Goal: Task Accomplishment & Management: Use online tool/utility

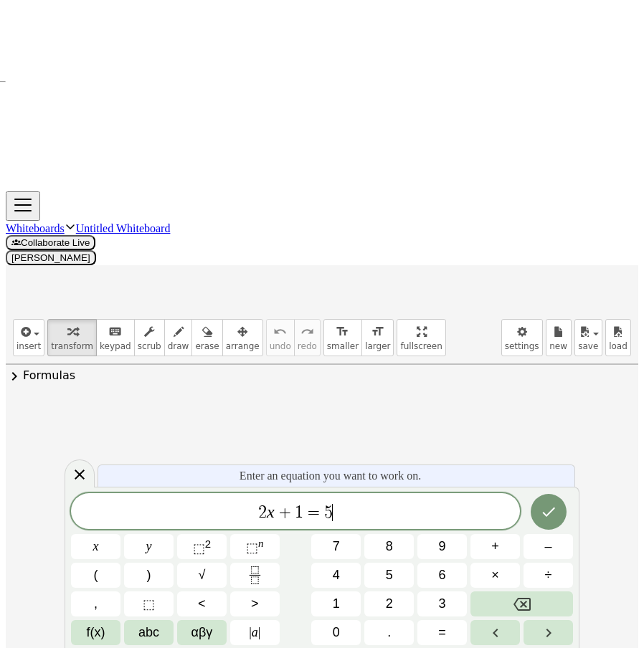
drag, startPoint x: 353, startPoint y: 522, endPoint x: 143, endPoint y: 533, distance: 209.7
click at [144, 532] on div "****** 2 x + 1 = 5 ​ x y ⬚ 2 ⬚ n 7 8 9 + – ( ) √ 4 5 6 × ÷ , ⬚ < > 1 2 3 f(x) a…" at bounding box center [322, 570] width 502 height 152
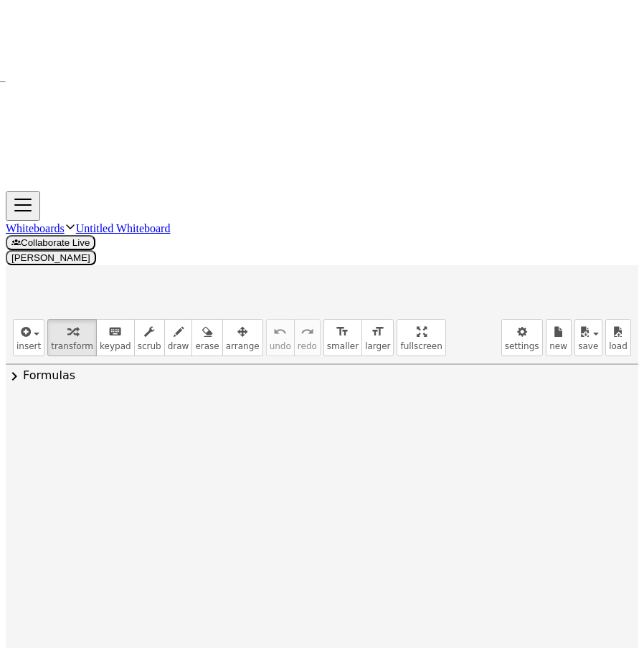
drag, startPoint x: 179, startPoint y: 189, endPoint x: 44, endPoint y: 179, distance: 135.2
drag, startPoint x: 76, startPoint y: 225, endPoint x: 202, endPoint y: 220, distance: 125.6
click at [202, 469] on div at bounding box center [210, 493] width 380 height 49
click at [313, 469] on div at bounding box center [213, 493] width 386 height 49
click at [318, 518] on div at bounding box center [213, 542] width 386 height 49
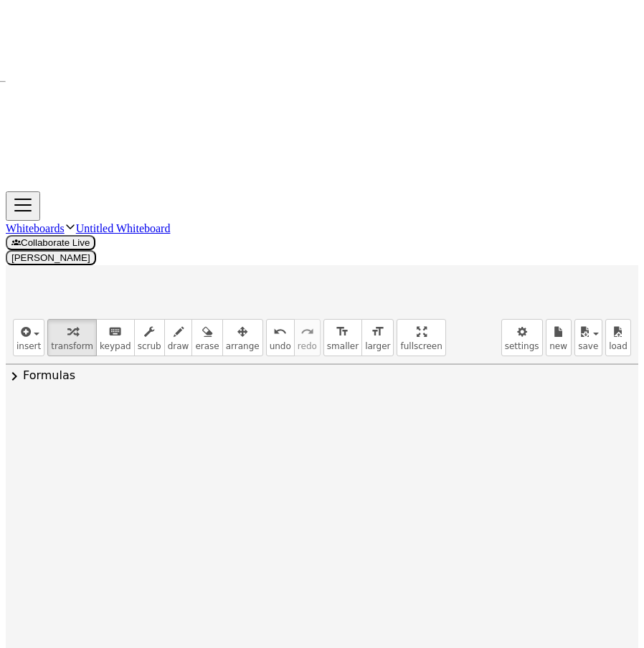
click at [311, 469] on div at bounding box center [213, 493] width 386 height 49
click at [299, 518] on div at bounding box center [213, 542] width 386 height 49
drag, startPoint x: 270, startPoint y: 330, endPoint x: 278, endPoint y: 173, distance: 157.3
click at [217, 446] on div "· 5 · x 2 = − · 15 · x + 0" at bounding box center [217, 446] width 0 height 0
click at [128, 420] on div at bounding box center [172, 444] width 237 height 49
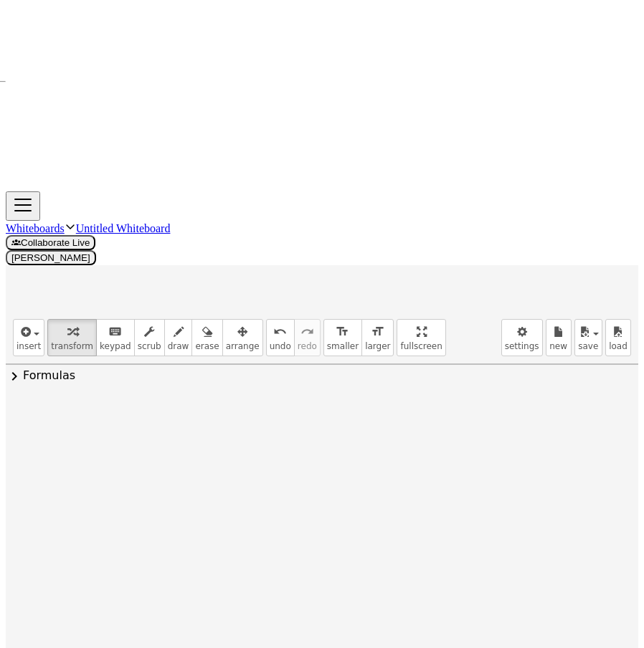
click at [128, 420] on div at bounding box center [172, 444] width 237 height 49
click at [130, 420] on div at bounding box center [172, 444] width 237 height 49
click at [122, 420] on div at bounding box center [172, 444] width 237 height 49
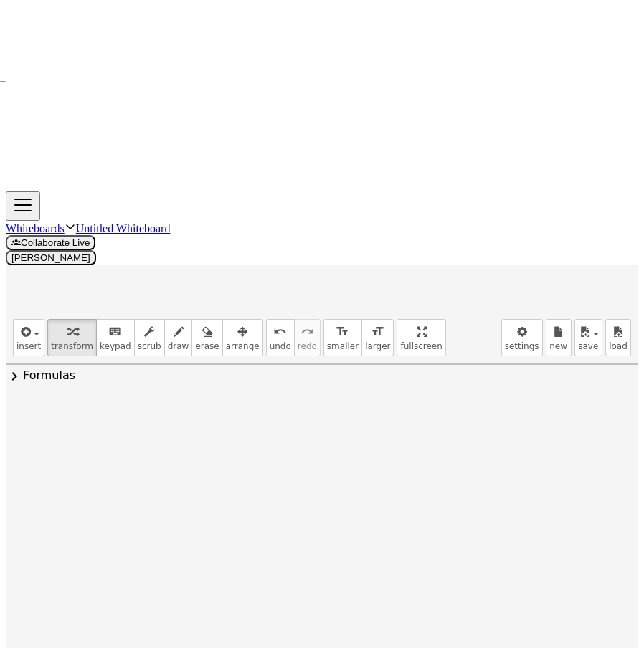
click at [122, 420] on div at bounding box center [172, 444] width 237 height 49
click at [71, 420] on div at bounding box center [172, 444] width 237 height 49
click at [95, 420] on div at bounding box center [172, 444] width 237 height 49
drag, startPoint x: 62, startPoint y: 187, endPoint x: 260, endPoint y: 216, distance: 199.4
click at [77, 409] on div at bounding box center [177, 445] width 244 height 72
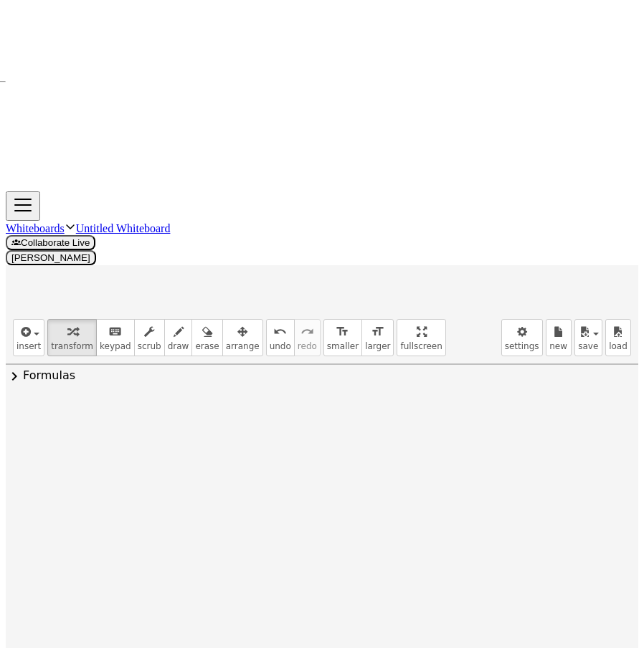
click at [177, 409] on div at bounding box center [186, 445] width 225 height 72
click at [244, 409] on div at bounding box center [191, 445] width 214 height 72
click at [265, 438] on div at bounding box center [272, 446] width 16 height 16
click at [341, 407] on span "Transform line" at bounding box center [334, 412] width 64 height 11
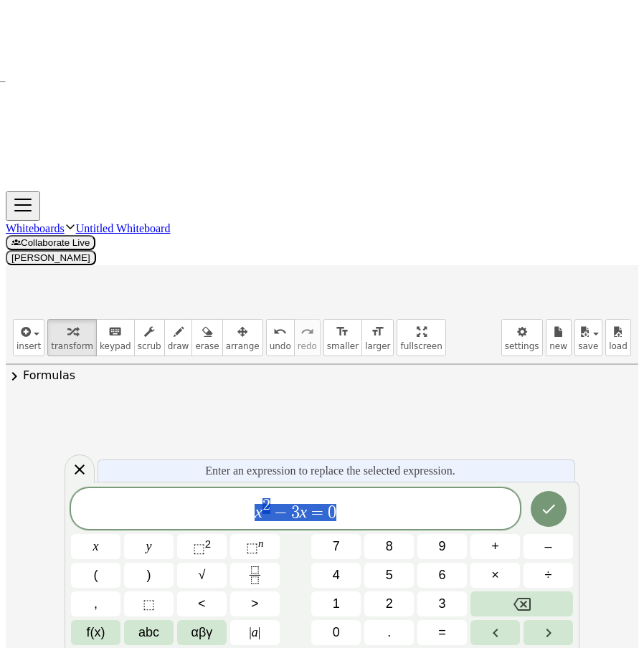
click at [226, 341] on span "arrange" at bounding box center [243, 346] width 34 height 10
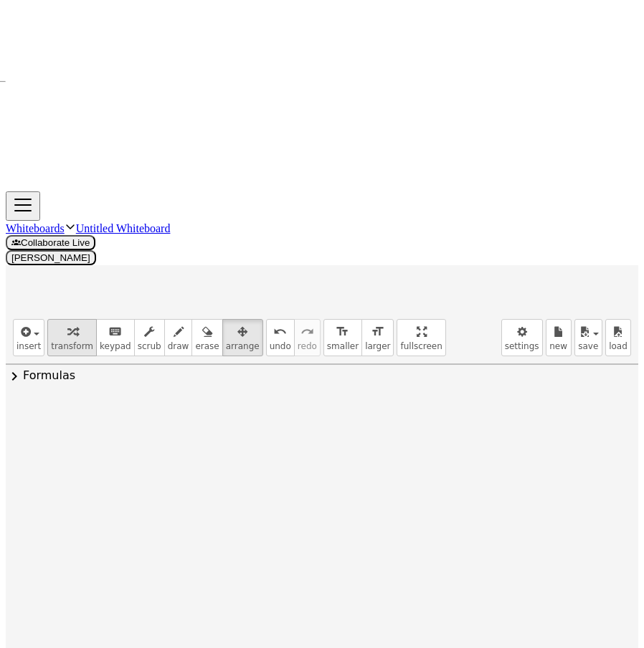
click at [72, 341] on span "transform" at bounding box center [72, 346] width 42 height 10
drag, startPoint x: 225, startPoint y: 183, endPoint x: 327, endPoint y: 199, distance: 103.9
click at [340, 404] on div at bounding box center [299, 440] width 176 height 72
click at [232, 404] on div at bounding box center [298, 440] width 176 height 72
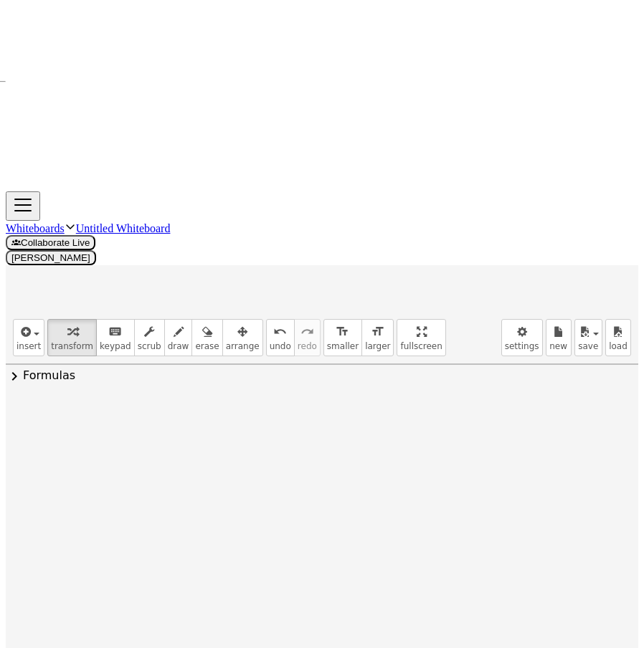
drag, startPoint x: 240, startPoint y: 176, endPoint x: 296, endPoint y: 183, distance: 56.4
click at [291, 441] on div "· 2 · x 2 = 24 · 2 · x 2 · 2 = · 24 · 2 · 2 · x 2 · 2 = 12 x 2 x 2 = 12" at bounding box center [291, 441] width 0 height 0
click at [273, 324] on icon "undo" at bounding box center [280, 332] width 14 height 17
click at [247, 548] on div at bounding box center [298, 571] width 177 height 47
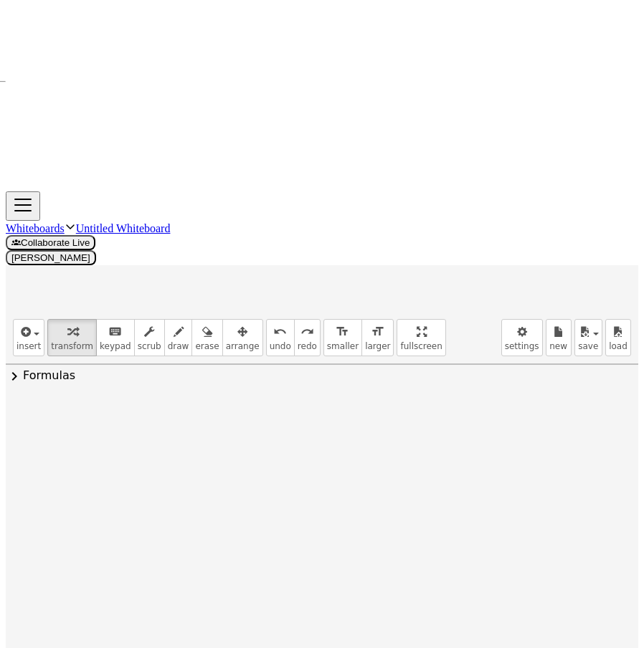
click at [247, 548] on div at bounding box center [298, 571] width 177 height 47
click at [260, 548] on div at bounding box center [298, 571] width 177 height 47
click at [256, 548] on div at bounding box center [298, 571] width 177 height 47
drag, startPoint x: 256, startPoint y: 302, endPoint x: 225, endPoint y: 329, distance: 41.2
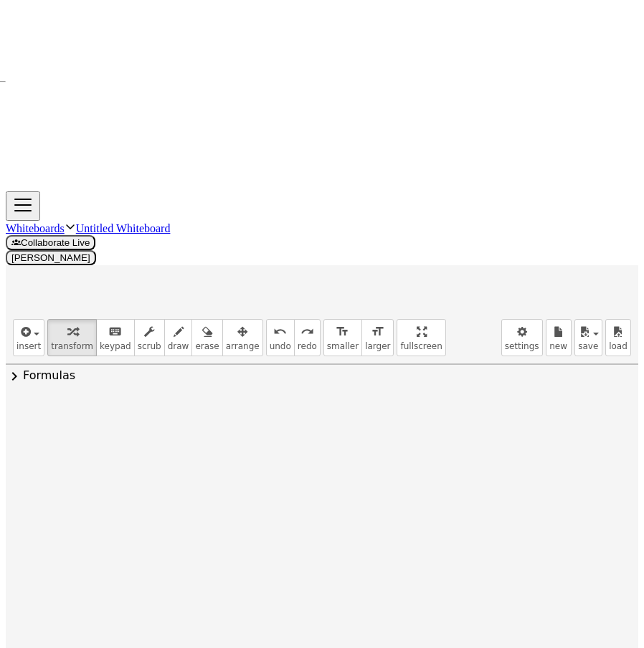
click at [251, 548] on div at bounding box center [298, 571] width 177 height 47
click at [284, 603] on icon at bounding box center [290, 609] width 13 height 12
click at [341, 602] on icon at bounding box center [347, 608] width 13 height 13
click at [270, 341] on span "undo" at bounding box center [281, 346] width 22 height 10
click at [361, 548] on div at bounding box center [298, 571] width 177 height 47
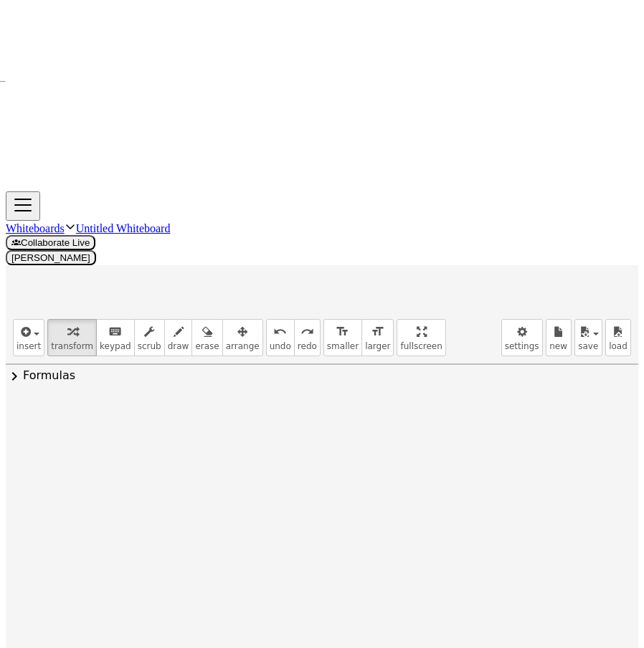
click at [360, 565] on div at bounding box center [360, 573] width 16 height 16
click at [417, 534] on span "Transform line" at bounding box center [422, 539] width 64 height 11
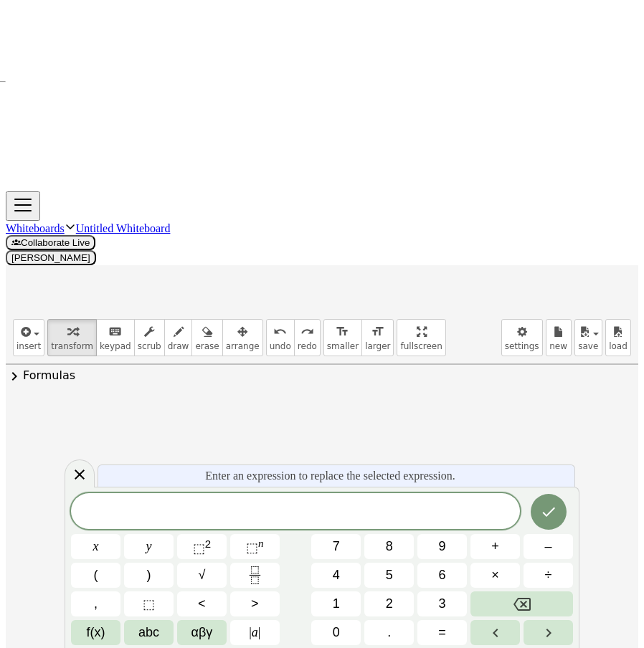
drag, startPoint x: 476, startPoint y: 342, endPoint x: 351, endPoint y: 341, distance: 124.8
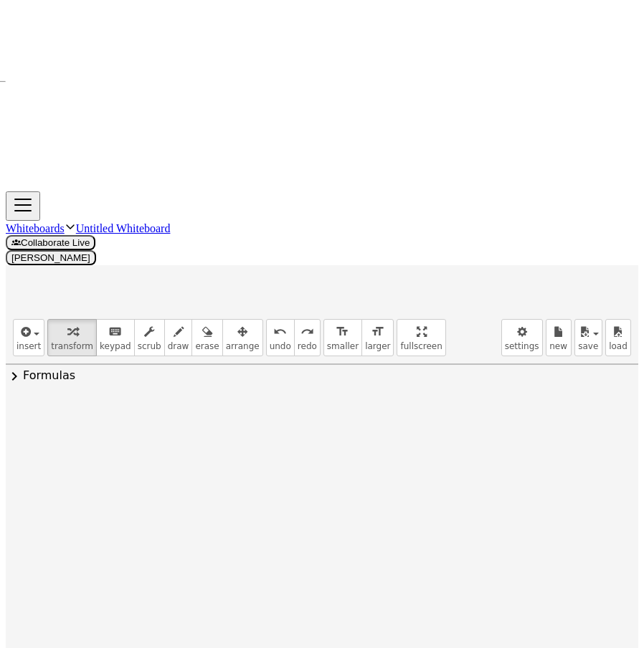
click at [283, 600] on icon at bounding box center [290, 607] width 15 height 15
click at [344, 607] on icon at bounding box center [348, 608] width 9 height 2
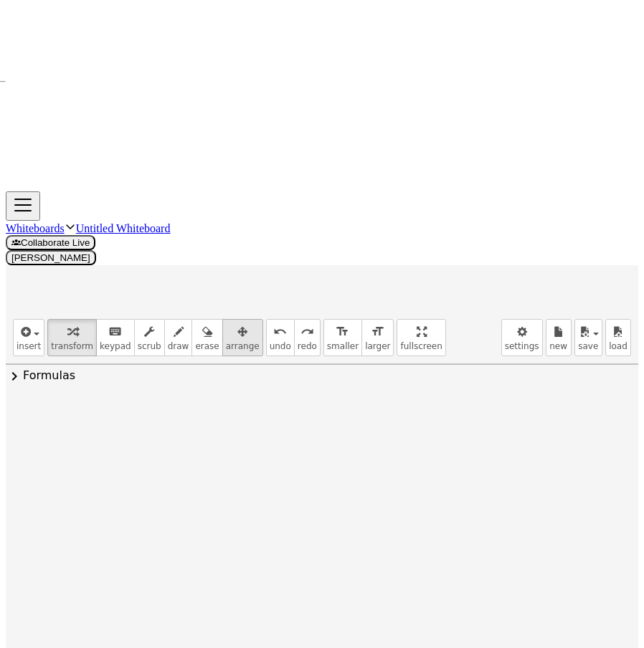
click at [226, 341] on span "arrange" at bounding box center [243, 346] width 34 height 10
click at [53, 323] on div "button" at bounding box center [72, 331] width 42 height 17
click at [283, 600] on icon at bounding box center [290, 607] width 15 height 15
click at [344, 607] on icon at bounding box center [348, 608] width 9 height 2
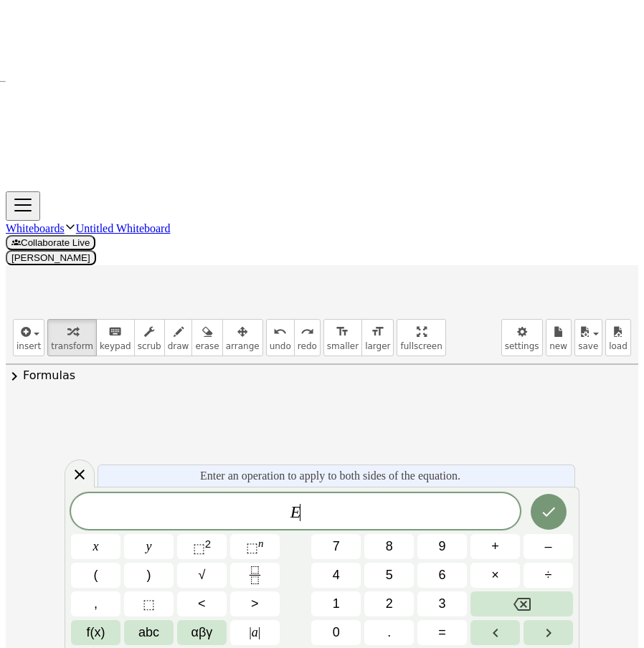
click at [363, 548] on div at bounding box center [298, 571] width 177 height 47
click at [358, 565] on div at bounding box center [364, 573] width 16 height 16
drag, startPoint x: 493, startPoint y: 341, endPoint x: 474, endPoint y: 345, distance: 19.0
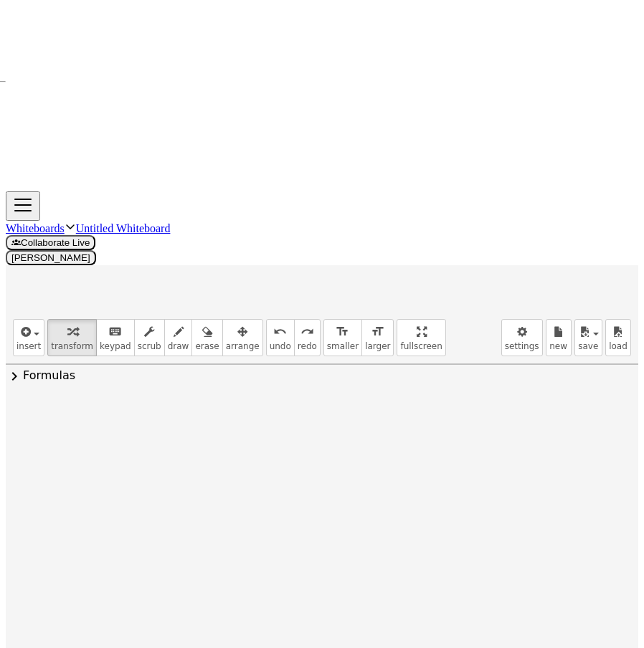
click at [359, 565] on div "Transform line Copy line as LaTeX Copy derivation as LaTeX Expand new lines: On" at bounding box center [360, 573] width 16 height 16
click at [402, 530] on li "Transform line" at bounding box center [448, 541] width 122 height 22
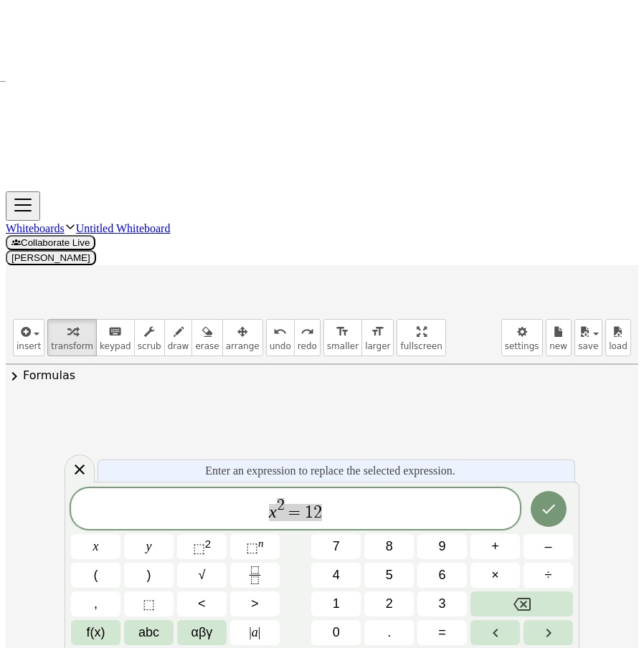
drag, startPoint x: 356, startPoint y: 522, endPoint x: 346, endPoint y: 522, distance: 10.1
click at [354, 522] on span "x 2 = 1 2" at bounding box center [295, 510] width 449 height 26
drag, startPoint x: 331, startPoint y: 514, endPoint x: 303, endPoint y: 516, distance: 27.3
click at [303, 516] on span "x 2 = 1 2" at bounding box center [295, 510] width 449 height 26
drag, startPoint x: 273, startPoint y: 515, endPoint x: 247, endPoint y: 519, distance: 26.2
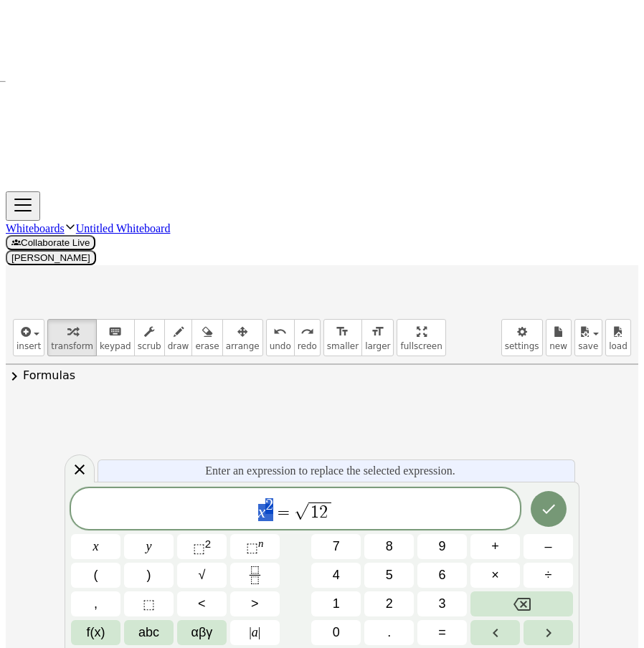
click at [247, 519] on span "x 2 = √ 1 2" at bounding box center [295, 510] width 449 height 26
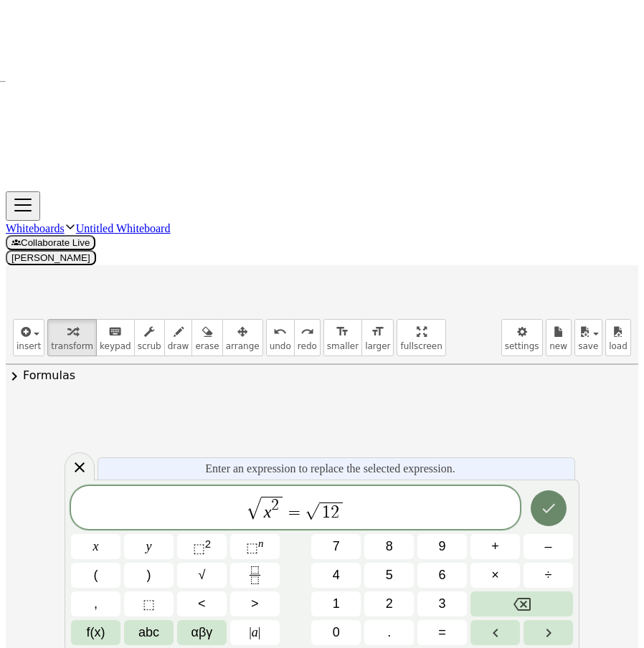
click at [547, 504] on icon "Done" at bounding box center [548, 508] width 17 height 17
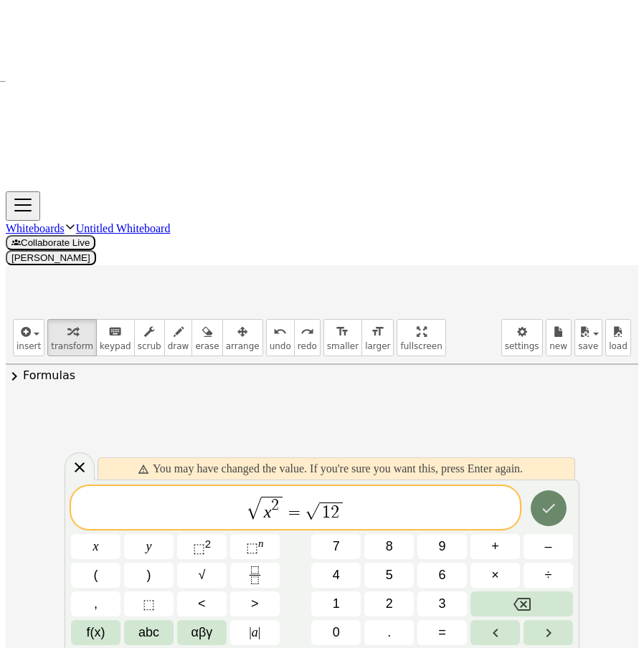
click at [560, 512] on button "Done" at bounding box center [549, 509] width 36 height 36
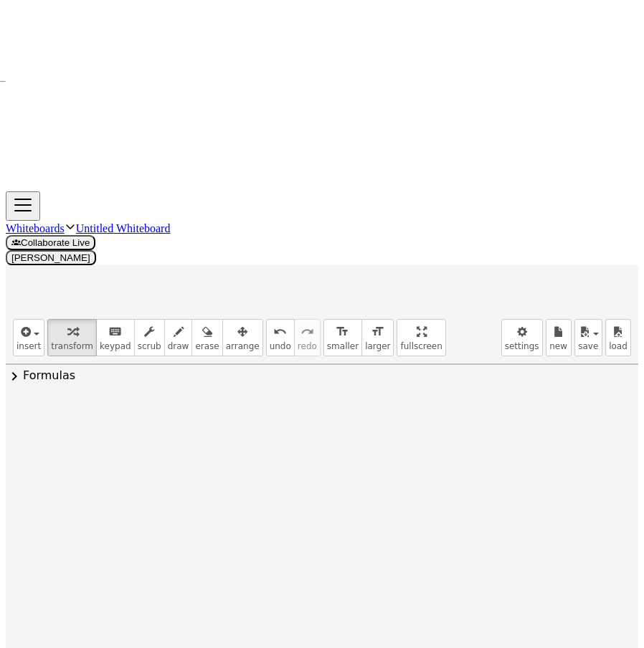
click at [215, 412] on div "· 2 · x 2 = 24 · 2 · x 2 · 2 = · 24 · 2 · 2 · x 2 · 2 = 12 x 2 = 12 2 √ ( x 2 )…" at bounding box center [298, 532] width 217 height 241
click at [216, 595] on div at bounding box center [307, 622] width 194 height 55
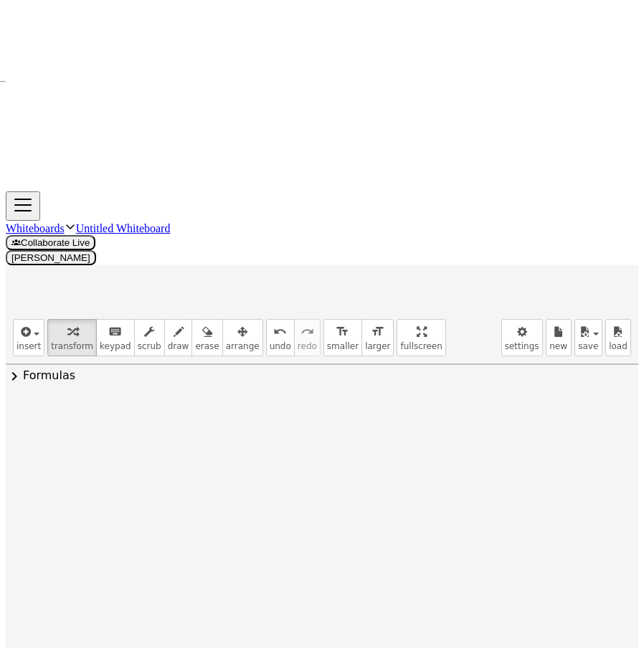
click at [273, 324] on icon "undo" at bounding box center [280, 332] width 14 height 17
drag, startPoint x: 385, startPoint y: 411, endPoint x: 390, endPoint y: 393, distance: 18.4
click at [481, 635] on li "Transform line" at bounding box center [477, 646] width 122 height 22
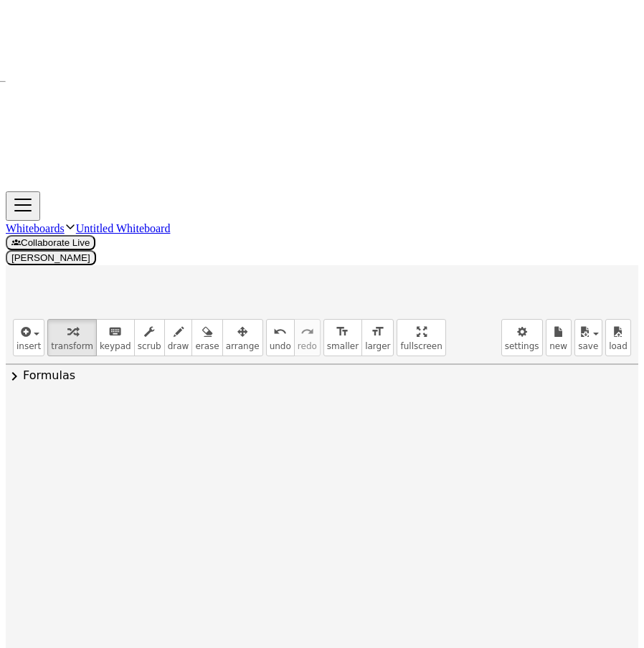
drag, startPoint x: 394, startPoint y: 522, endPoint x: 387, endPoint y: 118, distance: 403.9
click at [389, 433] on div at bounding box center [394, 441] width 16 height 16
click at [448, 398] on li "Transform line" at bounding box center [481, 409] width 122 height 22
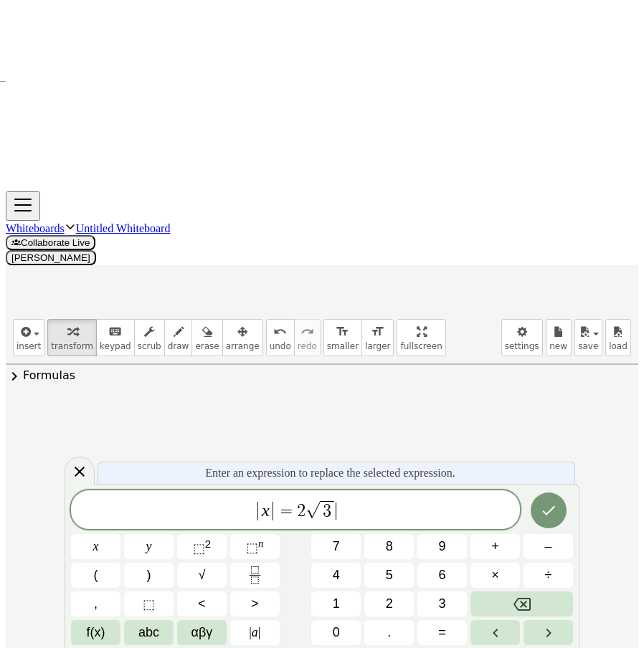
drag, startPoint x: 389, startPoint y: 514, endPoint x: 168, endPoint y: 514, distance: 220.9
click at [157, 513] on span "| x | = 2 √ 3 ​" at bounding box center [295, 511] width 449 height 24
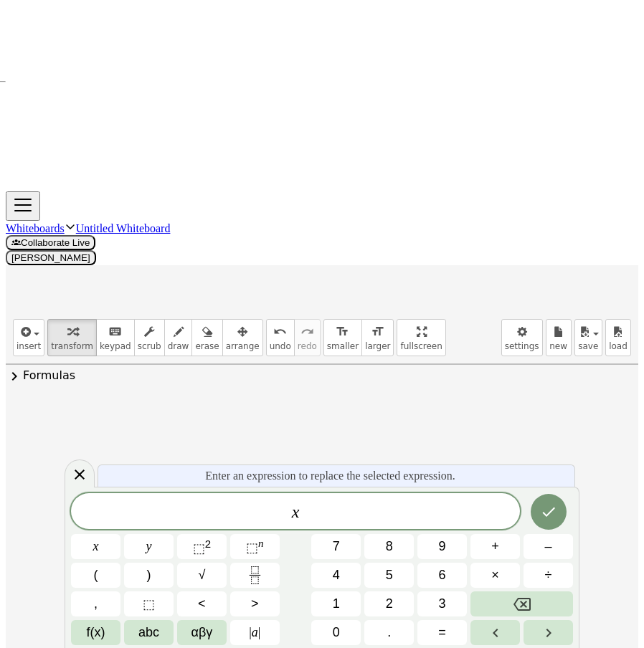
click at [314, 501] on div "x" at bounding box center [295, 512] width 449 height 36
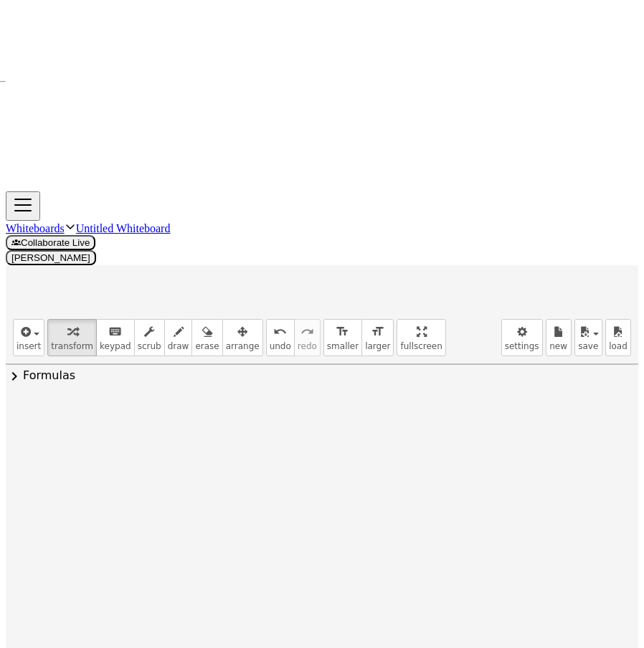
drag, startPoint x: 357, startPoint y: 180, endPoint x: 363, endPoint y: 164, distance: 16.8
click at [357, 433] on div "Transform line Copy line as LaTeX Copy derivation as LaTeX Expand new lines: Off" at bounding box center [357, 441] width 16 height 16
click at [417, 402] on span "Transform line" at bounding box center [419, 407] width 64 height 11
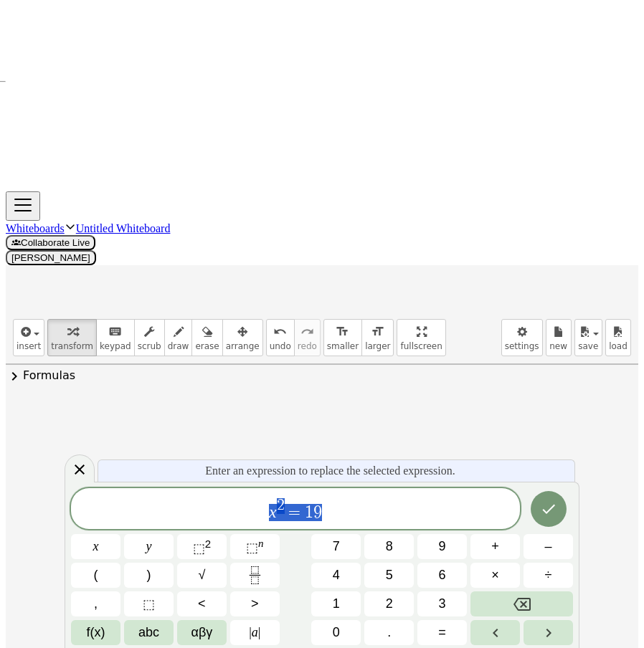
click at [341, 498] on span "x 2 = 1 9" at bounding box center [295, 510] width 449 height 26
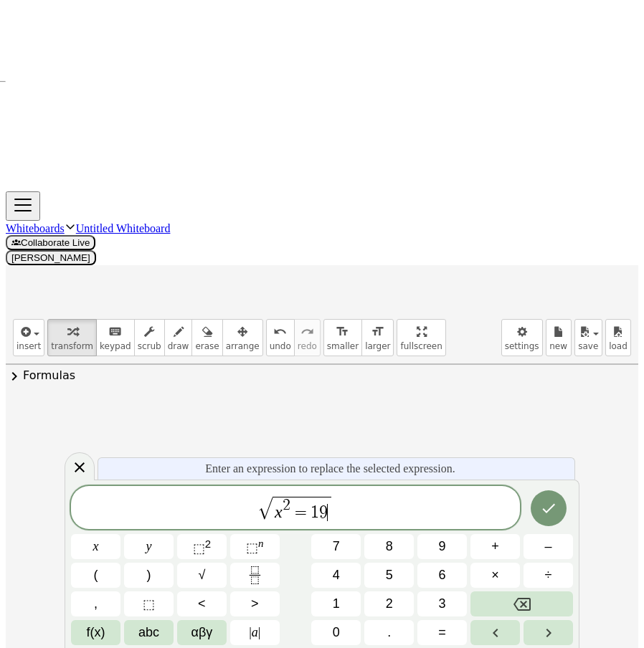
click at [269, 514] on span "√" at bounding box center [265, 509] width 14 height 22
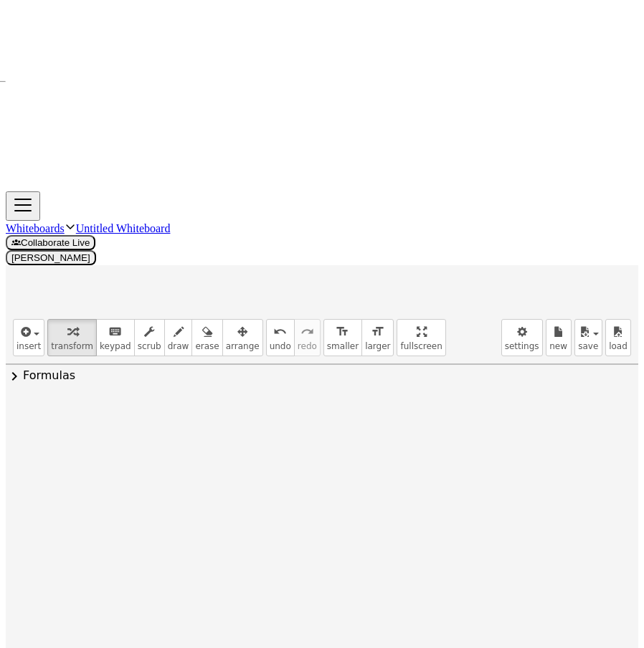
click at [350, 433] on div at bounding box center [357, 441] width 16 height 16
click at [393, 402] on span "Transform line" at bounding box center [419, 407] width 64 height 11
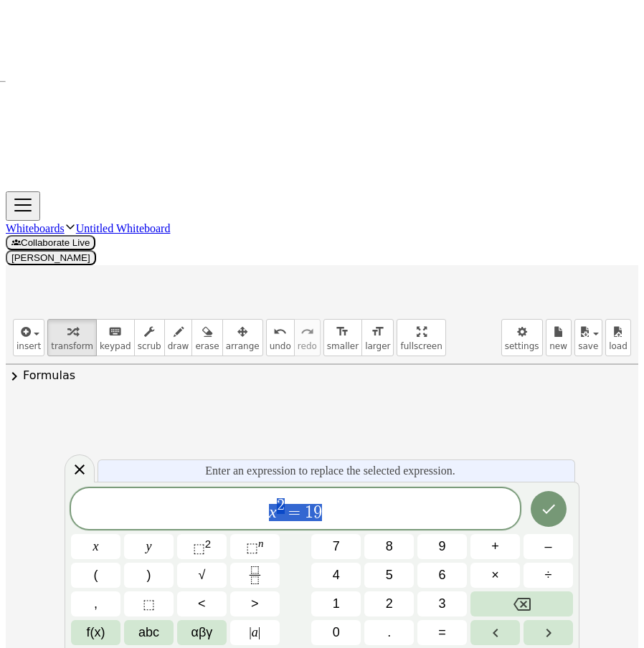
click at [330, 516] on span "x 2 = 1 9" at bounding box center [295, 510] width 449 height 26
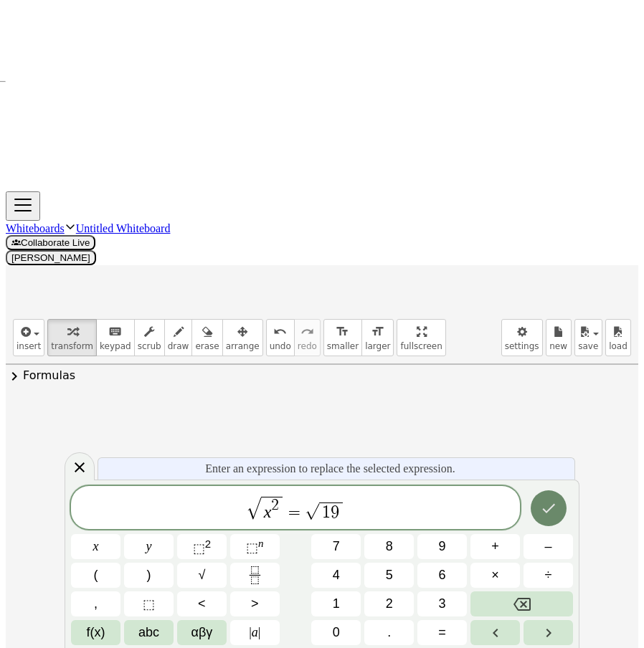
click at [532, 521] on button "Done" at bounding box center [549, 509] width 36 height 36
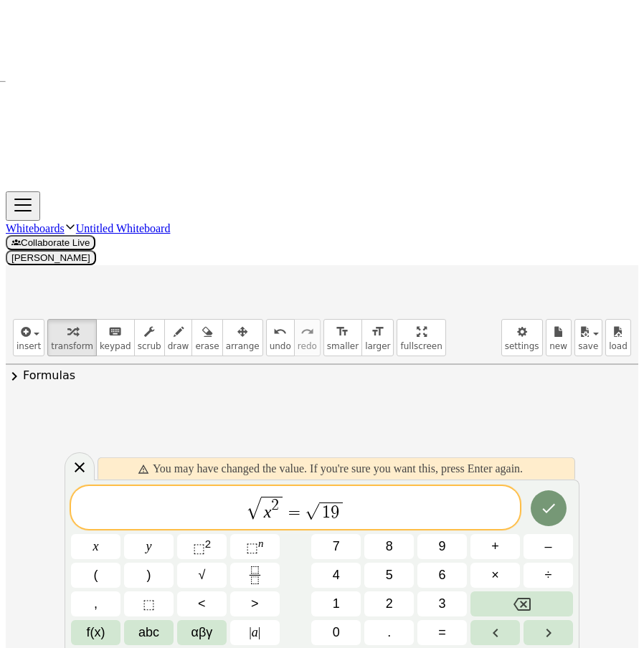
click at [532, 500] on button "Done" at bounding box center [549, 509] width 36 height 36
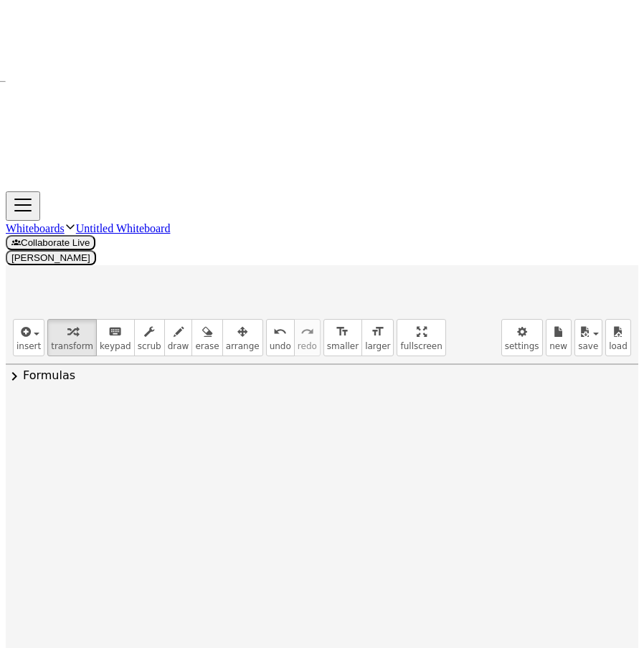
click at [218, 412] on div at bounding box center [302, 439] width 197 height 54
click at [381, 433] on div "Transform line Copy line as LaTeX Copy derivation as LaTeX Expand new lines: Off" at bounding box center [384, 441] width 16 height 16
click at [455, 402] on span "Transform line" at bounding box center [446, 407] width 64 height 11
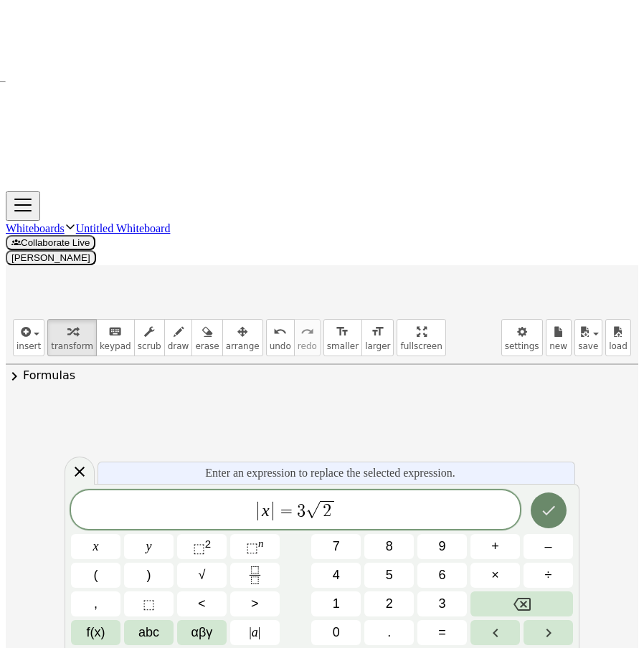
click at [552, 501] on button "Done" at bounding box center [549, 511] width 36 height 36
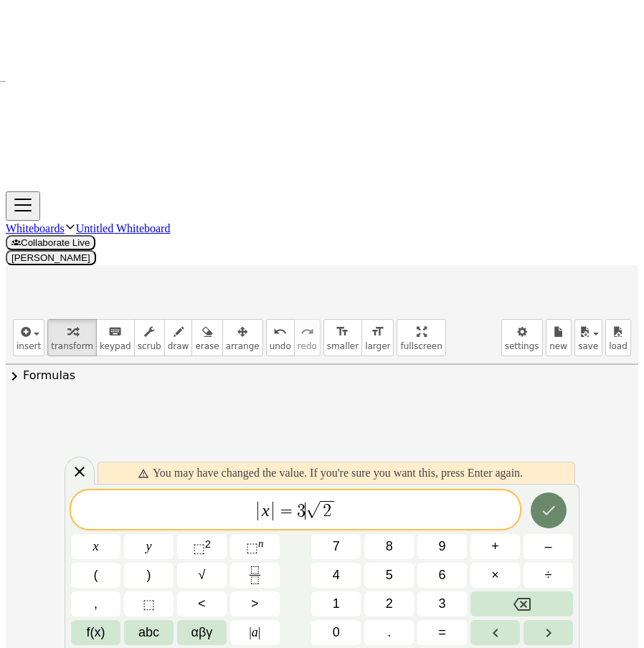
click at [542, 504] on icon "Done" at bounding box center [548, 510] width 17 height 17
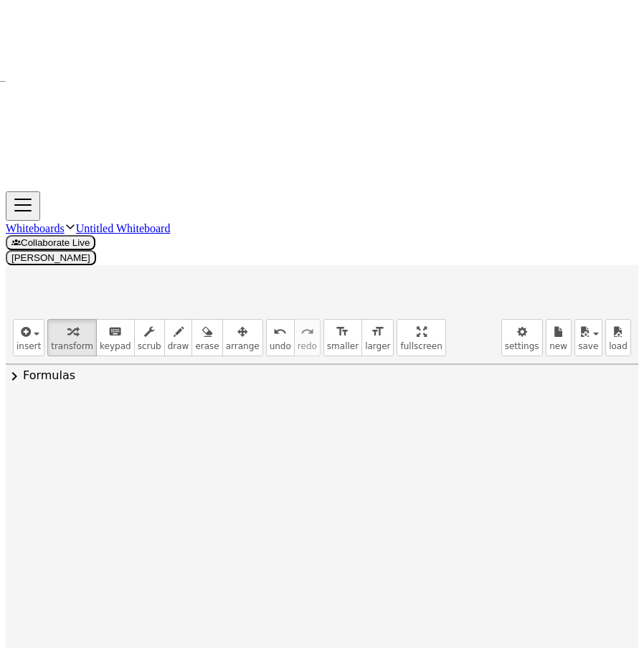
drag, startPoint x: 321, startPoint y: 178, endPoint x: 318, endPoint y: 187, distance: 9.8
click at [318, 412] on div at bounding box center [315, 439] width 194 height 55
click at [386, 433] on div "Transform line Copy line as LaTeX Copy derivation as LaTeX Expand new lines: Off" at bounding box center [394, 441] width 16 height 16
click at [441, 398] on li "Transform line" at bounding box center [481, 409] width 122 height 22
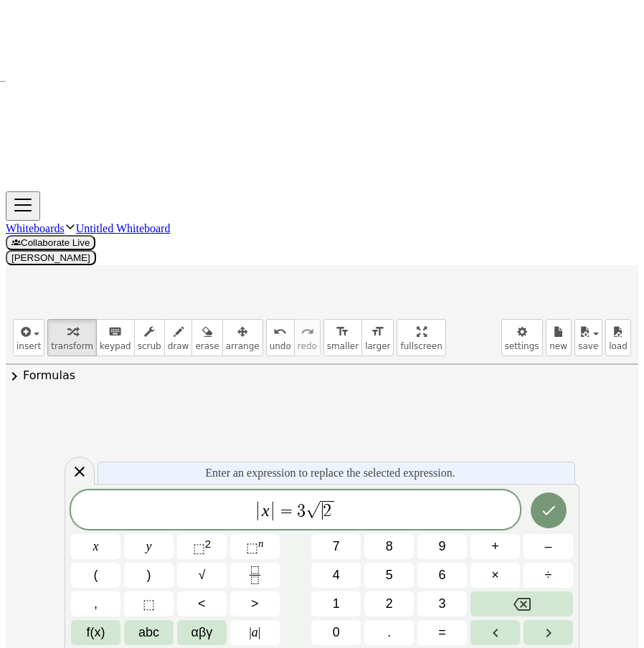
click at [330, 513] on span "2" at bounding box center [327, 511] width 9 height 17
click at [300, 504] on span "| x | = 3 ​ √ 1 9" at bounding box center [295, 511] width 449 height 24
click at [339, 504] on span "| x | = √ 1 9 ​" at bounding box center [295, 511] width 449 height 24
click at [330, 520] on span "| x | = √ 1 9 ​" at bounding box center [295, 511] width 449 height 24
drag, startPoint x: 354, startPoint y: 516, endPoint x: 0, endPoint y: 527, distance: 353.8
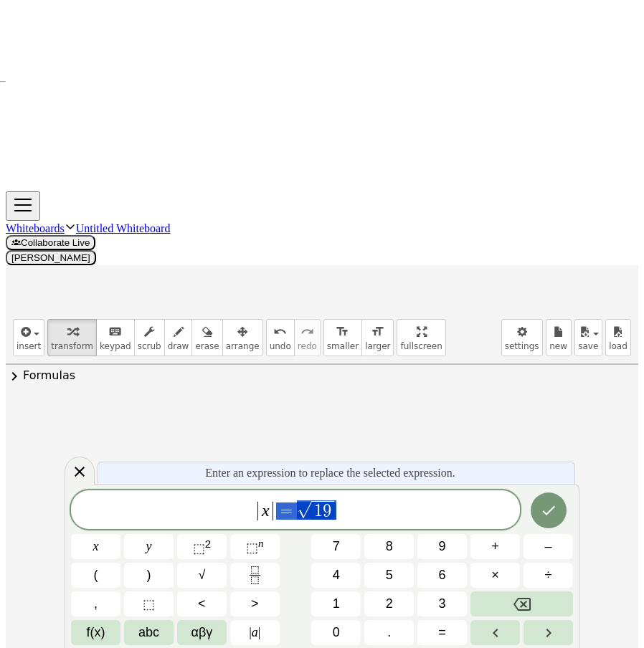
click at [6, 527] on body "Graspable Math Activities Whiteboards Classes Account v1.30.2 | Privacy policy …" at bounding box center [322, 480] width 633 height 962
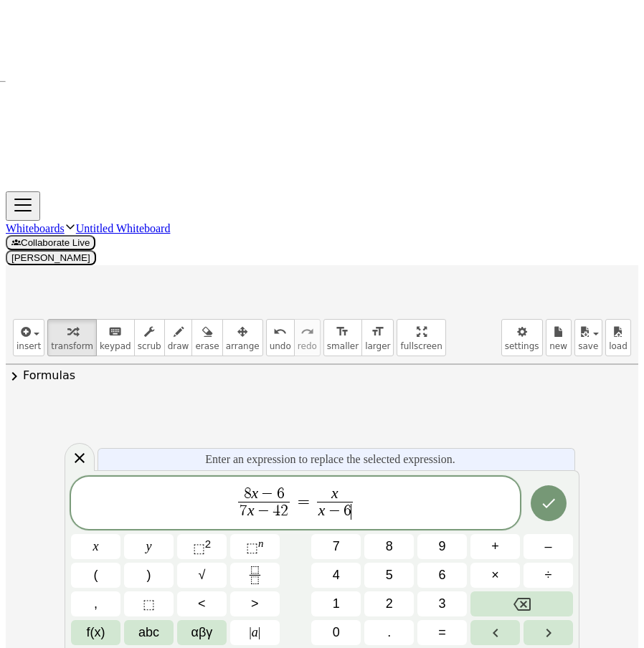
click at [312, 498] on span "=" at bounding box center [303, 502] width 21 height 17
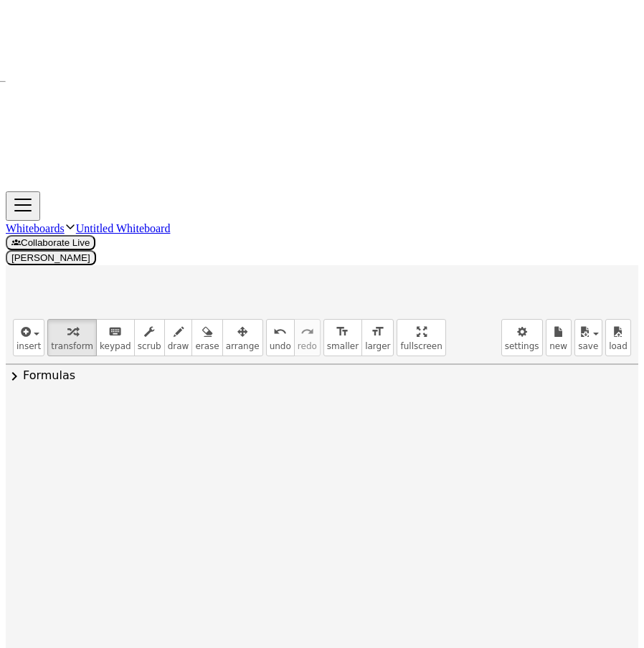
click at [393, 433] on div "Transform line Copy line as LaTeX Copy derivation as LaTeX Expand new lines: Off" at bounding box center [401, 441] width 16 height 16
click at [450, 402] on span "Transform line" at bounding box center [463, 407] width 64 height 11
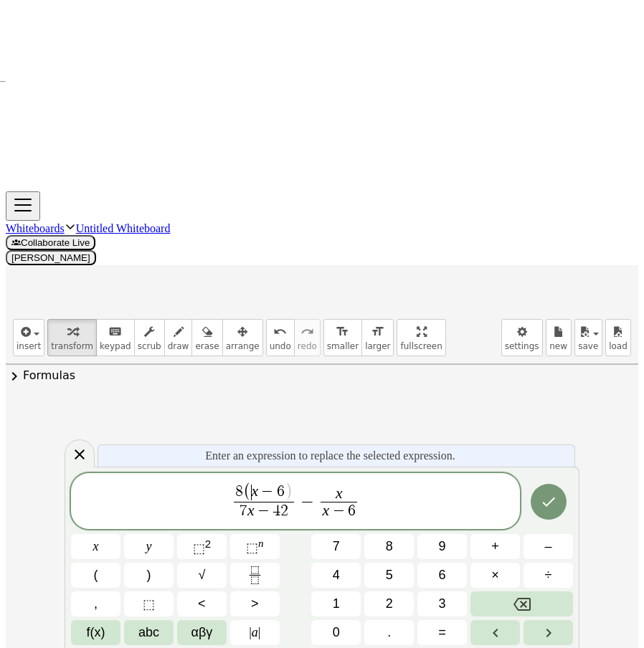
click at [294, 494] on span "8 ( ​ x − 6 )" at bounding box center [264, 492] width 60 height 19
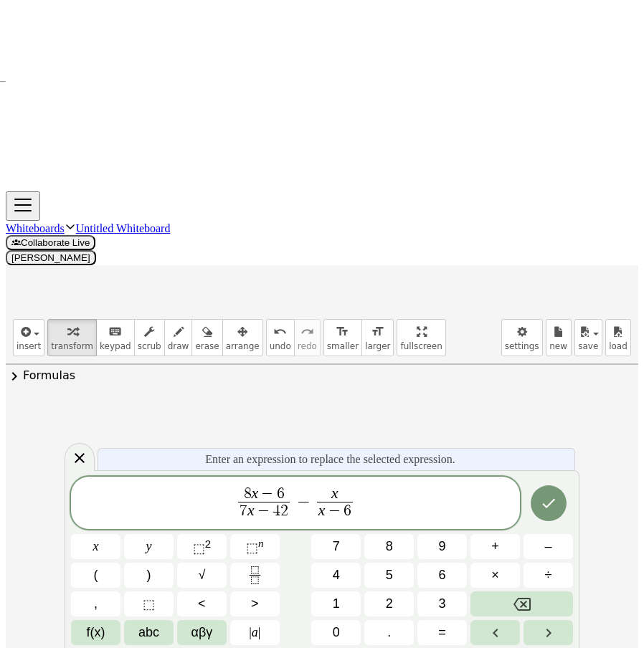
click at [247, 509] on span "7" at bounding box center [244, 512] width 8 height 16
click at [291, 512] on span "7 ​ x − 4 2" at bounding box center [264, 511] width 52 height 19
click at [257, 511] on var "x" at bounding box center [255, 510] width 7 height 17
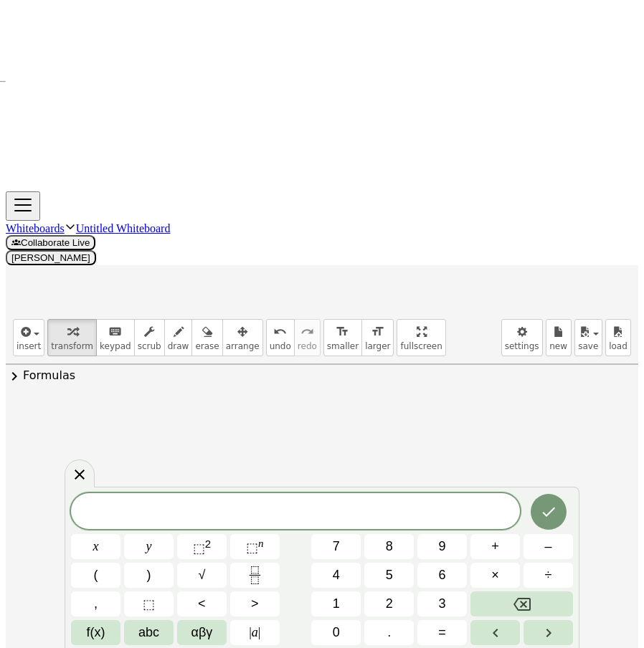
click at [212, 402] on div at bounding box center [303, 439] width 237 height 75
drag, startPoint x: 574, startPoint y: 339, endPoint x: 461, endPoint y: 328, distance: 113.8
click at [84, 475] on icon at bounding box center [79, 474] width 17 height 17
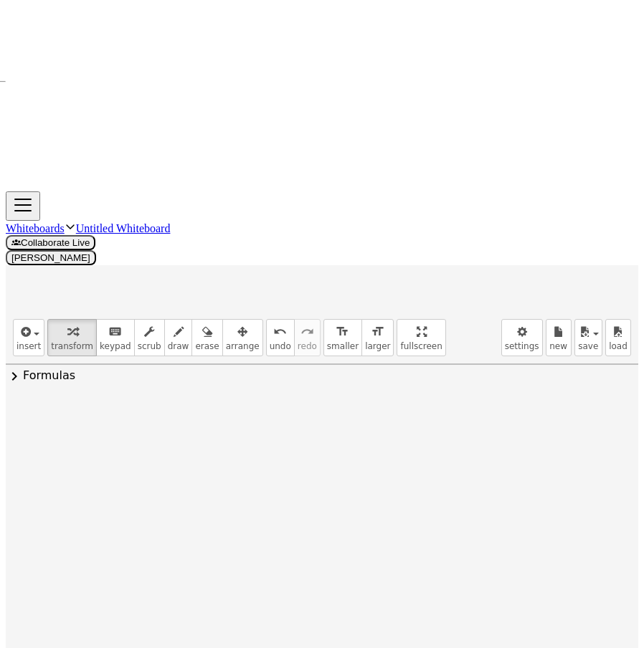
drag, startPoint x: 258, startPoint y: 184, endPoint x: 199, endPoint y: 209, distance: 63.0
click at [199, 402] on div at bounding box center [303, 439] width 237 height 75
drag, startPoint x: 200, startPoint y: 197, endPoint x: 195, endPoint y: 203, distance: 8.2
click at [195, 402] on div at bounding box center [303, 439] width 237 height 75
click at [270, 341] on span "undo" at bounding box center [281, 346] width 22 height 10
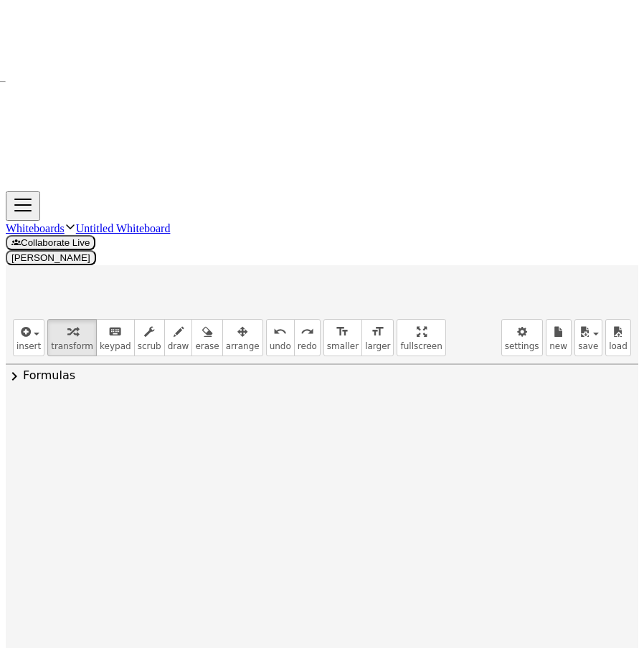
click at [288, 483] on icon at bounding box center [291, 488] width 11 height 11
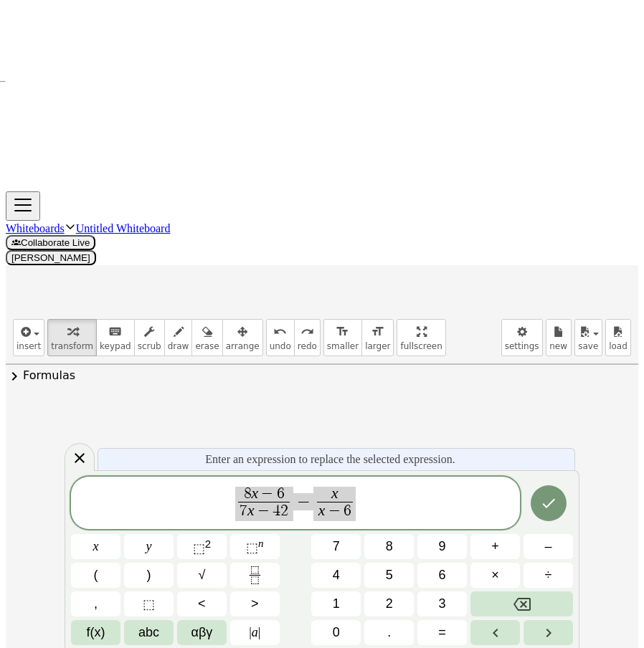
drag, startPoint x: 413, startPoint y: 389, endPoint x: 405, endPoint y: 381, distance: 11.2
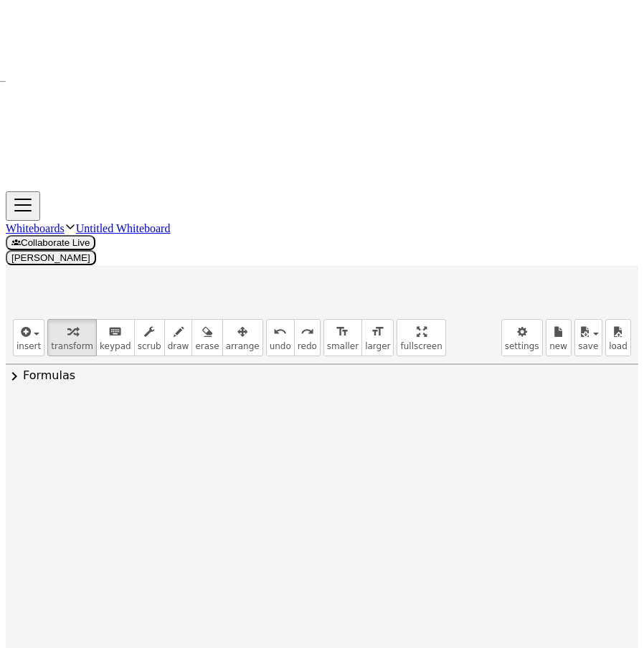
click at [399, 433] on div at bounding box center [401, 441] width 16 height 16
click at [482, 402] on span "Transform line" at bounding box center [463, 407] width 64 height 11
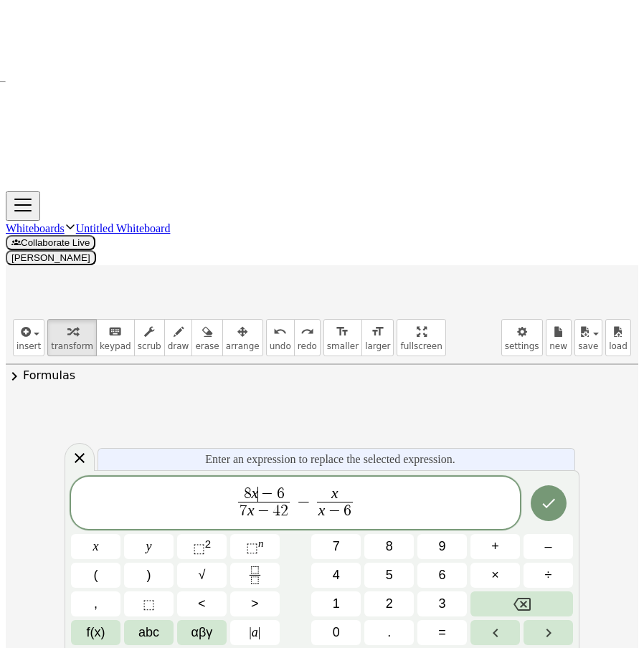
click at [253, 489] on var "x" at bounding box center [255, 493] width 7 height 17
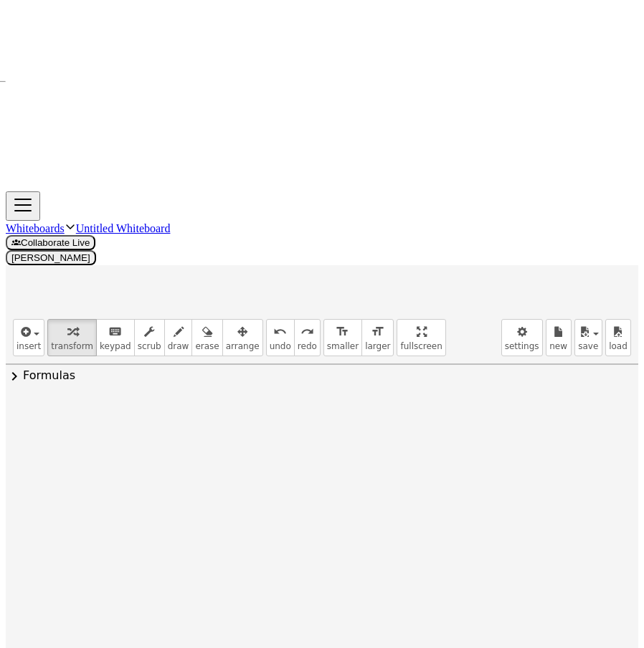
click at [297, 404] on div at bounding box center [303, 440] width 231 height 72
drag, startPoint x: 255, startPoint y: 194, endPoint x: 160, endPoint y: 202, distance: 95.7
click at [160, 400] on div at bounding box center [303, 440] width 472 height 80
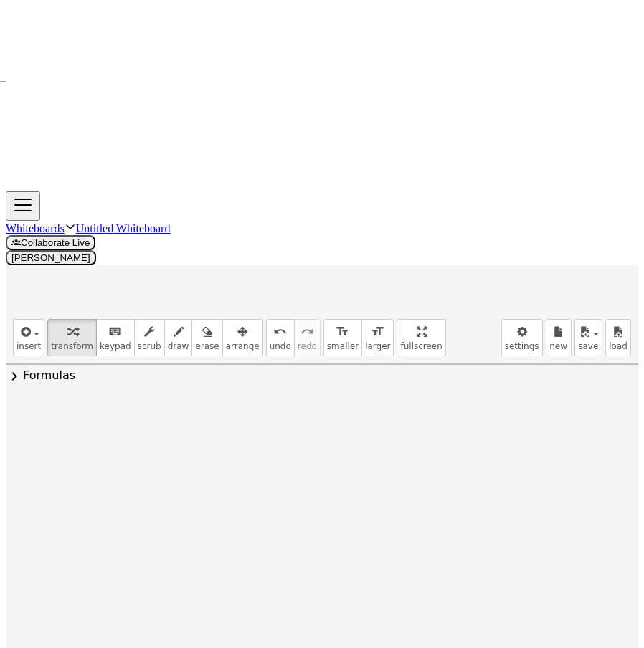
drag, startPoint x: 219, startPoint y: 195, endPoint x: 105, endPoint y: 197, distance: 113.3
drag, startPoint x: 125, startPoint y: 197, endPoint x: 148, endPoint y: 204, distance: 25.0
click at [148, 400] on div at bounding box center [303, 440] width 472 height 80
drag, startPoint x: 148, startPoint y: 197, endPoint x: 237, endPoint y: 195, distance: 89.0
click at [237, 400] on div at bounding box center [303, 440] width 472 height 80
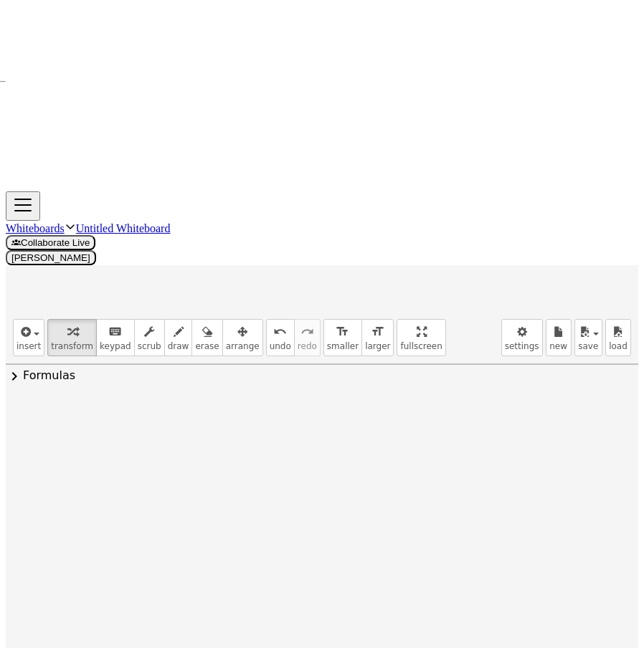
drag, startPoint x: 129, startPoint y: 192, endPoint x: 98, endPoint y: 194, distance: 31.6
click at [98, 400] on div at bounding box center [303, 440] width 527 height 80
drag, startPoint x: 280, startPoint y: 196, endPoint x: 239, endPoint y: 199, distance: 41.0
click at [239, 400] on div at bounding box center [303, 440] width 545 height 80
drag, startPoint x: 221, startPoint y: 204, endPoint x: 201, endPoint y: 205, distance: 20.1
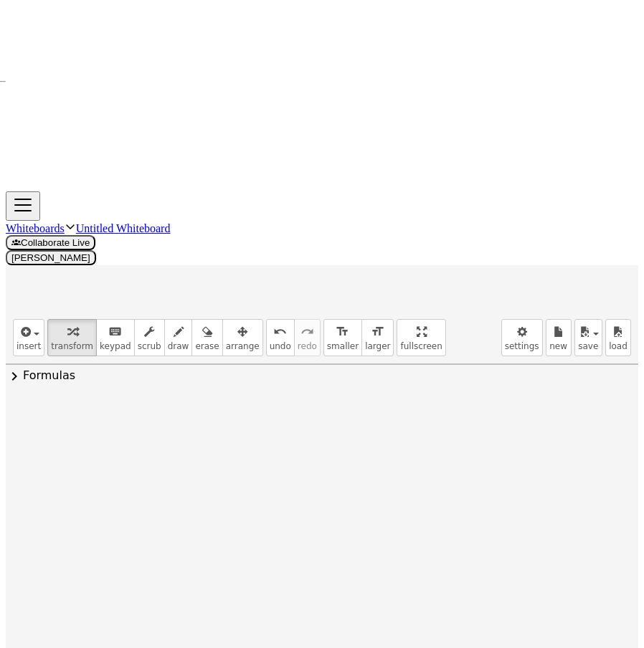
click at [201, 400] on div at bounding box center [310, 440] width 581 height 80
drag, startPoint x: 224, startPoint y: 199, endPoint x: 195, endPoint y: 199, distance: 28.7
click at [195, 400] on div at bounding box center [310, 440] width 581 height 80
click at [302, 400] on div at bounding box center [310, 440] width 581 height 80
click at [275, 400] on div at bounding box center [311, 440] width 574 height 80
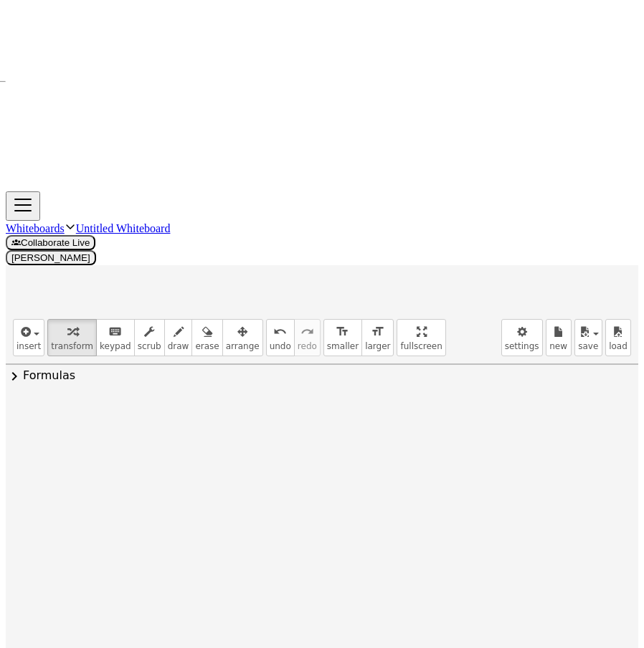
click at [179, 400] on div at bounding box center [311, 440] width 574 height 80
click at [248, 400] on div at bounding box center [310, 440] width 547 height 80
click at [118, 400] on div at bounding box center [310, 440] width 547 height 80
click at [131, 400] on div at bounding box center [310, 440] width 547 height 80
click at [95, 400] on div at bounding box center [310, 440] width 543 height 80
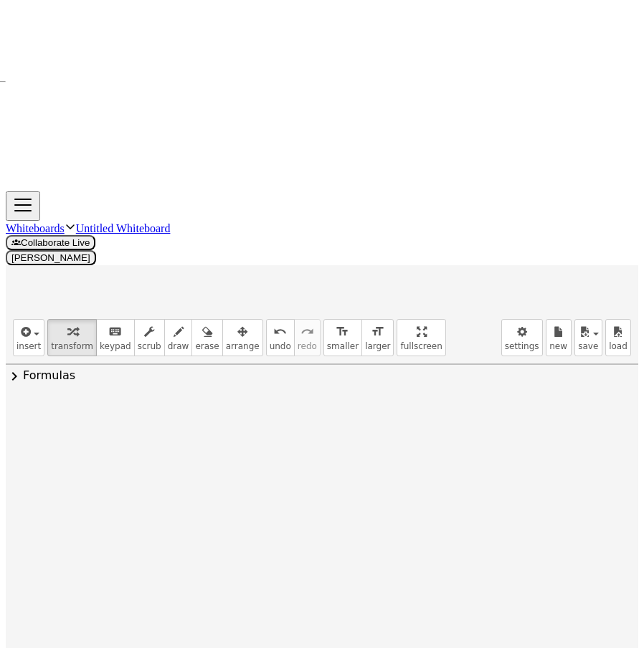
drag, startPoint x: 157, startPoint y: 195, endPoint x: 134, endPoint y: 195, distance: 23.0
click at [134, 400] on div at bounding box center [310, 440] width 543 height 80
click at [174, 400] on div at bounding box center [311, 440] width 526 height 80
click at [205, 400] on div at bounding box center [310, 440] width 461 height 80
drag, startPoint x: 494, startPoint y: 202, endPoint x: 418, endPoint y: 201, distance: 76.0
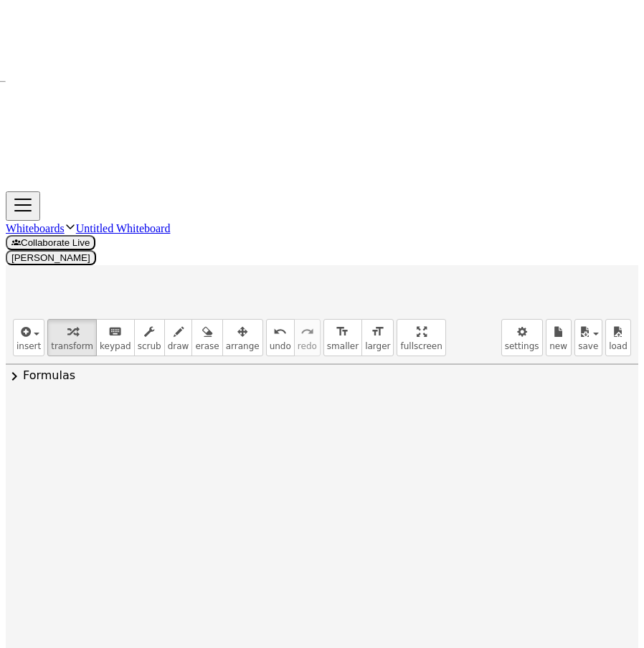
click at [418, 400] on div at bounding box center [310, 440] width 461 height 80
drag, startPoint x: 434, startPoint y: 201, endPoint x: 476, endPoint y: 201, distance: 42.3
click at [476, 400] on div at bounding box center [310, 440] width 522 height 80
click at [503, 400] on div at bounding box center [310, 440] width 557 height 80
click at [522, 400] on div at bounding box center [310, 440] width 557 height 80
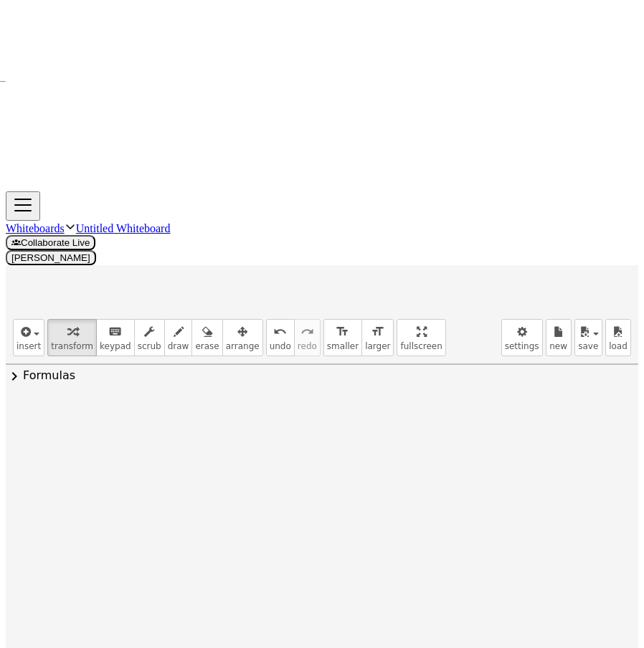
drag, startPoint x: 275, startPoint y: 199, endPoint x: 319, endPoint y: 197, distance: 44.6
click at [319, 400] on div at bounding box center [310, 440] width 551 height 80
drag, startPoint x: 259, startPoint y: 200, endPoint x: 298, endPoint y: 199, distance: 38.8
click at [298, 400] on div at bounding box center [311, 440] width 570 height 80
drag, startPoint x: 270, startPoint y: 199, endPoint x: 308, endPoint y: 199, distance: 38.0
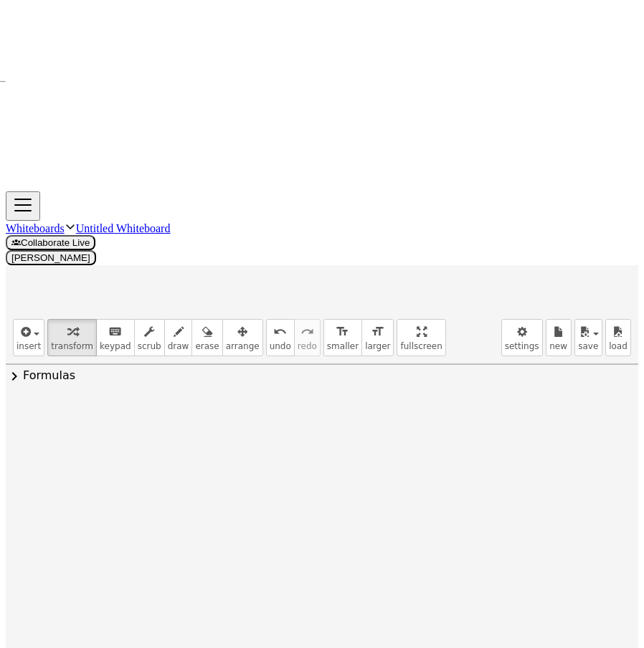
click at [308, 400] on div at bounding box center [310, 440] width 550 height 80
drag, startPoint x: 303, startPoint y: 197, endPoint x: 292, endPoint y: 199, distance: 10.9
click at [292, 400] on div at bounding box center [310, 440] width 550 height 80
click at [357, 400] on div at bounding box center [310, 440] width 545 height 80
drag, startPoint x: 338, startPoint y: 199, endPoint x: 372, endPoint y: 201, distance: 34.5
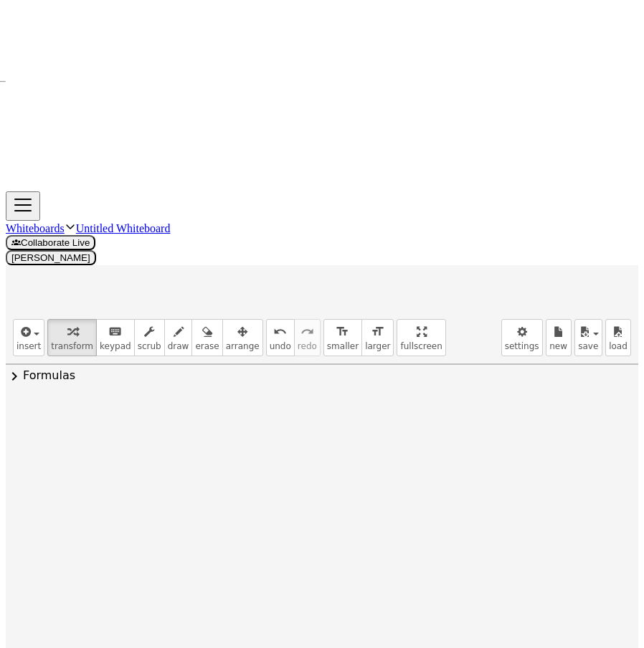
click at [372, 400] on div at bounding box center [311, 440] width 542 height 80
click at [445, 400] on div at bounding box center [311, 440] width 542 height 80
click at [481, 400] on div at bounding box center [311, 440] width 542 height 80
click at [391, 400] on div at bounding box center [311, 440] width 542 height 80
click at [376, 402] on div at bounding box center [310, 440] width 514 height 76
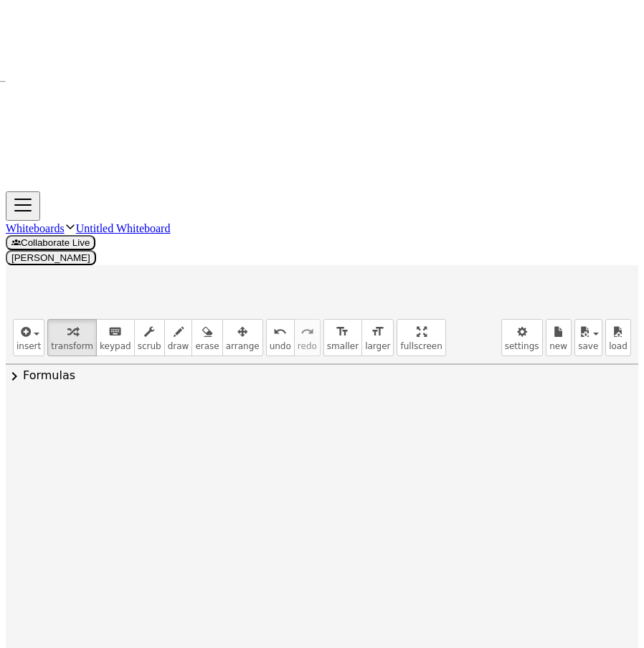
click at [390, 402] on div at bounding box center [310, 440] width 514 height 76
click at [306, 402] on div at bounding box center [311, 440] width 448 height 76
drag, startPoint x: 216, startPoint y: 166, endPoint x: 307, endPoint y: 163, distance: 91.1
click at [307, 402] on div at bounding box center [310, 440] width 374 height 76
click at [253, 402] on div at bounding box center [310, 440] width 451 height 76
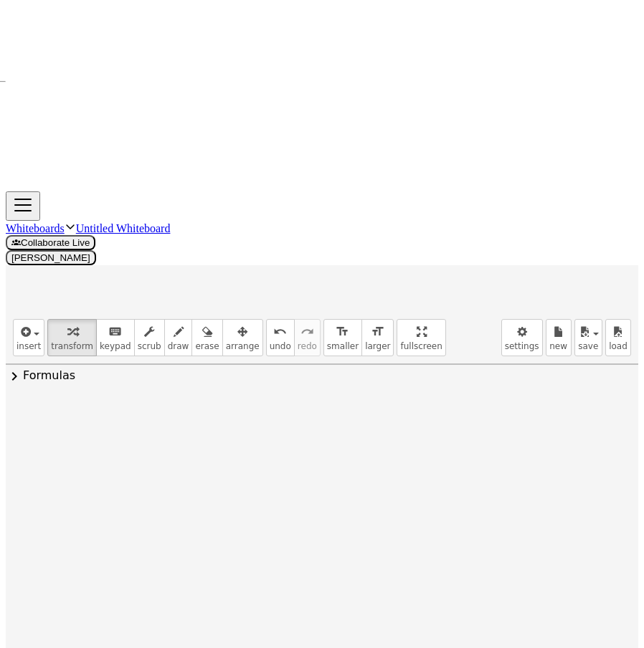
drag, startPoint x: 243, startPoint y: 164, endPoint x: 266, endPoint y: 163, distance: 23.0
click at [266, 402] on div at bounding box center [310, 440] width 451 height 76
click at [260, 402] on div at bounding box center [310, 440] width 479 height 76
click at [331, 402] on div at bounding box center [311, 440] width 473 height 76
click at [221, 402] on div at bounding box center [310, 440] width 466 height 76
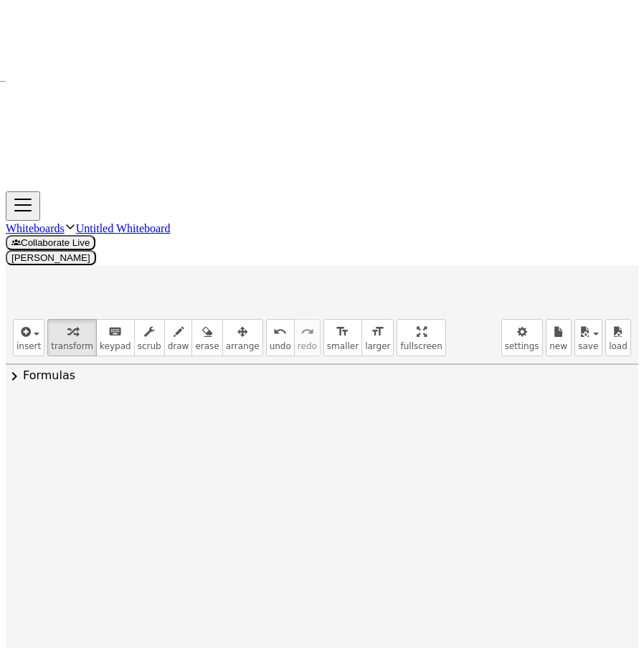
click at [169, 402] on div at bounding box center [310, 440] width 440 height 76
click at [120, 402] on div at bounding box center [310, 440] width 440 height 76
drag, startPoint x: 106, startPoint y: 164, endPoint x: 169, endPoint y: 162, distance: 62.4
click at [169, 402] on div at bounding box center [310, 440] width 440 height 76
drag, startPoint x: 138, startPoint y: 160, endPoint x: 123, endPoint y: 160, distance: 14.3
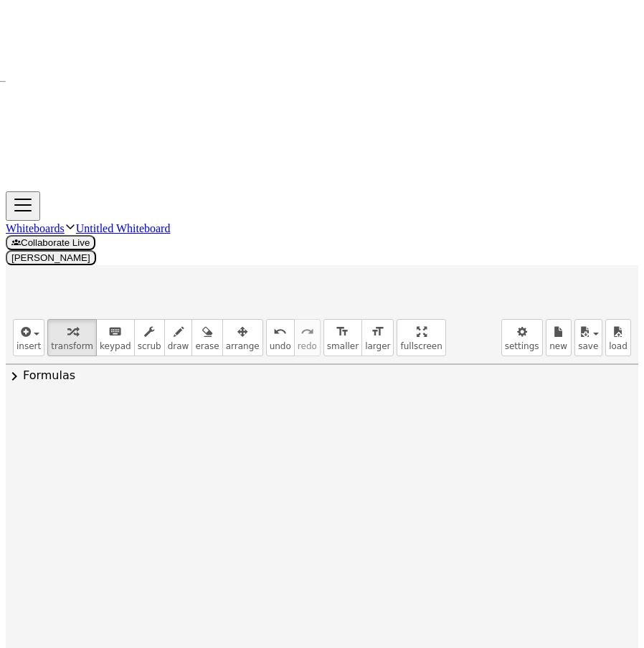
click at [219, 402] on div at bounding box center [311, 440] width 416 height 76
drag, startPoint x: 436, startPoint y: 162, endPoint x: 414, endPoint y: 163, distance: 22.2
click at [414, 402] on div at bounding box center [311, 440] width 360 height 76
drag, startPoint x: 361, startPoint y: 159, endPoint x: 344, endPoint y: 160, distance: 17.3
click at [385, 402] on div at bounding box center [310, 440] width 369 height 76
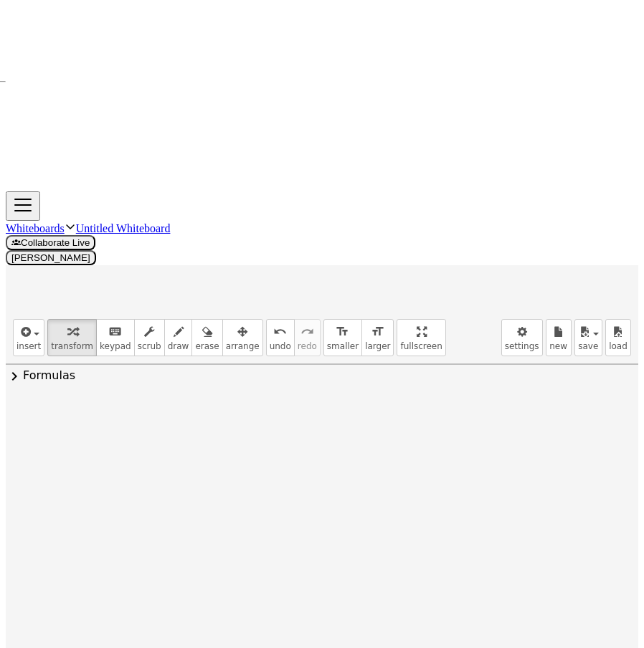
click at [310, 402] on div at bounding box center [310, 440] width 369 height 76
drag, startPoint x: 415, startPoint y: 157, endPoint x: 242, endPoint y: 156, distance: 172.9
click at [242, 404] on div at bounding box center [310, 440] width 342 height 72
click at [270, 341] on span "undo" at bounding box center [281, 346] width 22 height 10
drag, startPoint x: 410, startPoint y: 160, endPoint x: 299, endPoint y: 168, distance: 111.5
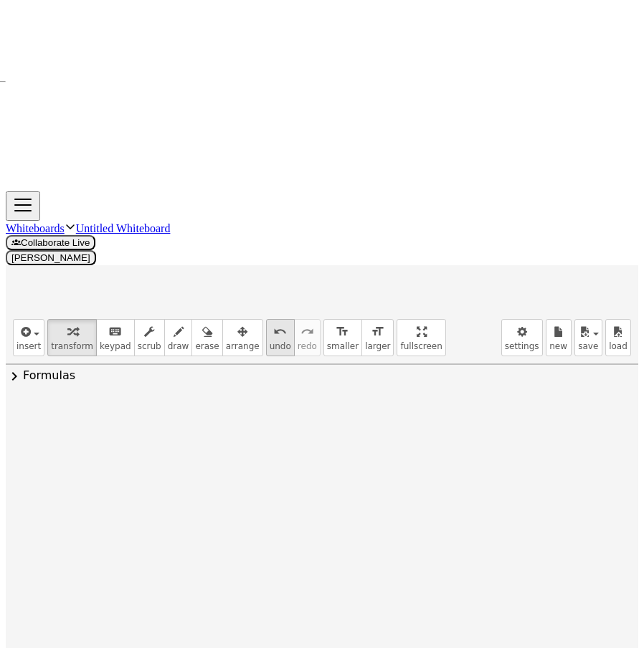
click at [270, 341] on span "undo" at bounding box center [281, 346] width 22 height 10
drag, startPoint x: 410, startPoint y: 162, endPoint x: 438, endPoint y: 165, distance: 28.1
click at [438, 404] on div at bounding box center [310, 440] width 342 height 72
drag, startPoint x: 402, startPoint y: 161, endPoint x: 266, endPoint y: 152, distance: 136.6
click at [266, 404] on div at bounding box center [310, 440] width 342 height 72
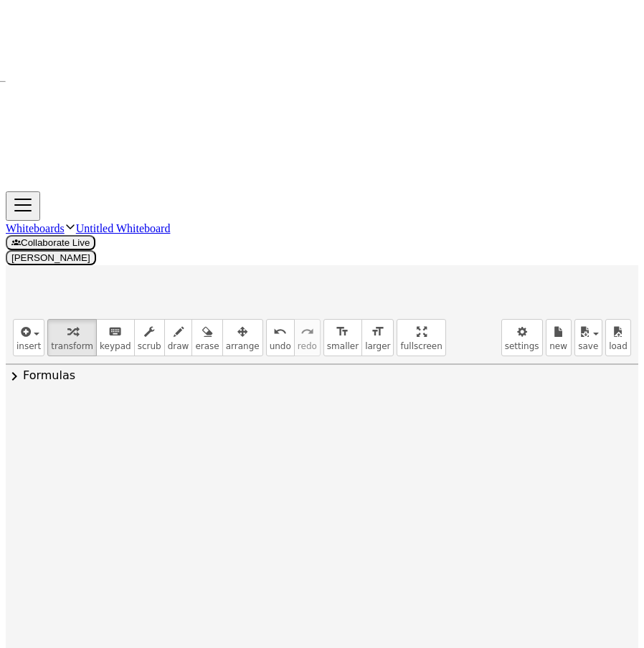
click at [276, 404] on div at bounding box center [310, 440] width 342 height 72
drag, startPoint x: 382, startPoint y: 155, endPoint x: 399, endPoint y: 163, distance: 18.3
click at [400, 404] on div at bounding box center [310, 440] width 268 height 72
drag, startPoint x: 363, startPoint y: 159, endPoint x: 352, endPoint y: 160, distance: 10.9
click at [270, 341] on span "undo" at bounding box center [281, 346] width 22 height 10
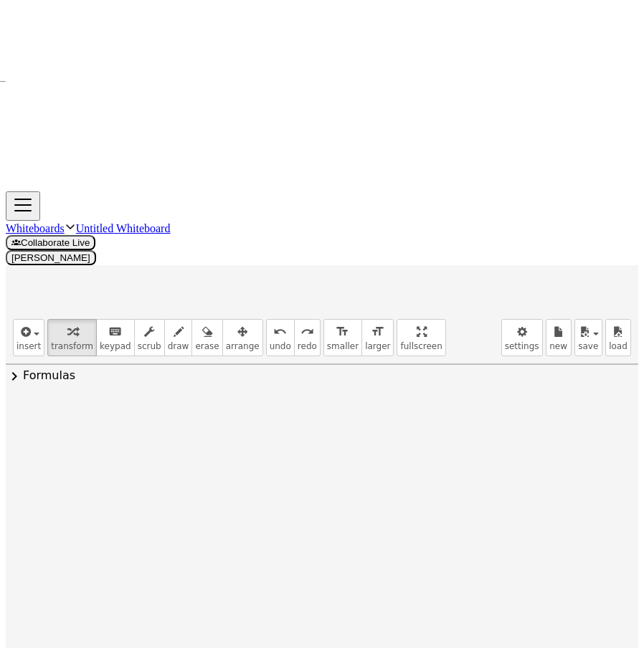
drag, startPoint x: 371, startPoint y: 161, endPoint x: 233, endPoint y: 160, distance: 137.7
click at [233, 404] on div at bounding box center [310, 440] width 268 height 72
click at [241, 404] on div at bounding box center [310, 440] width 268 height 72
drag, startPoint x: 235, startPoint y: 157, endPoint x: 226, endPoint y: 174, distance: 19.6
click at [225, 404] on div at bounding box center [310, 440] width 225 height 72
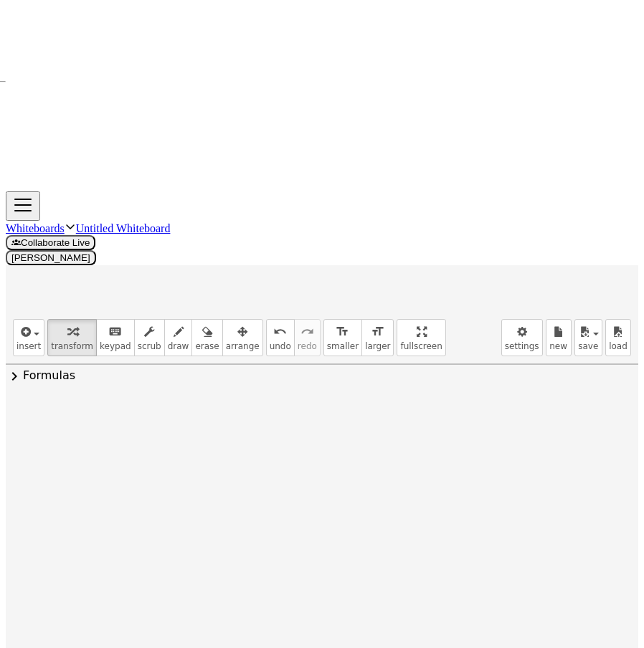
drag, startPoint x: 225, startPoint y: 158, endPoint x: 233, endPoint y: 181, distance: 25.0
click at [270, 341] on span "undo" at bounding box center [281, 346] width 22 height 10
click at [280, 404] on div at bounding box center [310, 440] width 225 height 72
click at [291, 481] on icon at bounding box center [298, 488] width 15 height 15
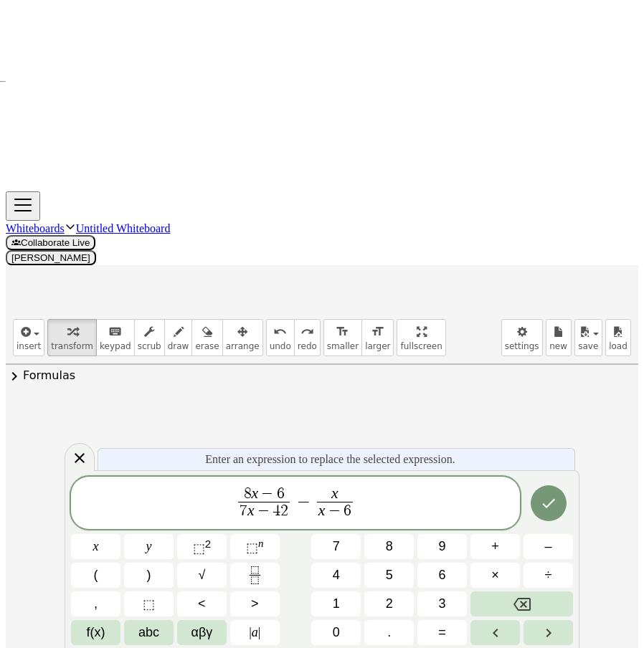
click at [247, 510] on span "7 x − 4 2" at bounding box center [264, 511] width 52 height 19
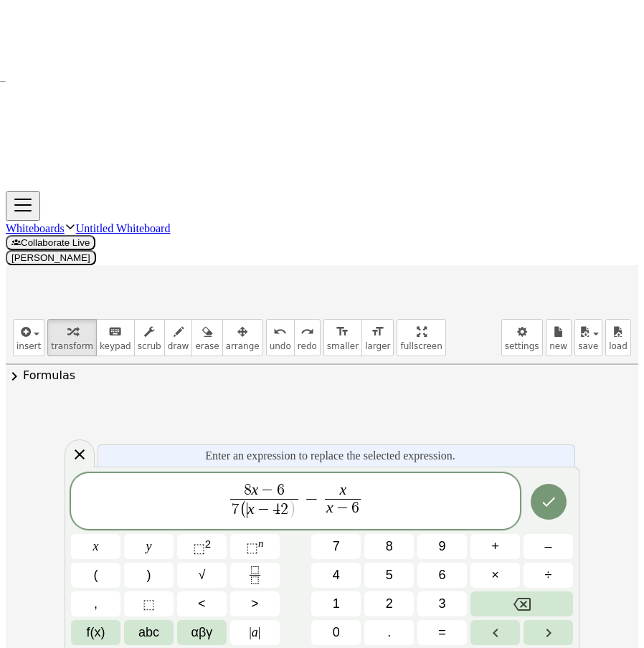
click at [286, 516] on span "2" at bounding box center [284, 510] width 8 height 16
click at [324, 510] on span "x − 6" at bounding box center [339, 508] width 37 height 19
click at [540, 499] on icon "Done" at bounding box center [548, 502] width 17 height 17
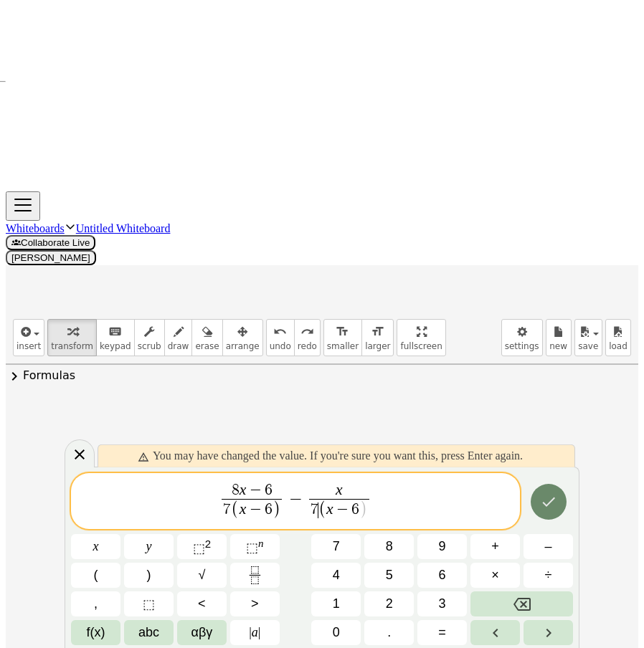
click at [550, 499] on icon "Done" at bounding box center [548, 502] width 17 height 17
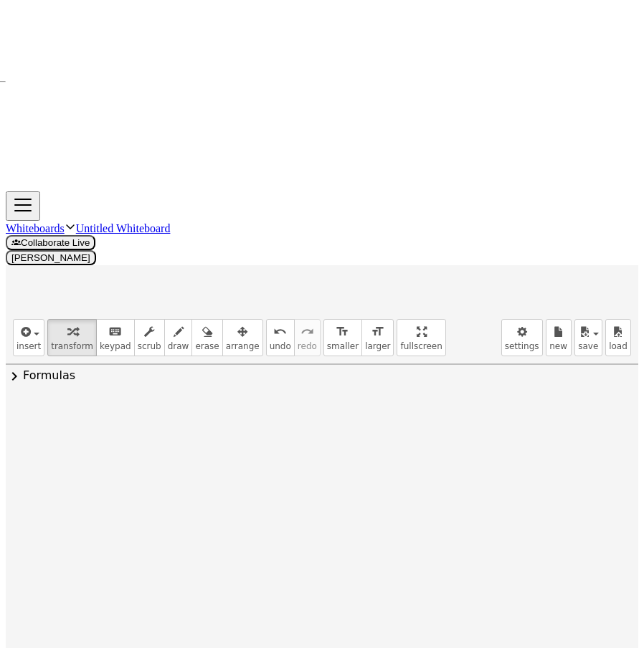
click at [292, 402] on div at bounding box center [310, 440] width 282 height 76
drag, startPoint x: 332, startPoint y: 158, endPoint x: 278, endPoint y: 159, distance: 54.5
click at [278, 402] on div at bounding box center [310, 440] width 160 height 76
drag, startPoint x: 321, startPoint y: 159, endPoint x: 346, endPoint y: 164, distance: 25.5
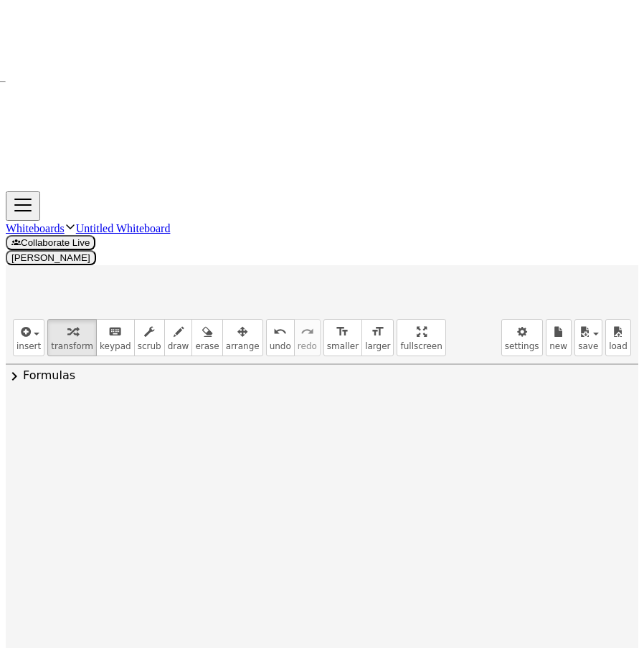
click at [321, 402] on div at bounding box center [311, 440] width 144 height 76
drag, startPoint x: 358, startPoint y: 173, endPoint x: 367, endPoint y: 165, distance: 12.2
click at [358, 433] on div at bounding box center [365, 441] width 16 height 16
click at [413, 420] on li "Copy line as LaTeX" at bounding box center [452, 431] width 122 height 22
click at [357, 433] on div "Copied done" at bounding box center [365, 441] width 16 height 16
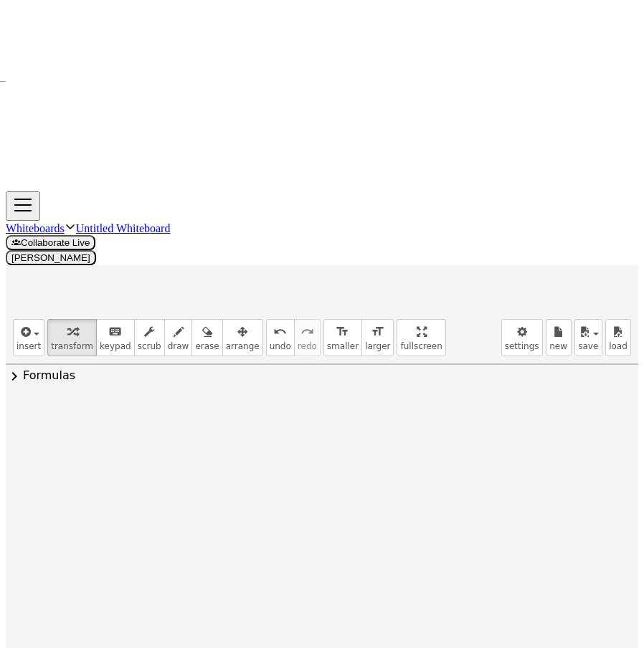
drag, startPoint x: 407, startPoint y: 142, endPoint x: 369, endPoint y: 163, distance: 44.0
click at [407, 402] on span "Transform line" at bounding box center [427, 407] width 64 height 11
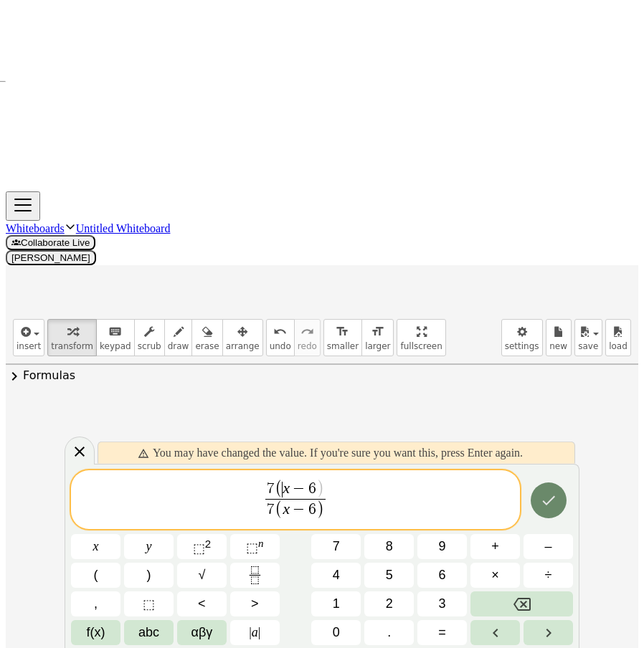
click at [549, 500] on icon "Done" at bounding box center [548, 500] width 17 height 17
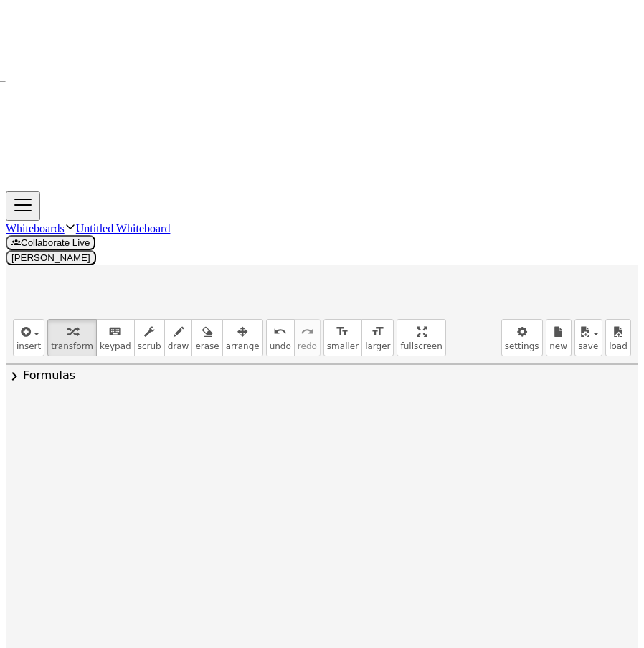
drag, startPoint x: 334, startPoint y: 156, endPoint x: 339, endPoint y: 192, distance: 36.2
click at [298, 404] on div at bounding box center [311, 440] width 64 height 72
click at [291, 468] on icon at bounding box center [298, 475] width 15 height 15
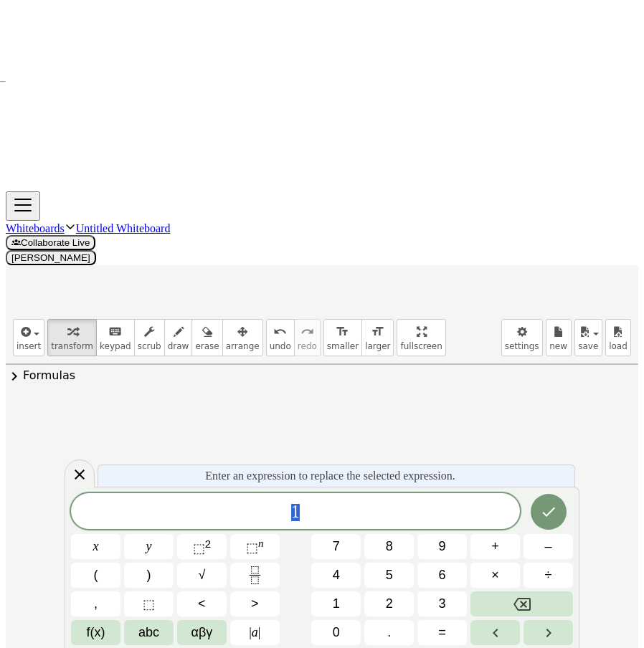
drag, startPoint x: 334, startPoint y: 505, endPoint x: 246, endPoint y: 504, distance: 88.2
click at [209, 512] on span "1" at bounding box center [295, 513] width 449 height 20
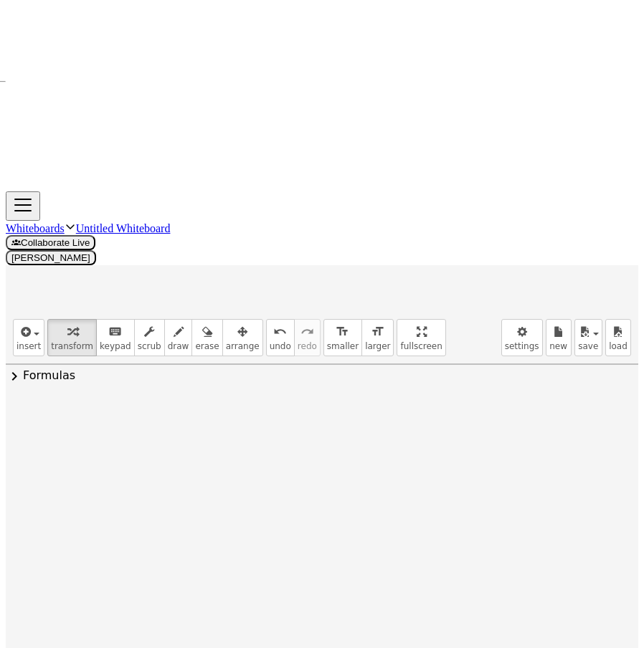
click at [293, 470] on icon at bounding box center [298, 477] width 15 height 15
drag, startPoint x: 171, startPoint y: 180, endPoint x: 329, endPoint y: 181, distance: 157.8
drag, startPoint x: 207, startPoint y: 181, endPoint x: 369, endPoint y: 177, distance: 162.2
click at [270, 341] on span "undo" at bounding box center [281, 346] width 22 height 10
drag, startPoint x: 216, startPoint y: 184, endPoint x: 400, endPoint y: 187, distance: 183.7
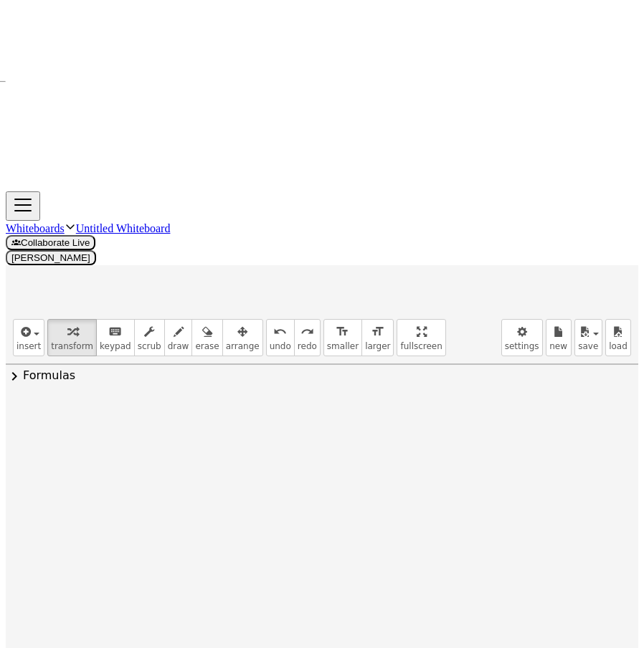
click at [400, 415] on div at bounding box center [311, 439] width 350 height 49
click at [362, 415] on div at bounding box center [311, 439] width 350 height 49
click at [352, 415] on div at bounding box center [311, 439] width 350 height 49
click at [425, 433] on div at bounding box center [433, 441] width 16 height 16
click at [471, 420] on li "Copy line as LaTeX" at bounding box center [520, 431] width 122 height 22
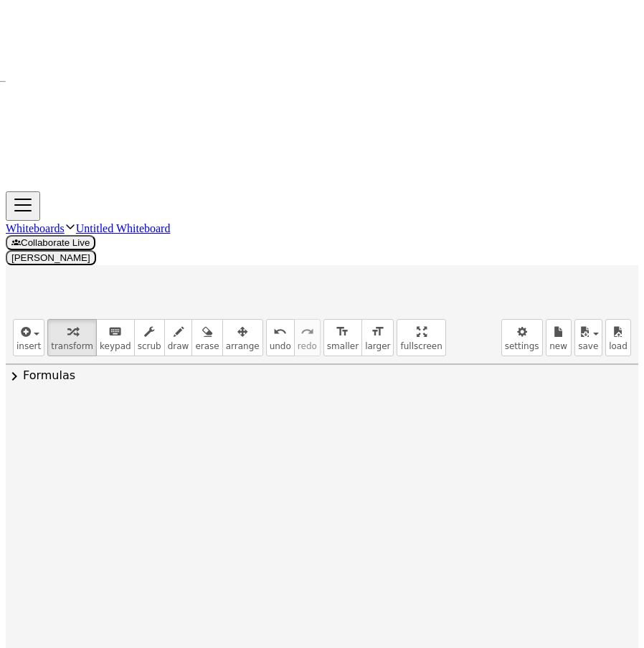
click at [425, 433] on div "Copied done" at bounding box center [433, 441] width 16 height 16
click at [515, 402] on span "Transform line" at bounding box center [495, 407] width 64 height 11
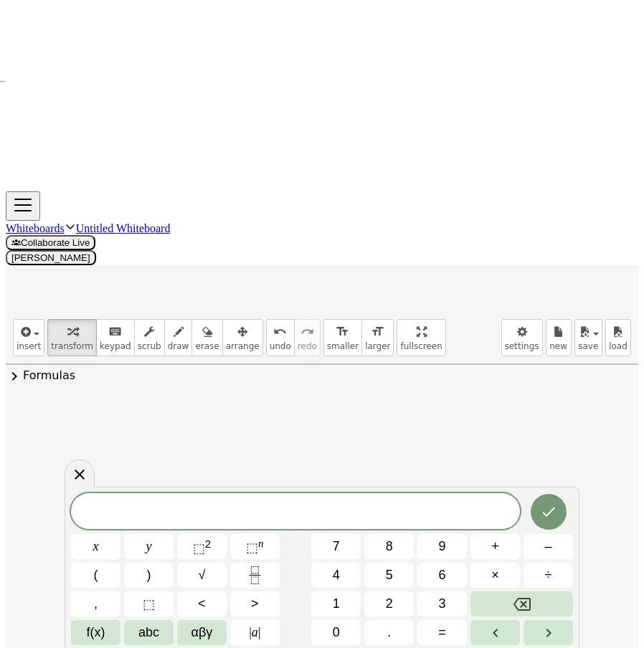
drag, startPoint x: 283, startPoint y: 193, endPoint x: 283, endPoint y: 175, distance: 17.9
drag, startPoint x: 475, startPoint y: 357, endPoint x: 462, endPoint y: 358, distance: 13.0
drag, startPoint x: 315, startPoint y: 151, endPoint x: 294, endPoint y: 223, distance: 75.4
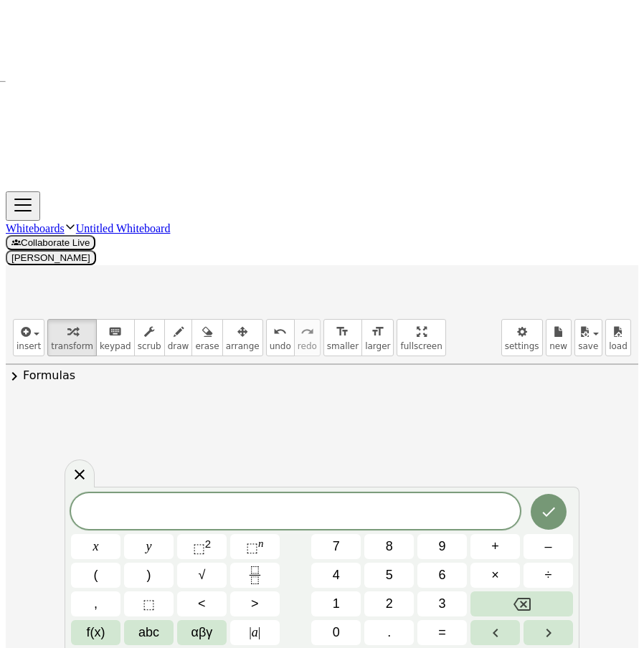
drag, startPoint x: 498, startPoint y: 273, endPoint x: 357, endPoint y: 261, distance: 141.1
drag, startPoint x: 91, startPoint y: 481, endPoint x: 303, endPoint y: 210, distance: 344.0
click at [88, 481] on icon at bounding box center [79, 474] width 17 height 17
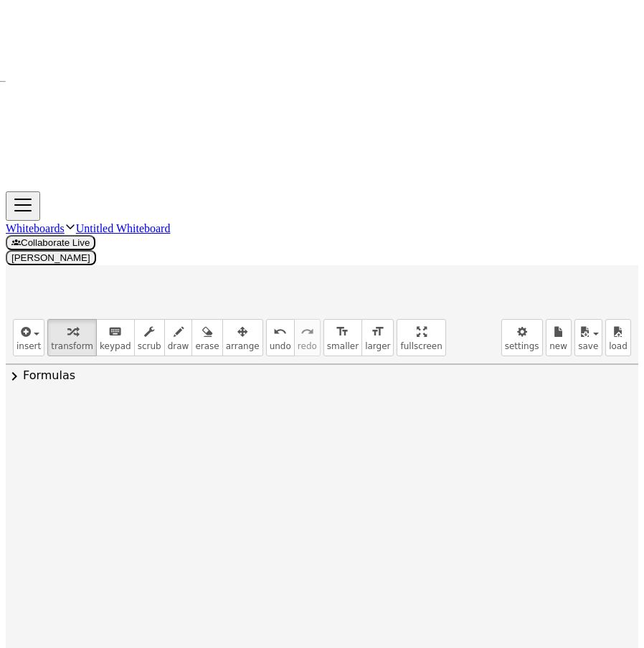
drag, startPoint x: 290, startPoint y: 164, endPoint x: 283, endPoint y: 203, distance: 39.3
click at [339, 404] on div at bounding box center [310, 440] width 75 height 72
click at [322, 433] on div "Transform line Copy line as LaTeX Copy derivation as LaTeX Expand new lines: Off" at bounding box center [330, 441] width 16 height 16
click at [384, 402] on span "Transform line" at bounding box center [392, 407] width 64 height 11
click at [336, 433] on div "Transform line Copy line as LaTeX Copy derivation as LaTeX Expand new lines: Off" at bounding box center [339, 441] width 16 height 16
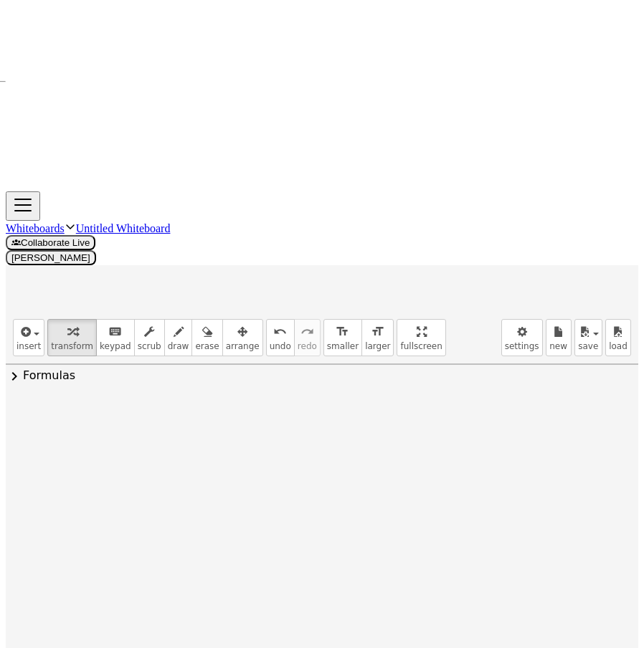
click at [421, 402] on span "Transform line" at bounding box center [401, 407] width 64 height 11
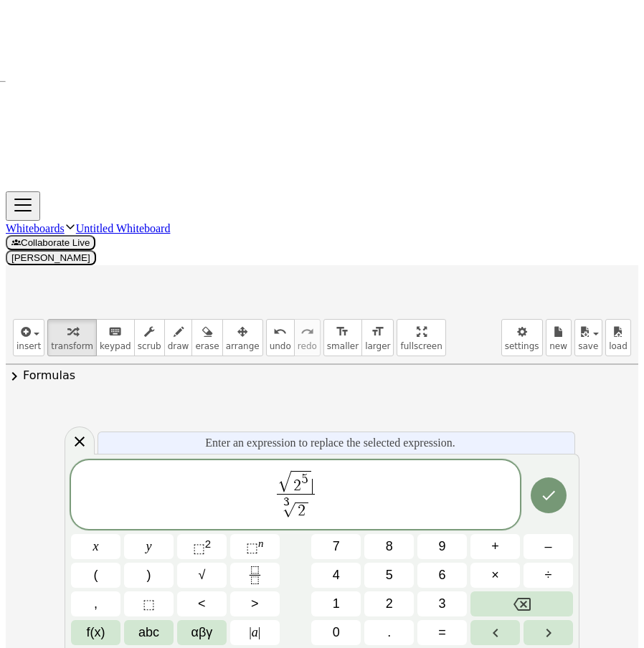
click at [313, 475] on span "√ 2 5" at bounding box center [295, 483] width 35 height 24
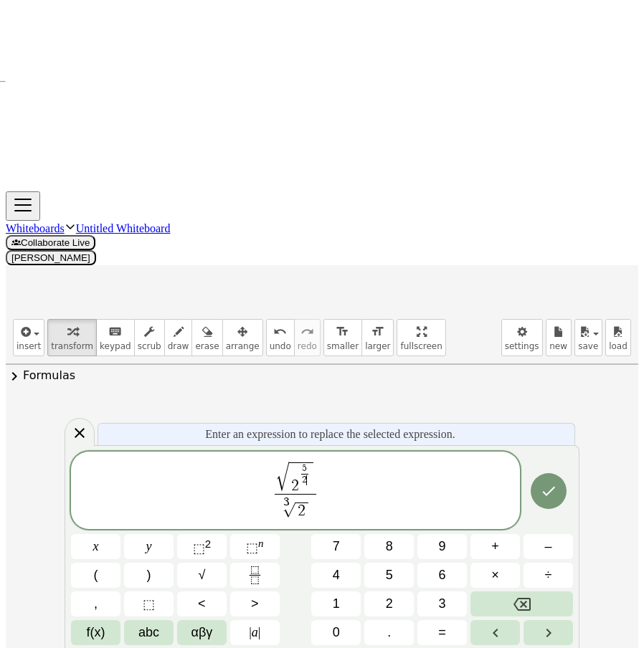
click at [288, 485] on span "√" at bounding box center [282, 477] width 13 height 29
click at [303, 507] on span "2" at bounding box center [302, 512] width 8 height 16
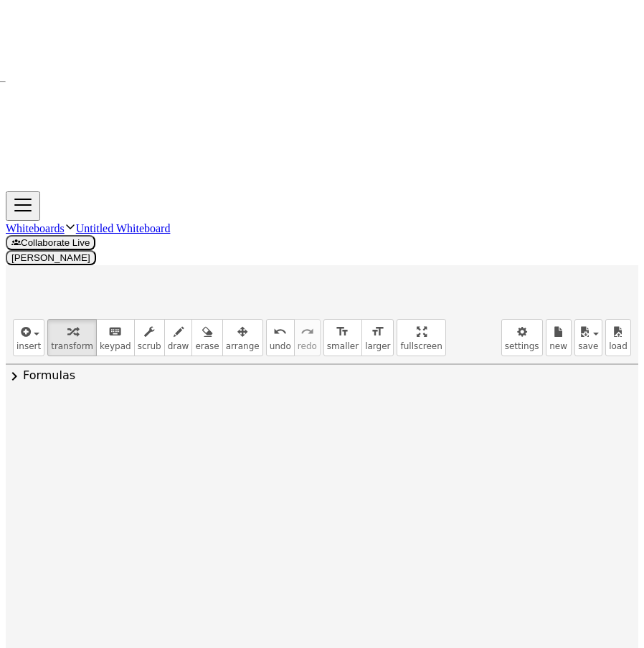
drag, startPoint x: 299, startPoint y: 161, endPoint x: 298, endPoint y: 148, distance: 12.9
click at [301, 399] on div at bounding box center [311, 440] width 78 height 82
drag, startPoint x: 286, startPoint y: 159, endPoint x: 293, endPoint y: 189, distance: 31.0
click at [302, 401] on div at bounding box center [310, 439] width 105 height 77
click at [306, 401] on div at bounding box center [310, 439] width 105 height 77
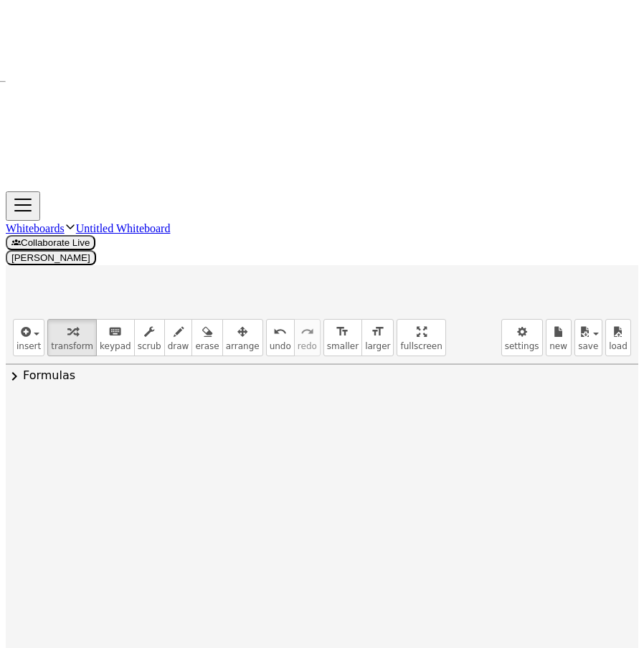
click at [306, 401] on div at bounding box center [310, 439] width 105 height 77
click at [280, 401] on div at bounding box center [310, 439] width 124 height 77
click at [309, 401] on div at bounding box center [310, 439] width 115 height 77
click at [313, 401] on div at bounding box center [310, 439] width 115 height 77
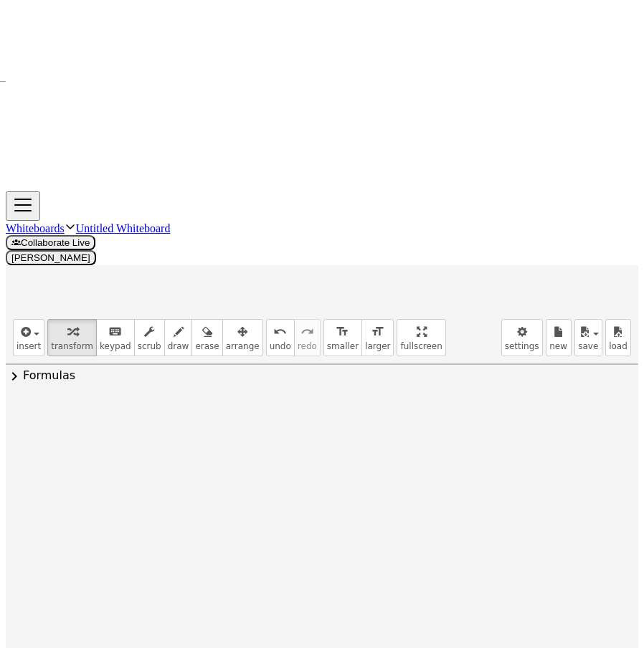
click at [314, 401] on div at bounding box center [310, 439] width 115 height 77
click at [304, 401] on div at bounding box center [310, 439] width 109 height 77
drag, startPoint x: 283, startPoint y: 185, endPoint x: 278, endPoint y: 152, distance: 33.4
click at [278, 401] on div at bounding box center [310, 439] width 90 height 77
click at [330, 433] on div "Transform line Copy line as LaTeX Copy derivation as LaTeX Expand new lines: Off" at bounding box center [333, 441] width 16 height 16
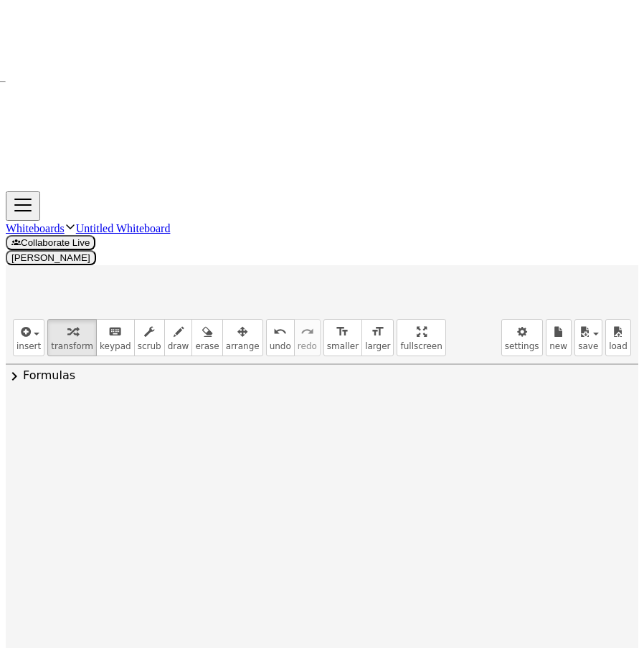
click at [415, 402] on span "Transform line" at bounding box center [395, 407] width 64 height 11
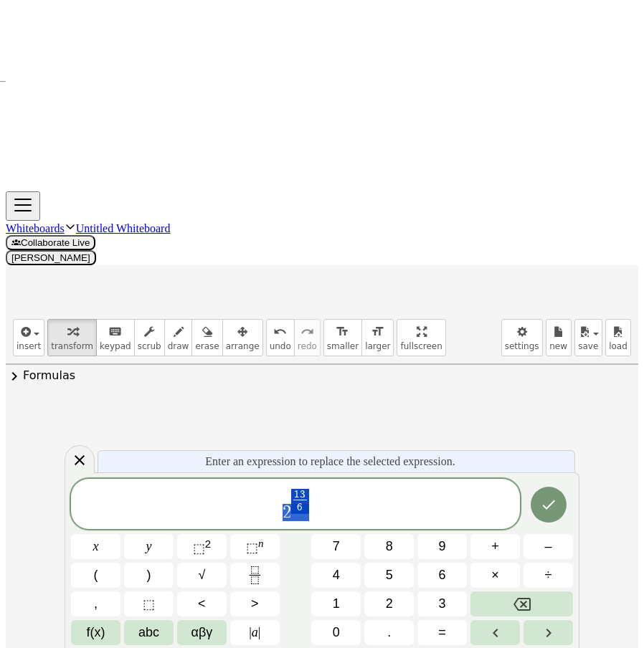
drag, startPoint x: 372, startPoint y: 510, endPoint x: 264, endPoint y: 507, distance: 107.6
click at [264, 507] on span "2 1 3 6 ​" at bounding box center [295, 505] width 449 height 35
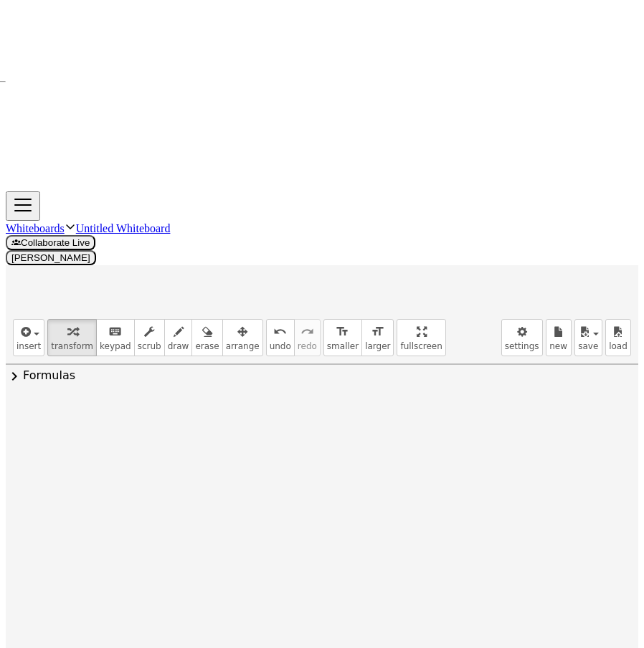
click at [294, 411] on div at bounding box center [311, 439] width 304 height 57
click at [283, 411] on div at bounding box center [311, 439] width 304 height 57
click at [293, 411] on div at bounding box center [311, 439] width 304 height 57
click at [303, 411] on div at bounding box center [311, 439] width 304 height 57
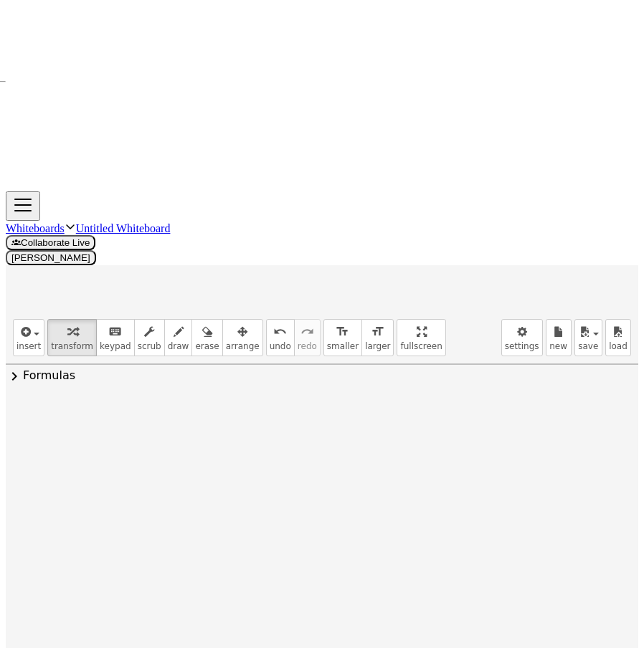
click at [303, 411] on div at bounding box center [311, 439] width 304 height 57
click at [457, 414] on div at bounding box center [311, 440] width 402 height 52
click at [174, 414] on div at bounding box center [310, 440] width 399 height 52
click at [188, 414] on div at bounding box center [310, 440] width 328 height 52
click at [289, 414] on div at bounding box center [310, 440] width 328 height 52
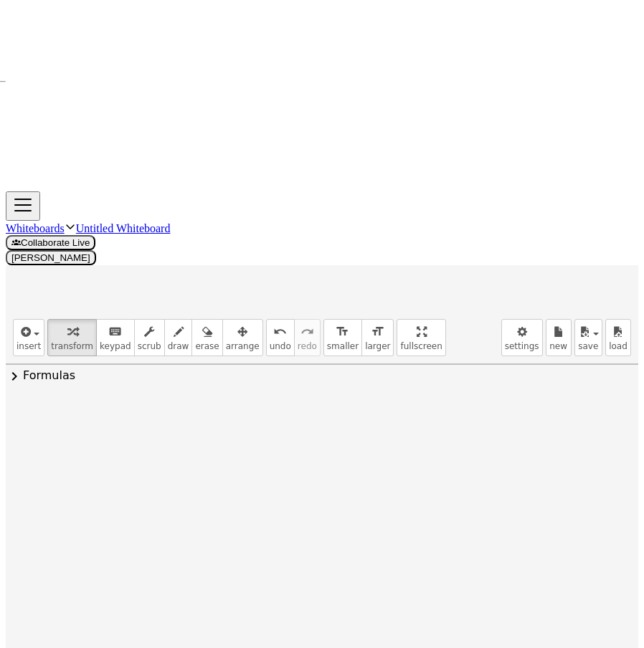
click at [232, 414] on div at bounding box center [310, 440] width 233 height 52
drag, startPoint x: 207, startPoint y: 179, endPoint x: 263, endPoint y: 174, distance: 56.9
click at [270, 341] on span "undo" at bounding box center [281, 346] width 22 height 10
drag, startPoint x: 202, startPoint y: 181, endPoint x: 379, endPoint y: 177, distance: 177.2
click at [298, 471] on icon at bounding box center [298, 478] width 15 height 15
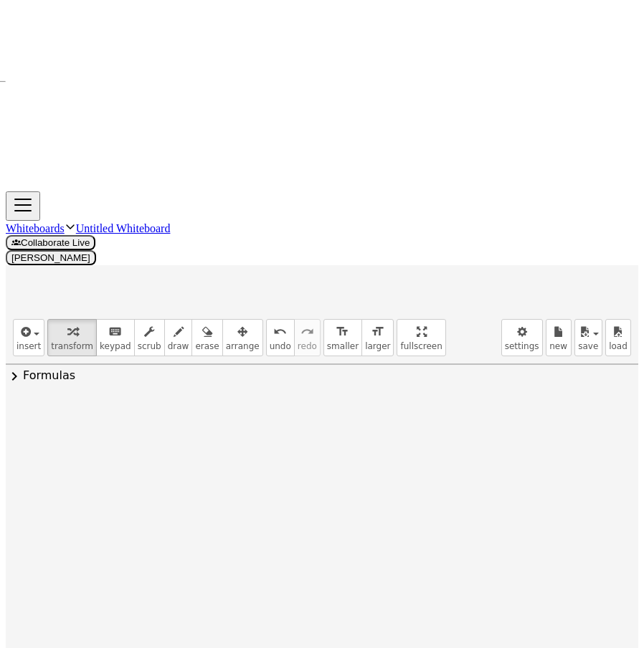
click at [298, 402] on div at bounding box center [310, 440] width 133 height 77
click at [313, 402] on div at bounding box center [310, 439] width 133 height 75
click at [273, 324] on icon "undo" at bounding box center [280, 332] width 14 height 17
drag, startPoint x: 287, startPoint y: 160, endPoint x: 319, endPoint y: 160, distance: 32.3
click at [319, 402] on div at bounding box center [310, 439] width 133 height 75
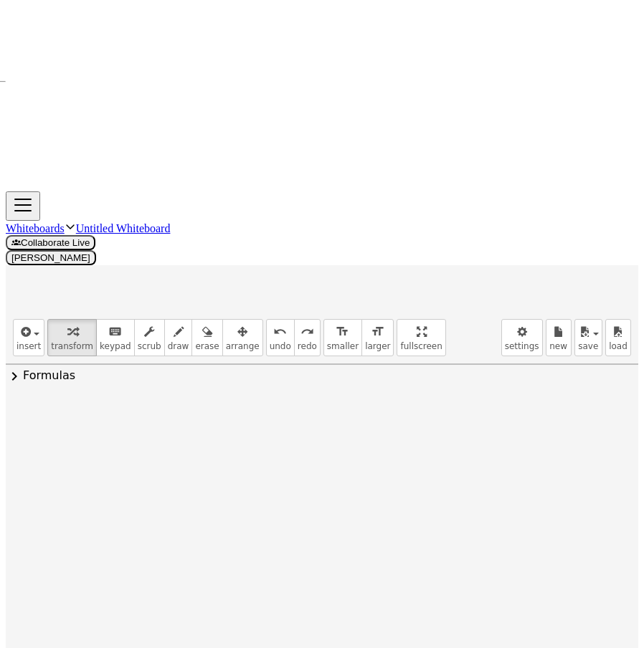
click at [351, 433] on div at bounding box center [359, 441] width 16 height 16
click at [410, 402] on span "Transform line" at bounding box center [421, 407] width 64 height 11
drag, startPoint x: 286, startPoint y: 188, endPoint x: 262, endPoint y: 149, distance: 45.4
click at [262, 402] on div at bounding box center [311, 439] width 108 height 75
click at [268, 418] on div at bounding box center [306, 442] width 103 height 48
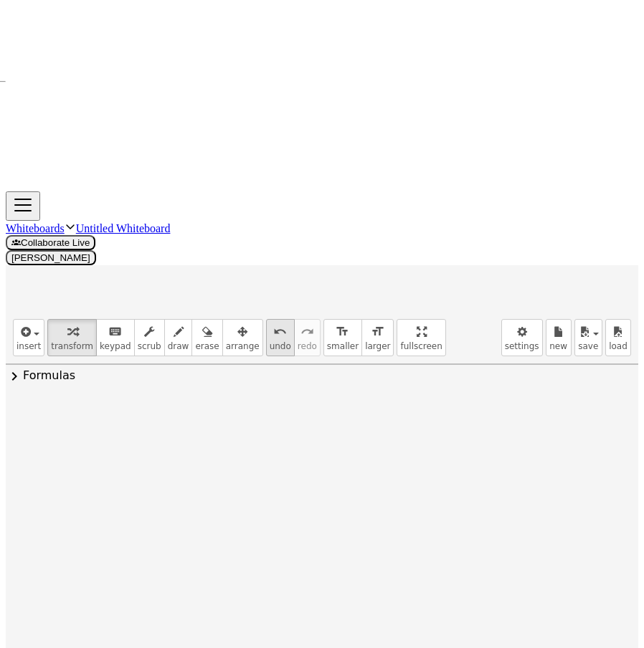
click at [273, 324] on icon "undo" at bounding box center [280, 332] width 14 height 17
click at [294, 471] on icon at bounding box center [298, 478] width 15 height 15
drag, startPoint x: 326, startPoint y: 181, endPoint x: 275, endPoint y: 186, distance: 50.5
click at [275, 414] on div at bounding box center [311, 440] width 128 height 52
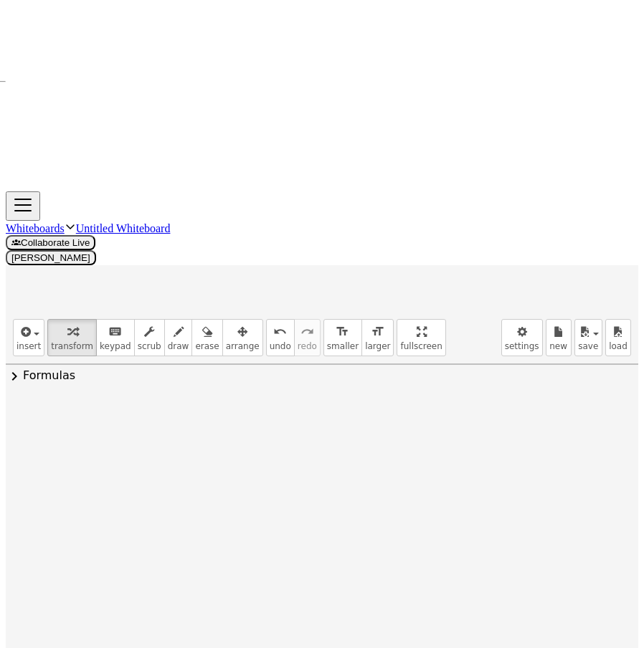
click at [352, 433] on div at bounding box center [357, 441] width 16 height 16
click at [425, 398] on li "Transform line" at bounding box center [444, 409] width 122 height 22
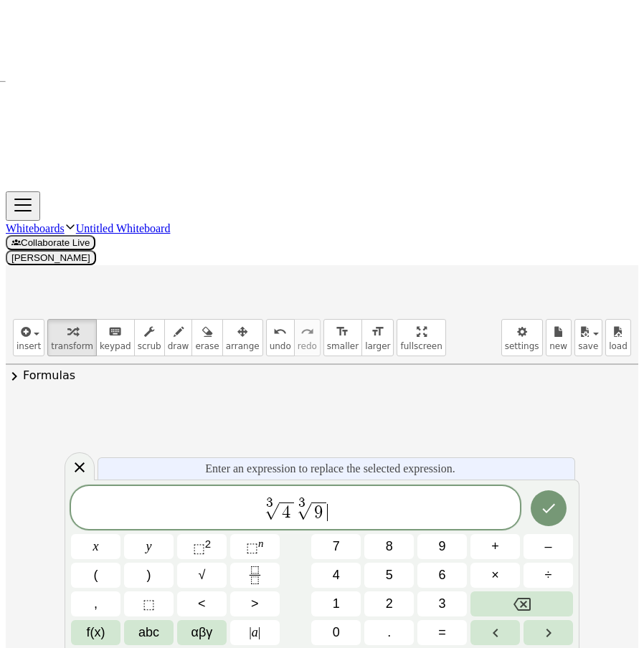
click at [335, 505] on span "3 √ 4 3 √ 9 ​" at bounding box center [295, 509] width 449 height 28
click at [320, 513] on span "9" at bounding box center [318, 512] width 9 height 17
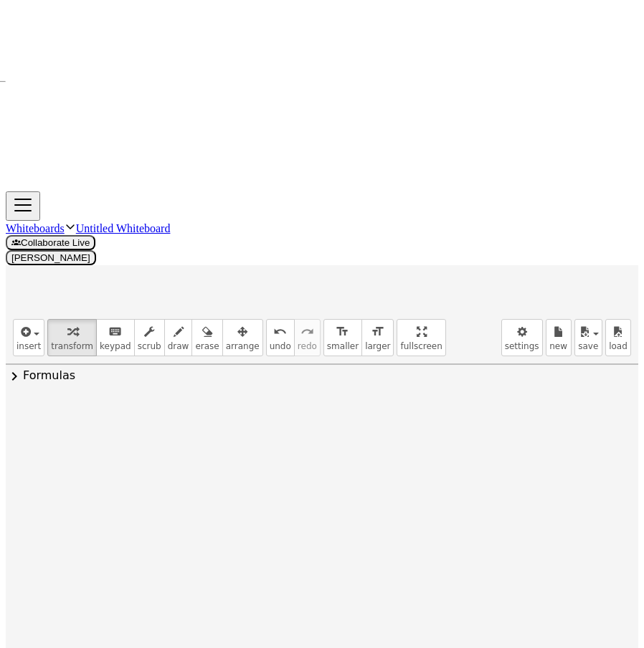
click at [270, 418] on div at bounding box center [306, 442] width 113 height 48
click at [273, 324] on icon "undo" at bounding box center [280, 332] width 14 height 17
click at [294, 471] on icon at bounding box center [297, 478] width 15 height 15
drag, startPoint x: 273, startPoint y: 196, endPoint x: 270, endPoint y: 189, distance: 7.4
click at [270, 404] on div at bounding box center [311, 440] width 128 height 72
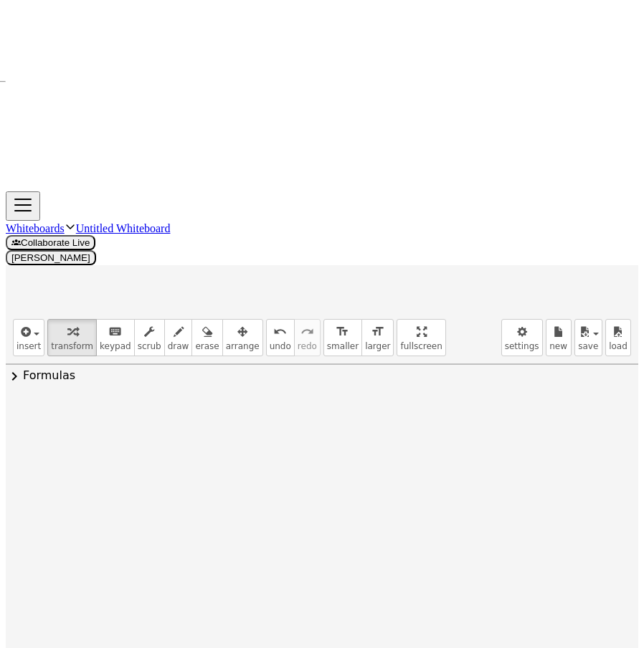
drag, startPoint x: 270, startPoint y: 178, endPoint x: 271, endPoint y: 193, distance: 15.1
click at [270, 341] on span "undo" at bounding box center [281, 346] width 22 height 10
drag, startPoint x: 273, startPoint y: 189, endPoint x: 271, endPoint y: 169, distance: 19.5
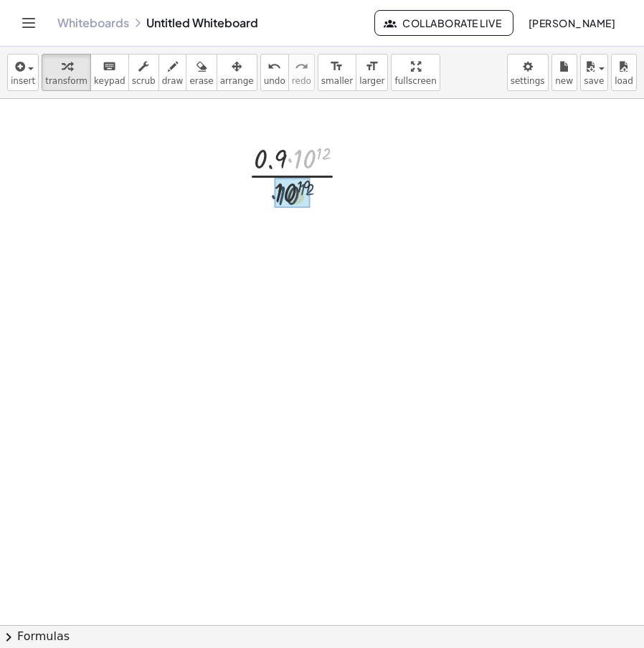
drag, startPoint x: 310, startPoint y: 156, endPoint x: 293, endPoint y: 193, distance: 40.1
drag, startPoint x: 295, startPoint y: 192, endPoint x: 318, endPoint y: 163, distance: 37.2
click at [318, 163] on div at bounding box center [305, 174] width 84 height 72
click at [357, 176] on div at bounding box center [358, 176] width 16 height 16
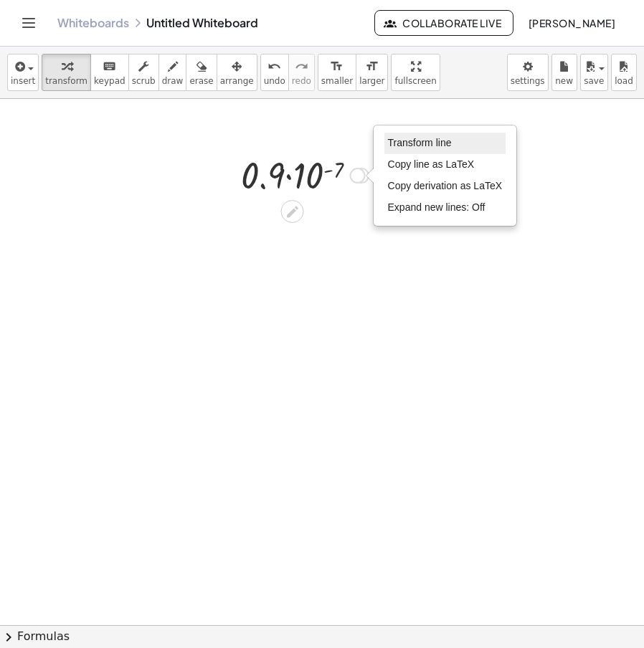
click at [430, 146] on span "Transform line" at bounding box center [420, 142] width 64 height 11
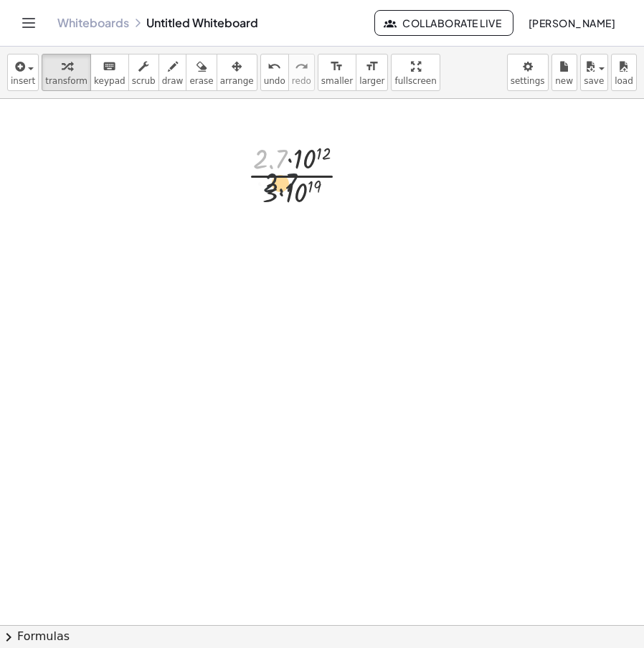
drag, startPoint x: 261, startPoint y: 166, endPoint x: 274, endPoint y: 196, distance: 32.8
click at [274, 196] on div at bounding box center [304, 174] width 128 height 72
drag, startPoint x: 255, startPoint y: 156, endPoint x: 260, endPoint y: 201, distance: 45.6
click at [260, 201] on div at bounding box center [304, 174] width 128 height 72
drag, startPoint x: 281, startPoint y: 146, endPoint x: 325, endPoint y: 187, distance: 59.4
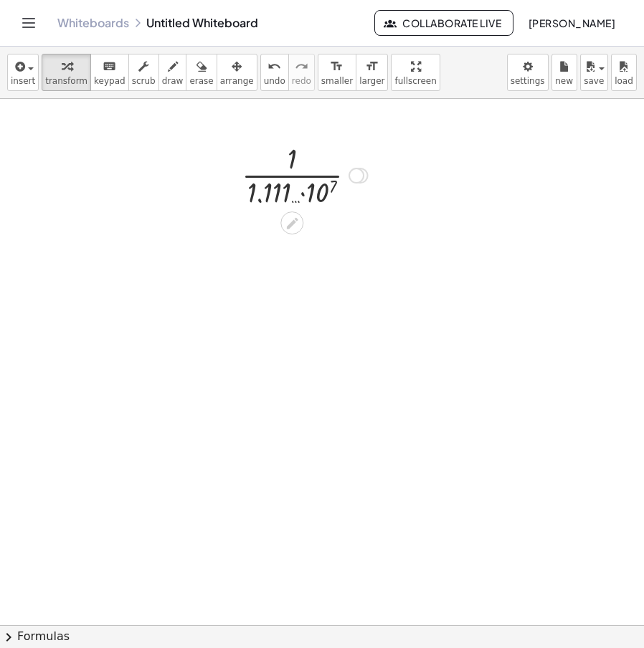
click at [303, 191] on div at bounding box center [305, 174] width 141 height 72
click at [303, 192] on div at bounding box center [305, 174] width 141 height 72
drag, startPoint x: 322, startPoint y: 197, endPoint x: 311, endPoint y: 164, distance: 34.0
click at [311, 164] on div at bounding box center [305, 174] width 141 height 72
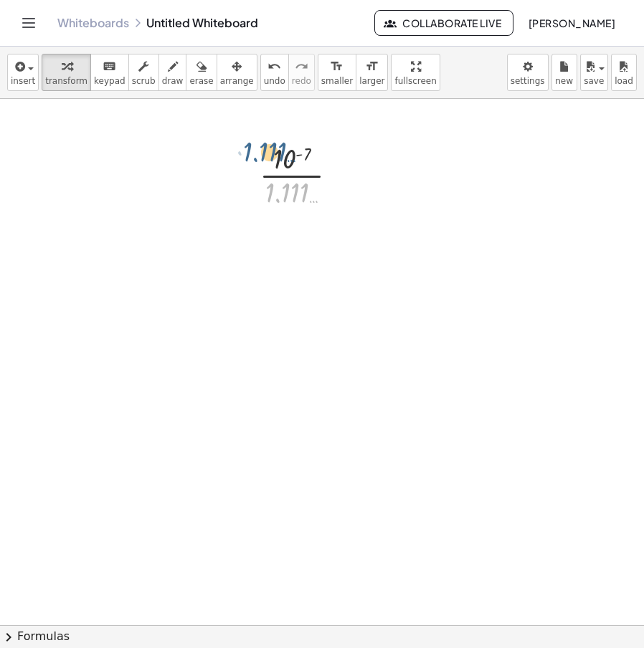
drag, startPoint x: 280, startPoint y: 199, endPoint x: 253, endPoint y: 158, distance: 48.7
click at [253, 158] on div "· 2 · x 2 = 24 · 2 · x 2 · 2 = · 24 · 2 · 2 · x 2 · 2 = 12 x 2 = 12 2 √ ( x 2 )…" at bounding box center [299, 174] width 122 height 79
drag, startPoint x: 288, startPoint y: 194, endPoint x: 272, endPoint y: 136, distance: 59.5
click at [268, 67] on icon "undo" at bounding box center [275, 66] width 14 height 17
drag, startPoint x: 265, startPoint y: 152, endPoint x: 272, endPoint y: 123, distance: 30.1
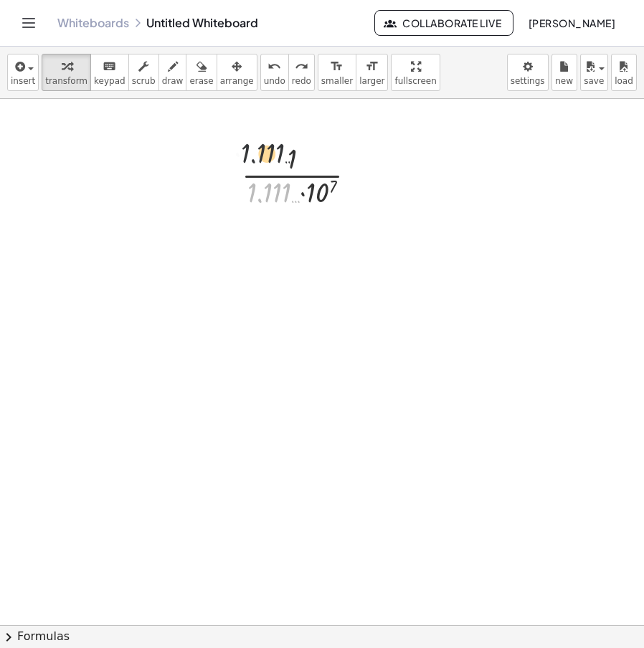
click at [268, 73] on icon "undo" at bounding box center [275, 66] width 14 height 17
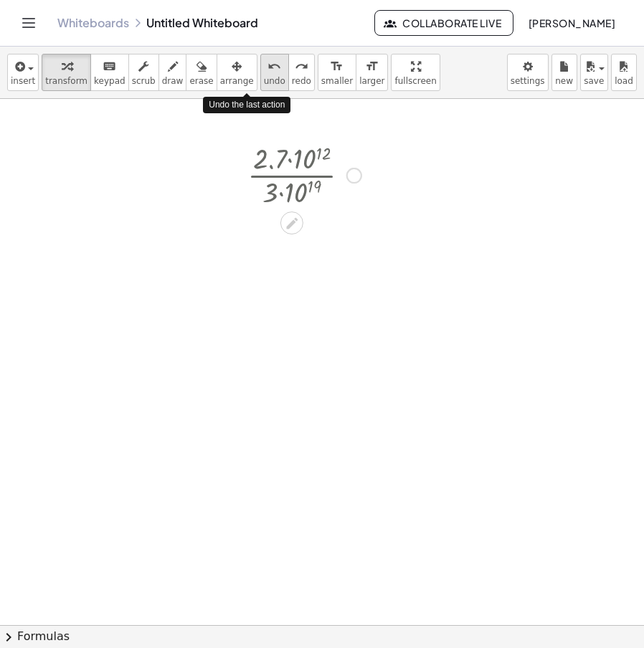
click at [268, 73] on icon "undo" at bounding box center [275, 66] width 14 height 17
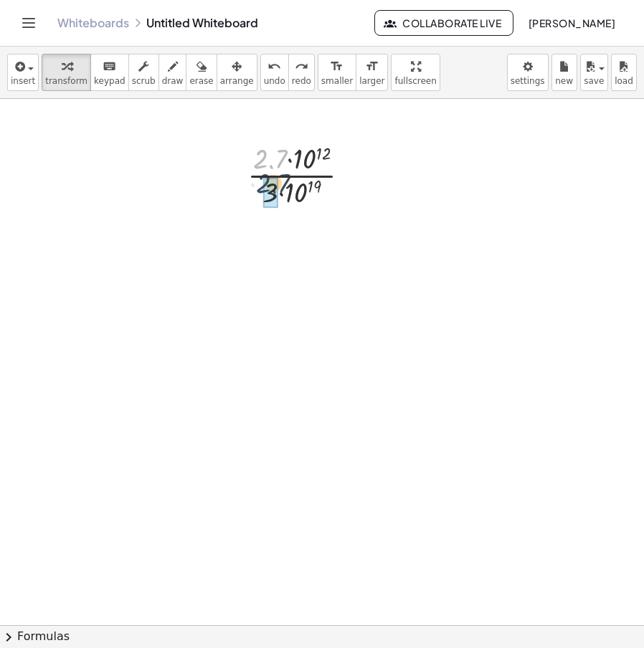
drag, startPoint x: 265, startPoint y: 161, endPoint x: 259, endPoint y: 155, distance: 8.6
click at [259, 155] on div at bounding box center [304, 174] width 128 height 72
drag, startPoint x: 275, startPoint y: 196, endPoint x: 262, endPoint y: 150, distance: 47.9
drag, startPoint x: 288, startPoint y: 166, endPoint x: 296, endPoint y: 154, distance: 13.5
click at [264, 74] on div "undo" at bounding box center [275, 65] width 22 height 17
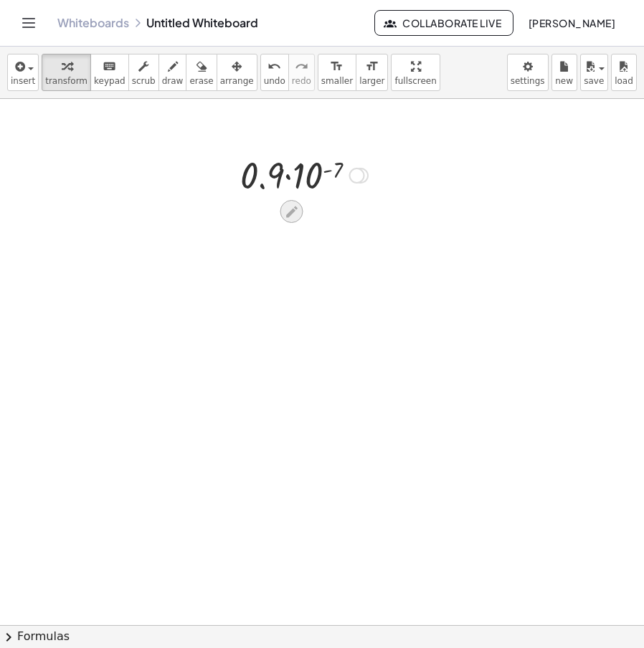
click at [299, 215] on icon at bounding box center [291, 211] width 15 height 15
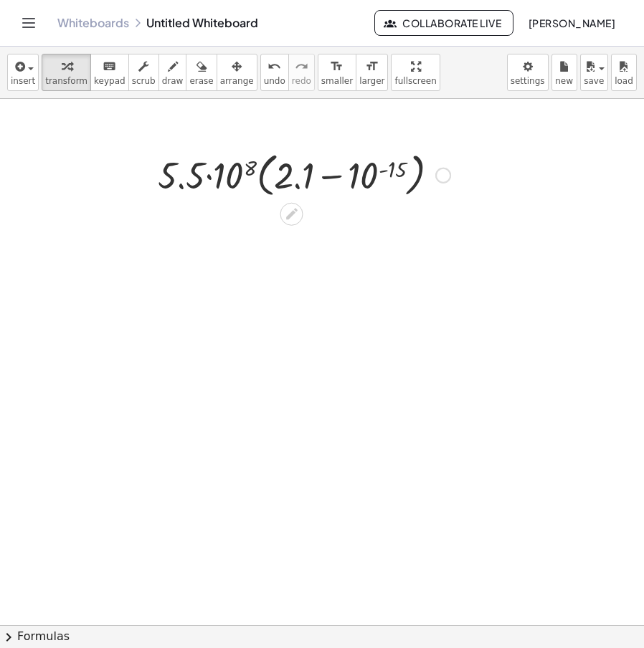
click at [208, 176] on div at bounding box center [304, 174] width 307 height 55
drag, startPoint x: 184, startPoint y: 181, endPoint x: 286, endPoint y: 184, distance: 102.6
click at [286, 183] on div at bounding box center [304, 174] width 307 height 55
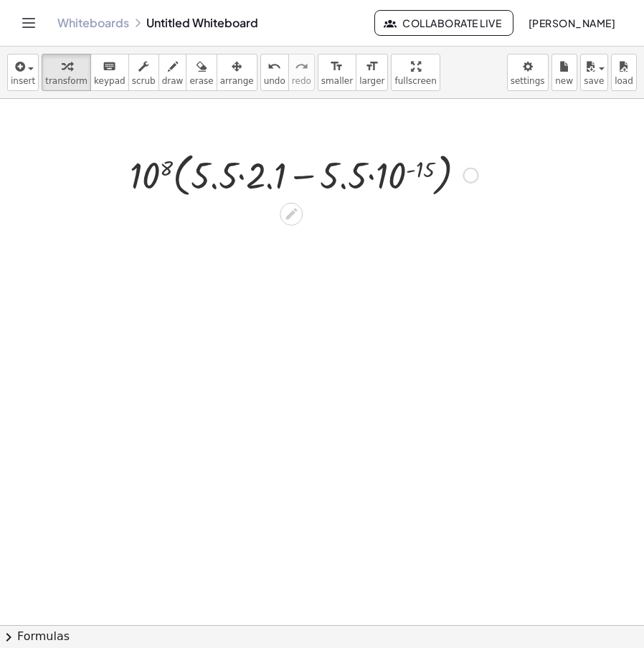
click at [241, 172] on div at bounding box center [304, 174] width 362 height 55
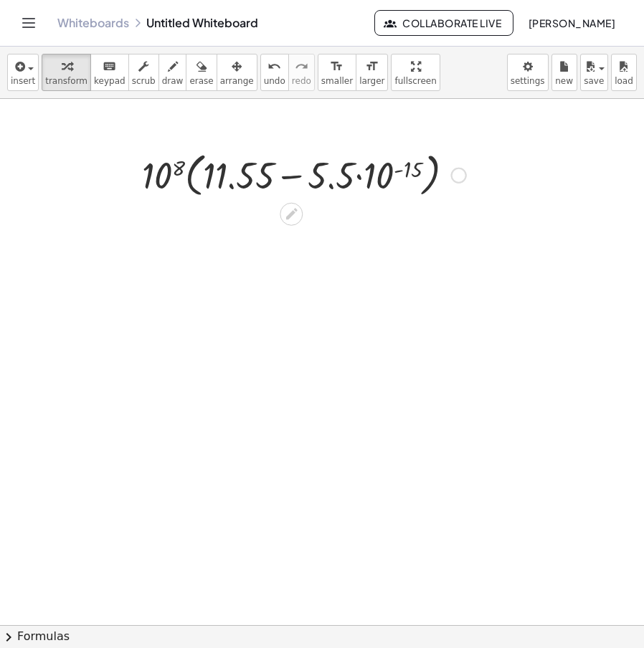
click at [367, 181] on div at bounding box center [304, 174] width 339 height 55
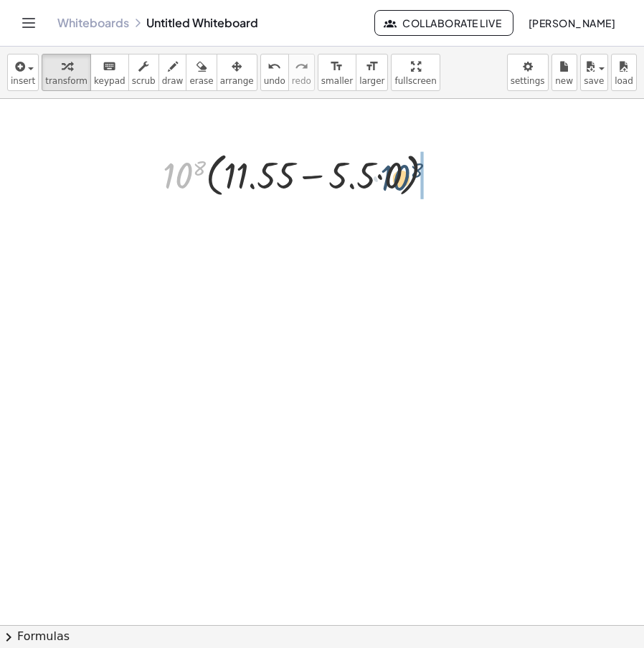
drag, startPoint x: 176, startPoint y: 180, endPoint x: 401, endPoint y: 182, distance: 225.3
click at [401, 182] on div at bounding box center [304, 174] width 297 height 55
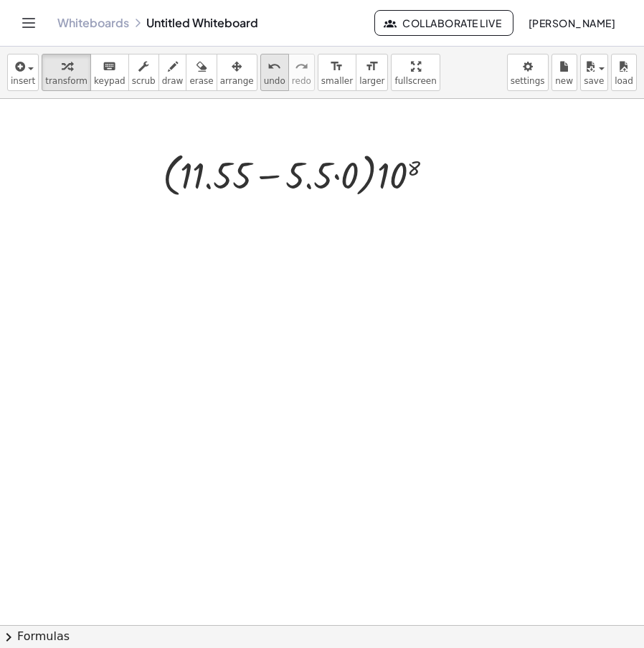
click at [268, 66] on icon "undo" at bounding box center [275, 66] width 14 height 17
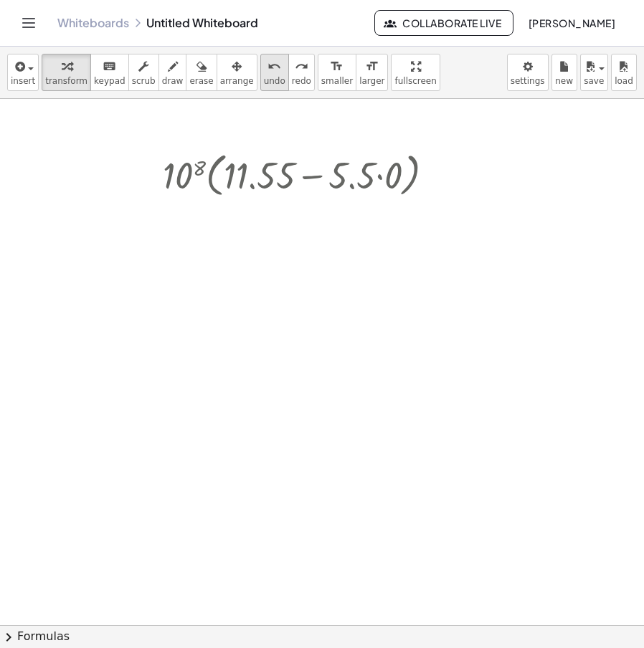
click at [268, 66] on icon "undo" at bounding box center [275, 66] width 14 height 17
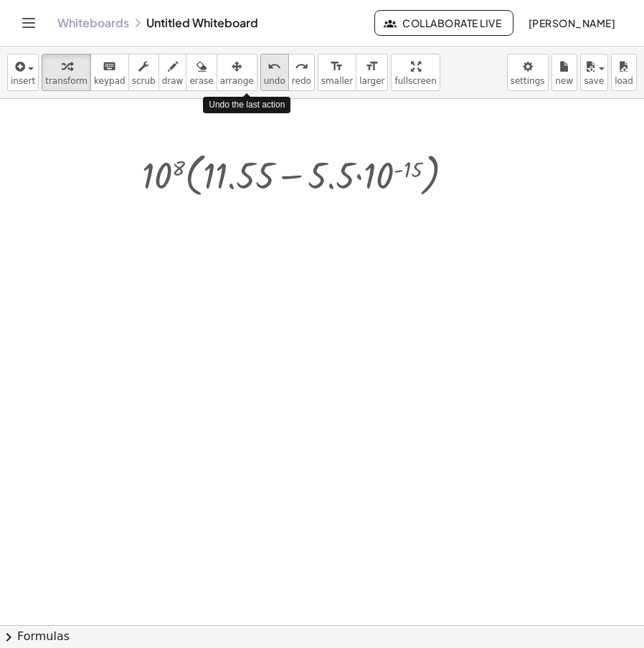
click at [268, 66] on icon "undo" at bounding box center [275, 66] width 14 height 17
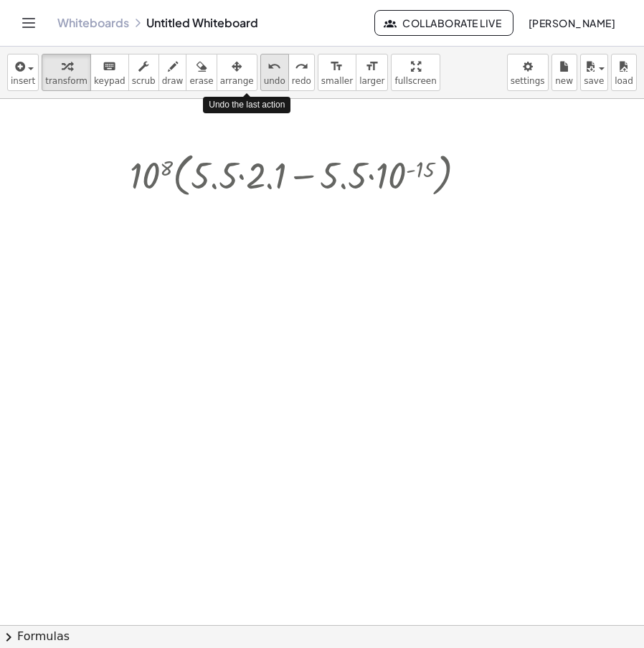
click at [268, 66] on icon "undo" at bounding box center [275, 66] width 14 height 17
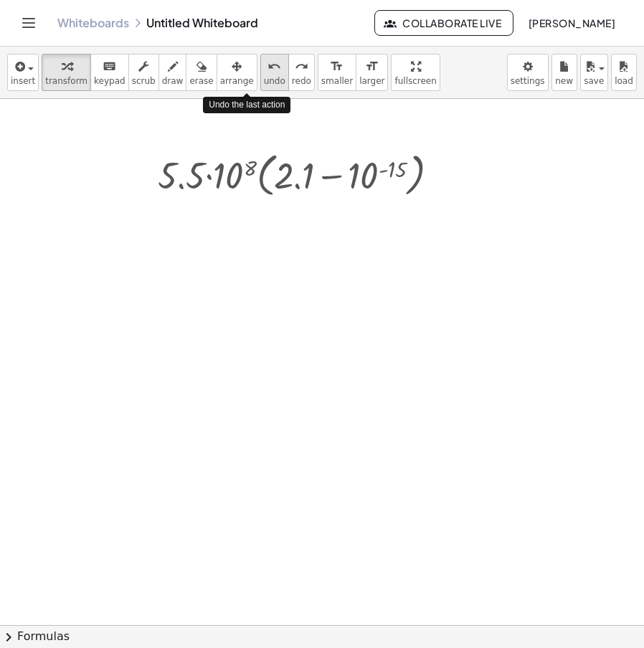
click at [268, 66] on icon "undo" at bounding box center [275, 66] width 14 height 17
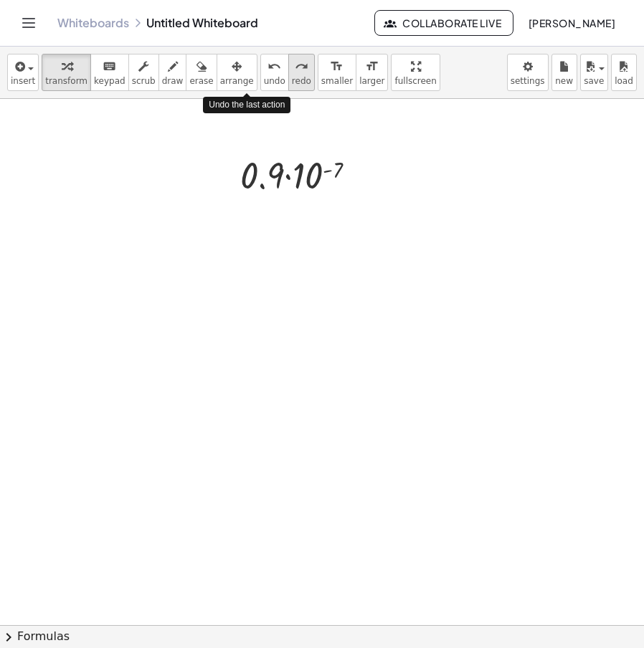
click at [295, 62] on icon "redo" at bounding box center [302, 66] width 14 height 17
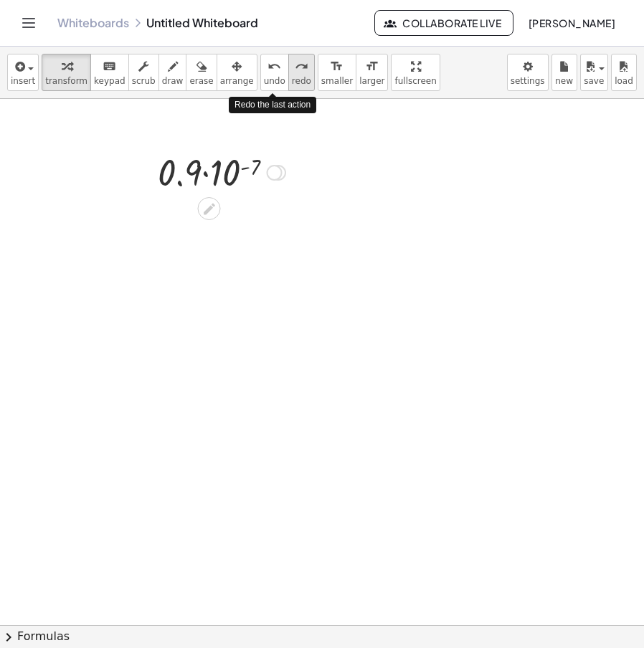
click at [295, 62] on icon "redo" at bounding box center [302, 66] width 14 height 17
click at [268, 66] on icon "undo" at bounding box center [275, 66] width 14 height 17
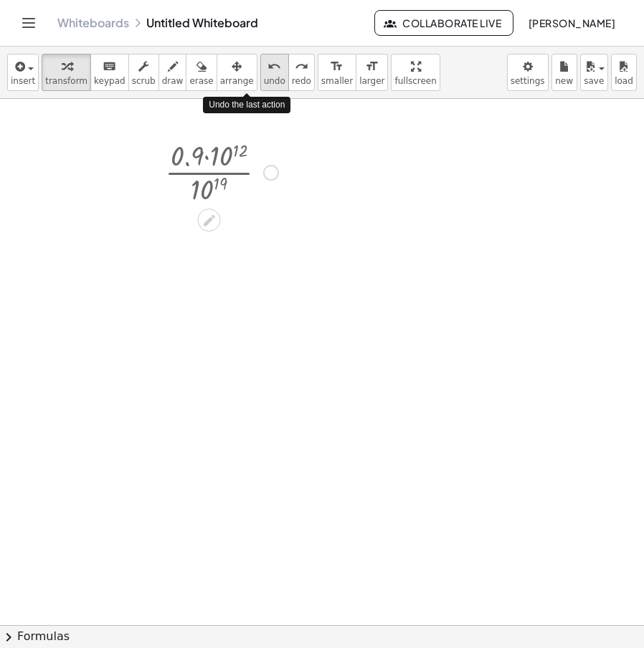
click at [268, 66] on icon "undo" at bounding box center [275, 66] width 14 height 17
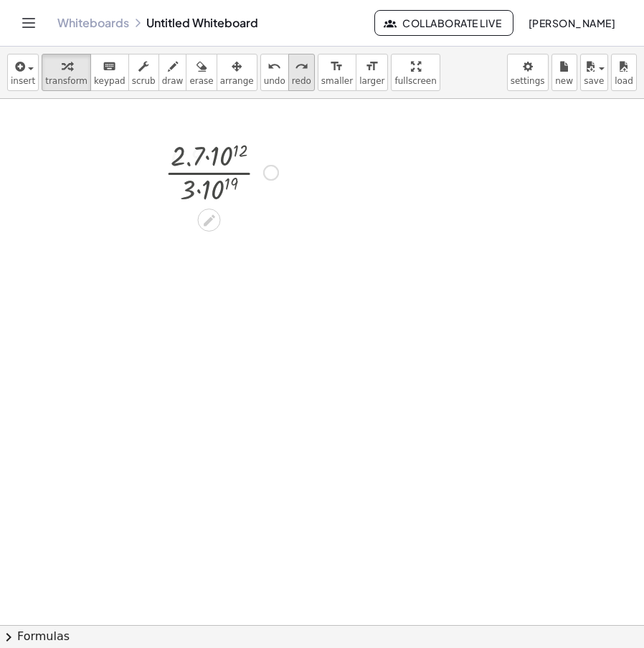
click at [295, 68] on icon "redo" at bounding box center [302, 66] width 14 height 17
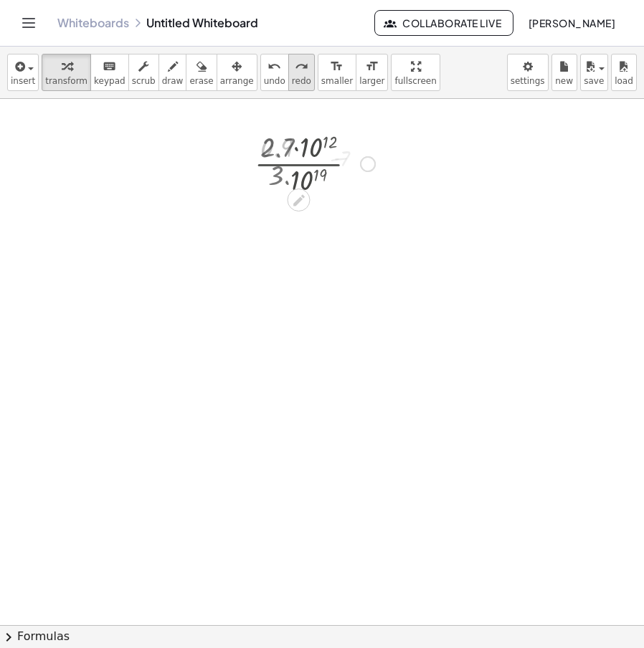
click at [295, 68] on icon "redo" at bounding box center [302, 66] width 14 height 17
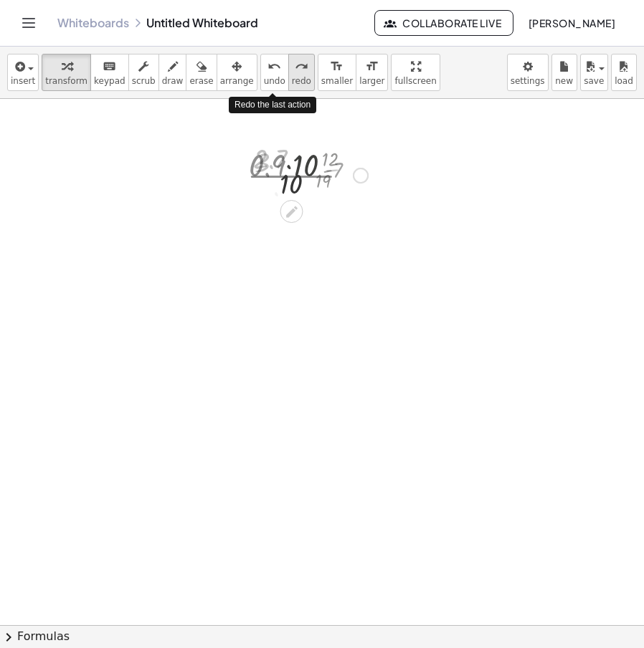
click at [295, 68] on icon "redo" at bounding box center [302, 66] width 14 height 17
click at [292, 68] on div "redo" at bounding box center [301, 65] width 19 height 17
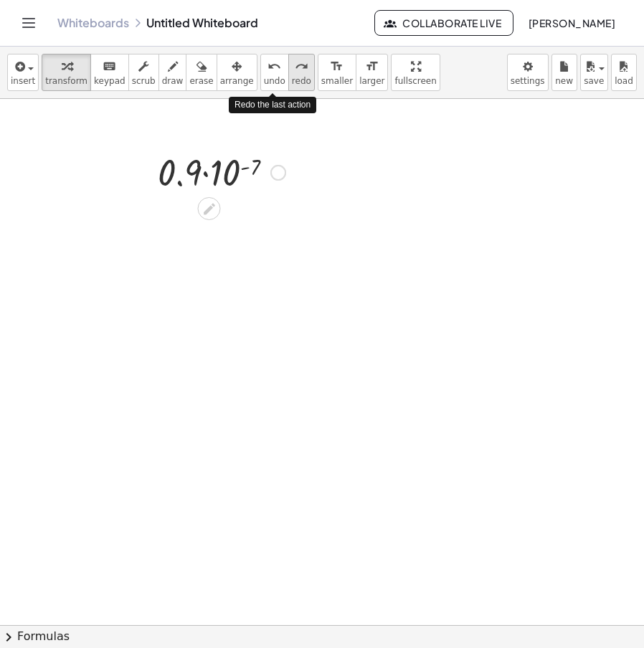
click at [292, 68] on div "redo" at bounding box center [301, 65] width 19 height 17
click at [278, 176] on div at bounding box center [275, 173] width 16 height 16
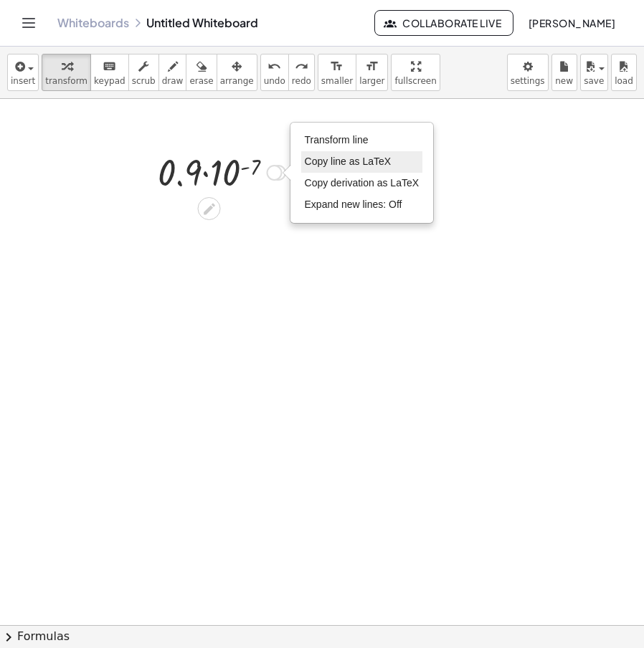
click at [358, 153] on li "Copy line as LaTeX" at bounding box center [362, 162] width 122 height 22
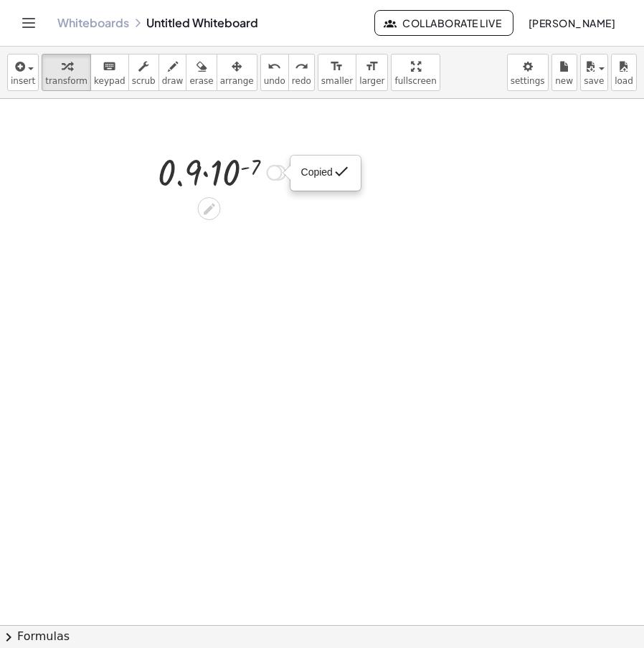
drag, startPoint x: 307, startPoint y: 175, endPoint x: 278, endPoint y: 174, distance: 29.4
click at [306, 175] on span "Copied" at bounding box center [317, 171] width 32 height 11
click at [278, 174] on div "Copied done" at bounding box center [275, 173] width 16 height 16
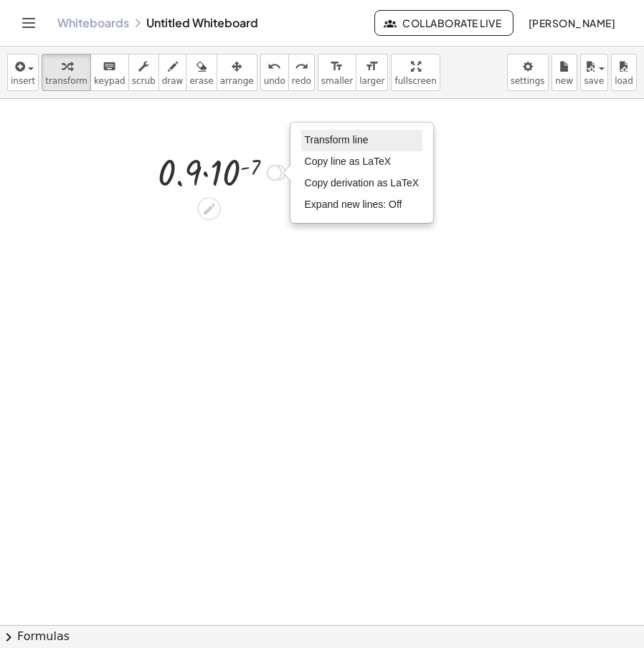
click at [334, 132] on li "Transform line" at bounding box center [362, 141] width 122 height 22
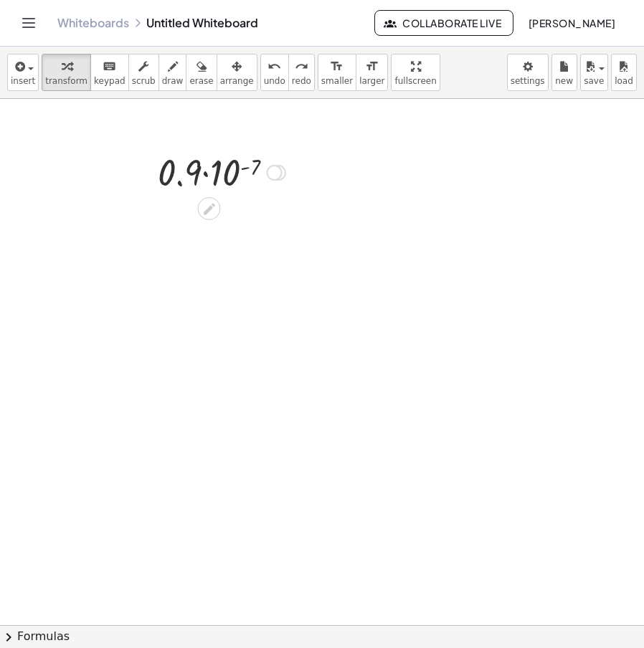
click at [273, 166] on div "Transform line Copy line as LaTeX Copy derivation as LaTeX Expand new lines: Off" at bounding box center [275, 173] width 16 height 16
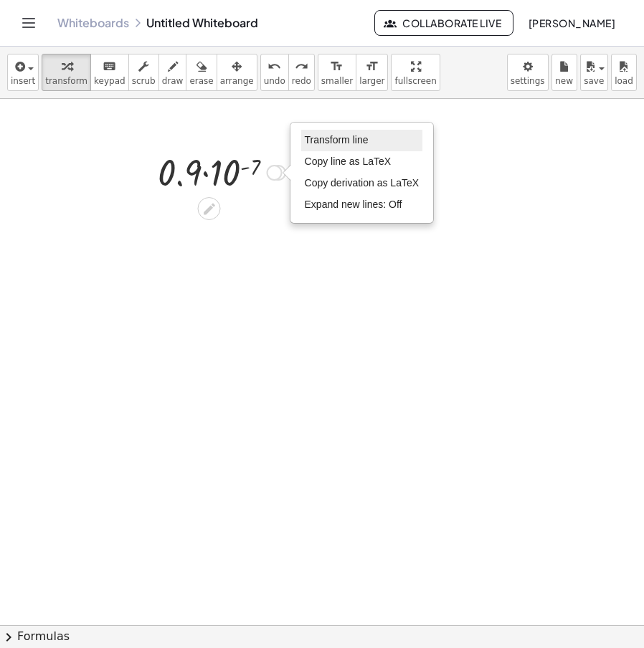
click at [324, 139] on span "Transform line" at bounding box center [337, 139] width 64 height 11
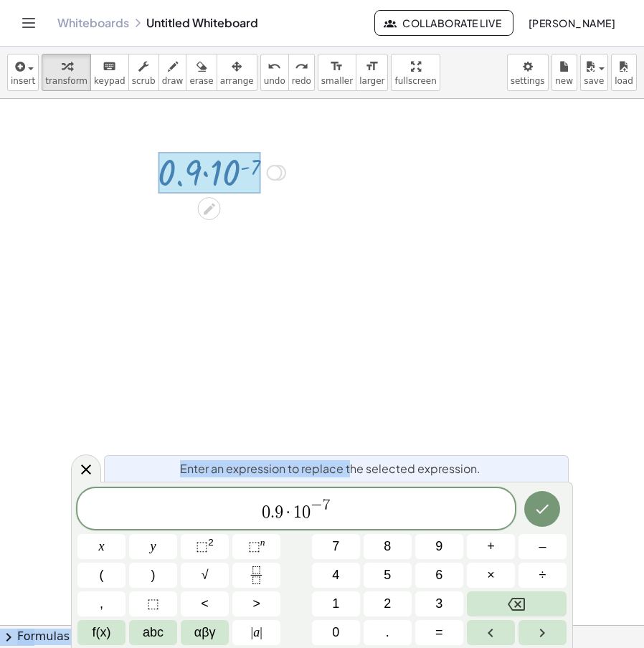
drag, startPoint x: 306, startPoint y: 479, endPoint x: 49, endPoint y: 509, distance: 259.3
click at [49, 509] on body "Graspable Math Activities Whiteboards Classes Account v1.30.2 | Privacy policy …" at bounding box center [322, 324] width 644 height 648
click at [288, 499] on span "0 . 9 ​ · 1 0 − 7" at bounding box center [296, 510] width 438 height 26
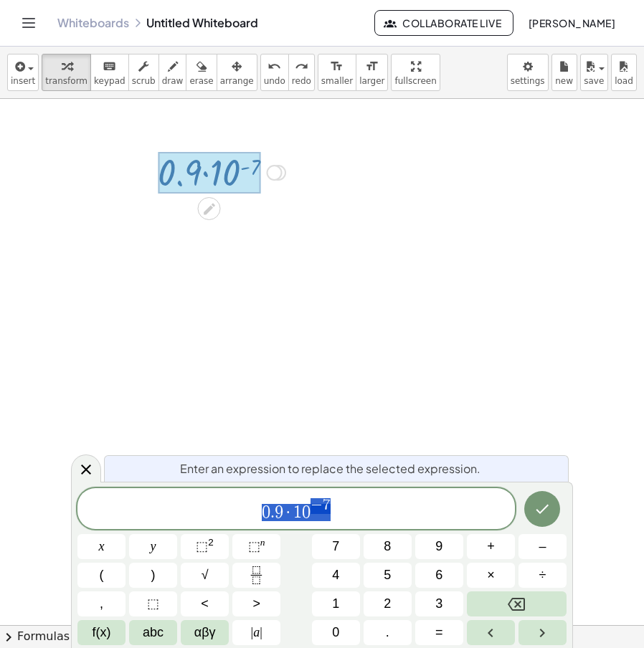
drag, startPoint x: 355, startPoint y: 502, endPoint x: 345, endPoint y: 496, distance: 11.9
click at [233, 499] on span "0 . 9 · 1 0 − 7" at bounding box center [296, 510] width 438 height 26
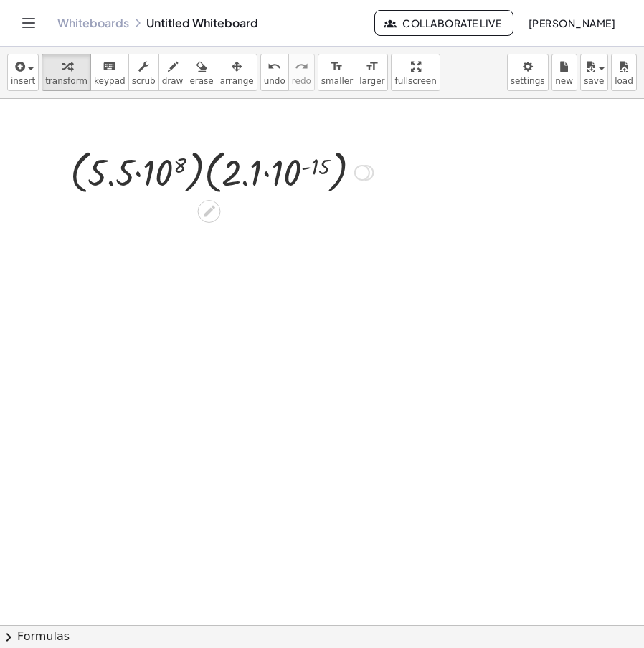
drag, startPoint x: 77, startPoint y: 183, endPoint x: 201, endPoint y: 187, distance: 123.5
drag, startPoint x: 83, startPoint y: 189, endPoint x: 216, endPoint y: 190, distance: 132.7
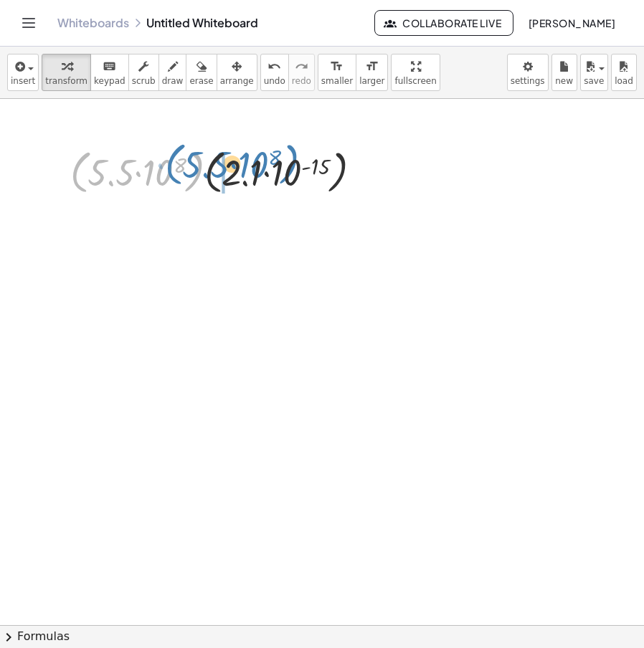
drag, startPoint x: 192, startPoint y: 183, endPoint x: 287, endPoint y: 174, distance: 95.1
click at [287, 174] on div at bounding box center [222, 171] width 142 height 55
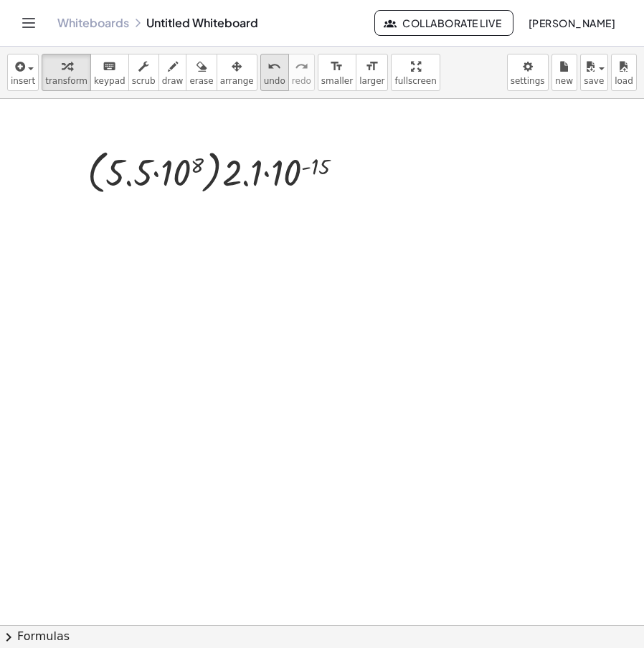
click at [268, 65] on icon "undo" at bounding box center [275, 66] width 14 height 17
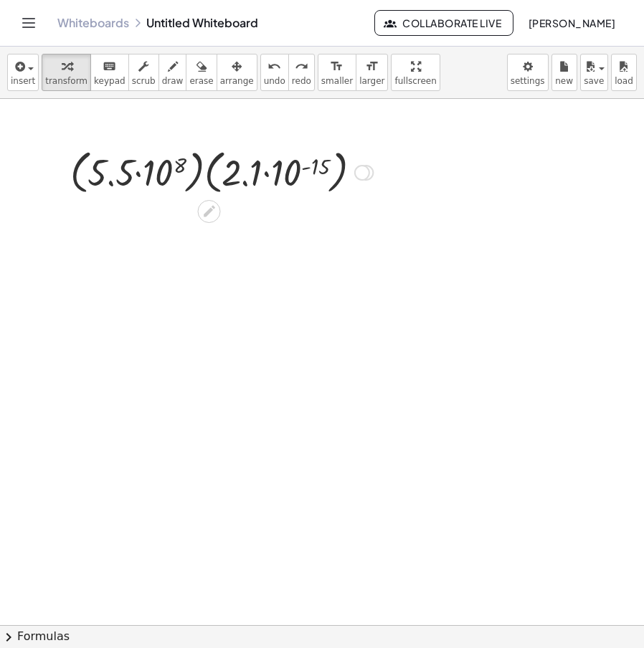
drag, startPoint x: 98, startPoint y: 172, endPoint x: 179, endPoint y: 168, distance: 81.2
drag, startPoint x: 122, startPoint y: 174, endPoint x: 154, endPoint y: 174, distance: 32.3
click at [138, 72] on icon "button" at bounding box center [143, 66] width 10 height 17
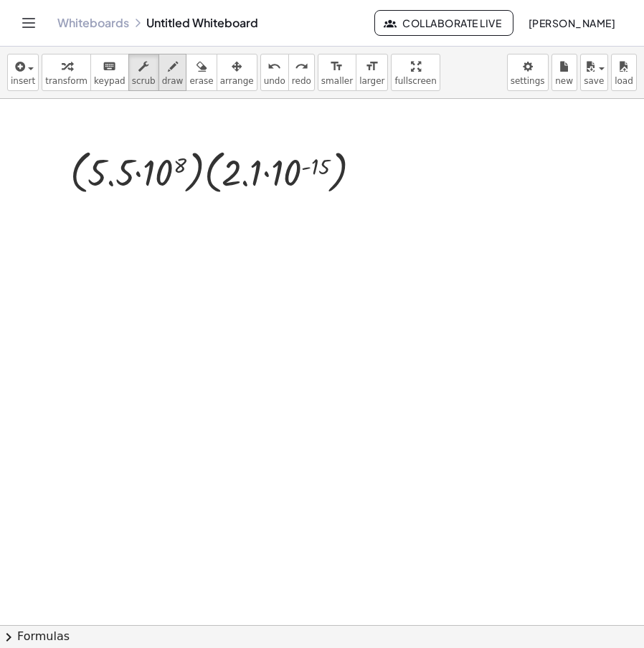
click at [100, 82] on span "keypad" at bounding box center [110, 81] width 32 height 10
click at [109, 74] on div "keyboard" at bounding box center [110, 65] width 32 height 17
click at [162, 78] on span "draw" at bounding box center [173, 81] width 22 height 10
click at [94, 80] on span "keypad" at bounding box center [110, 81] width 32 height 10
click at [72, 80] on span "transform" at bounding box center [66, 81] width 42 height 10
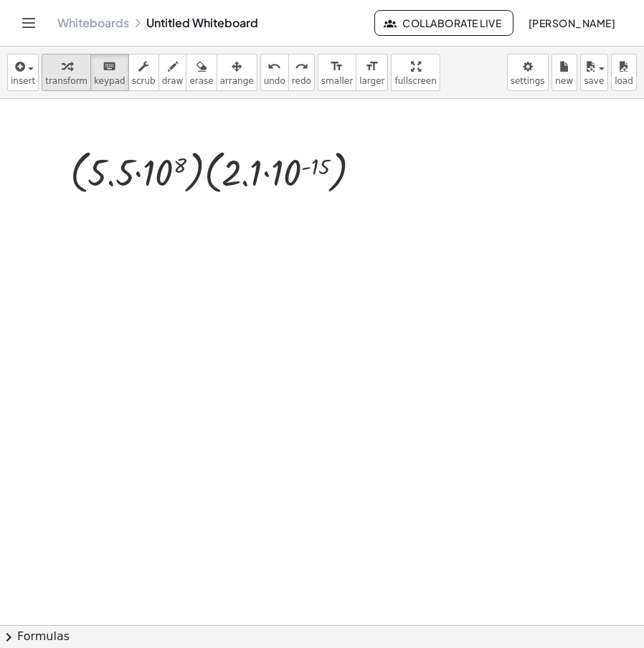
click at [62, 76] on span "transform" at bounding box center [66, 81] width 42 height 10
click at [63, 77] on span "transform" at bounding box center [66, 81] width 42 height 10
drag, startPoint x: 121, startPoint y: 178, endPoint x: 131, endPoint y: 176, distance: 9.4
drag, startPoint x: 128, startPoint y: 174, endPoint x: 146, endPoint y: 179, distance: 18.6
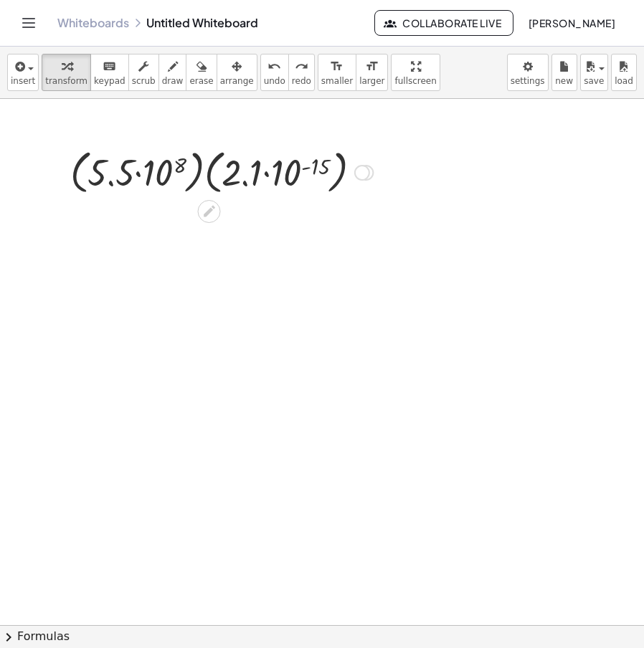
drag, startPoint x: 133, startPoint y: 175, endPoint x: 165, endPoint y: 181, distance: 32.8
click at [164, 181] on div at bounding box center [221, 171] width 177 height 55
click at [207, 209] on icon at bounding box center [209, 211] width 15 height 15
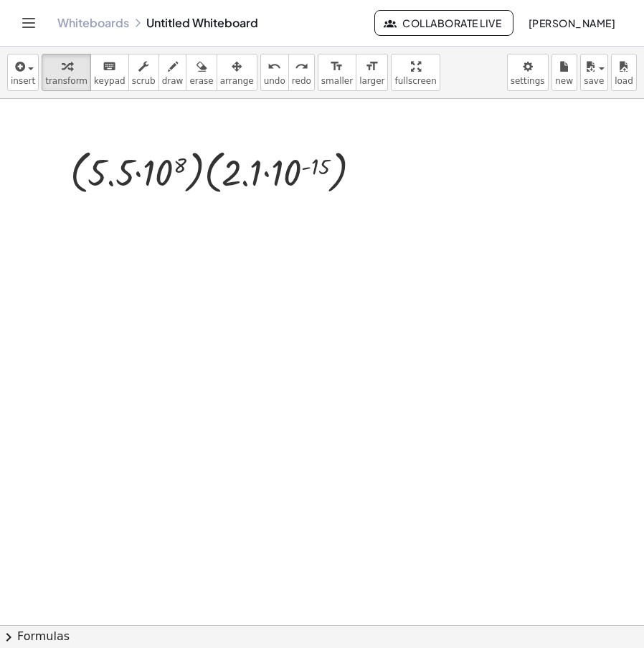
drag, startPoint x: 336, startPoint y: 172, endPoint x: 372, endPoint y: 189, distance: 39.8
click at [137, 82] on span "scrub" at bounding box center [144, 81] width 24 height 10
click at [162, 79] on span "draw" at bounding box center [173, 81] width 22 height 10
click at [128, 87] on button "scrub" at bounding box center [143, 72] width 31 height 37
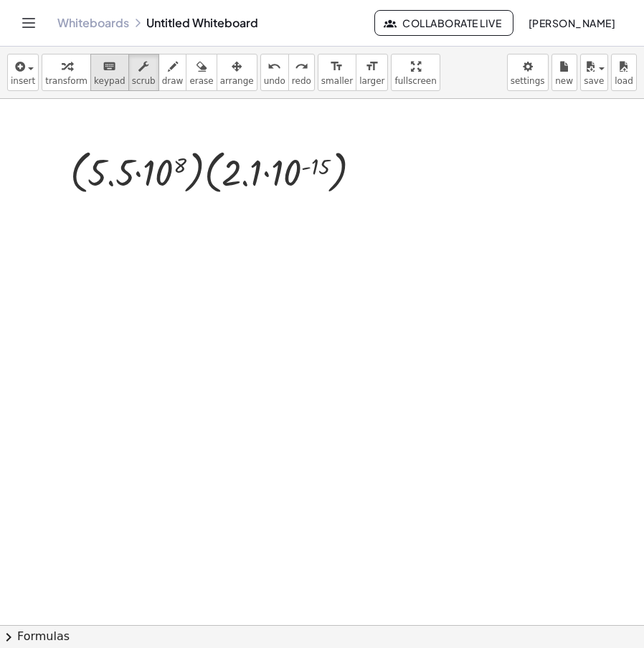
click at [94, 84] on span "keypad" at bounding box center [110, 81] width 32 height 10
click at [105, 80] on span "keypad" at bounding box center [110, 81] width 32 height 10
click at [65, 67] on icon "button" at bounding box center [67, 66] width 10 height 17
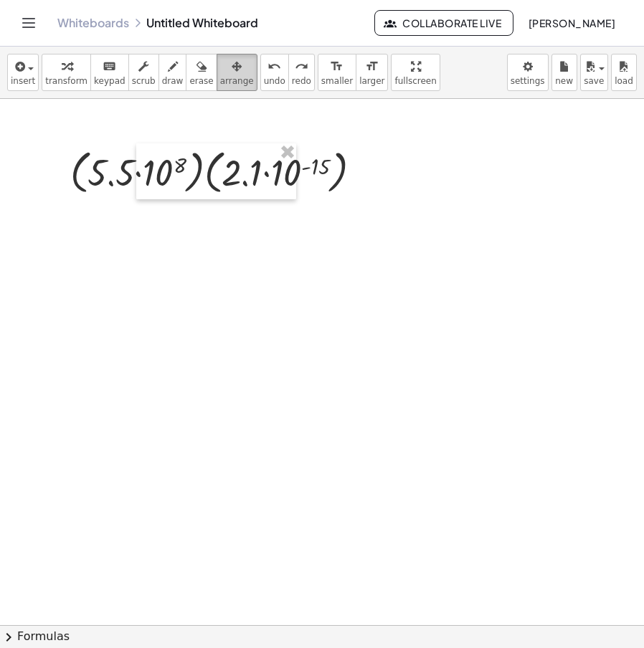
click at [232, 73] on icon "button" at bounding box center [237, 66] width 10 height 17
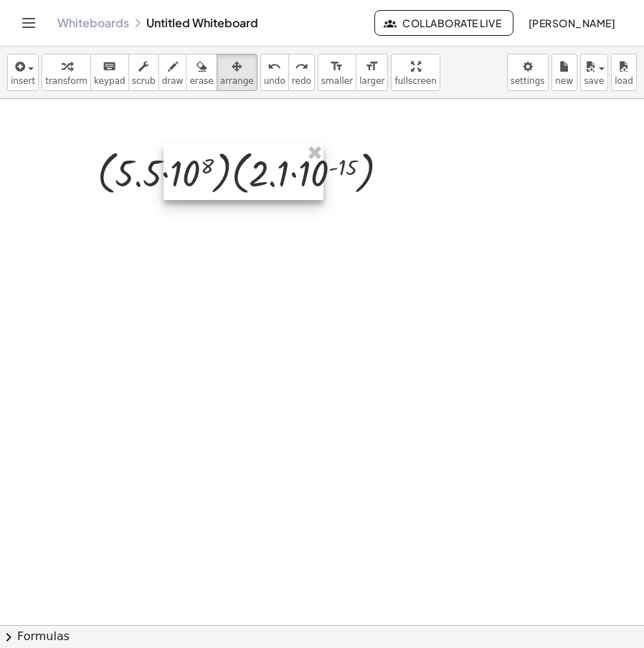
drag, startPoint x: 197, startPoint y: 169, endPoint x: 230, endPoint y: 169, distance: 33.7
click at [230, 169] on div at bounding box center [244, 172] width 160 height 56
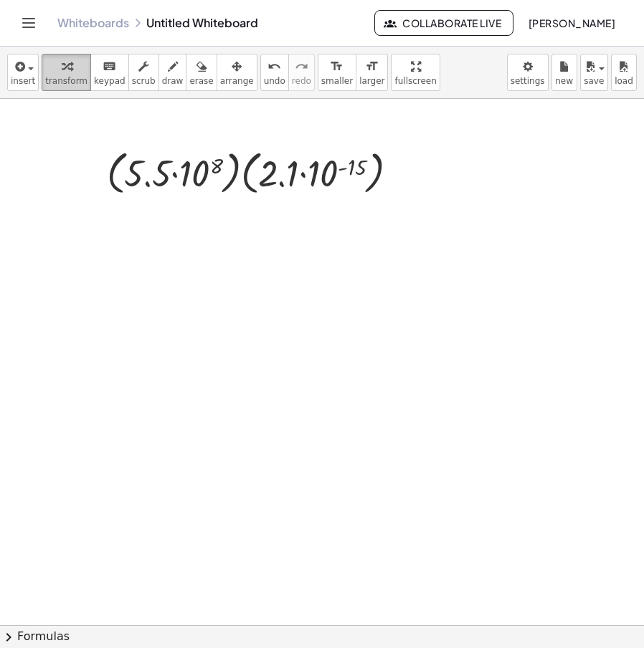
click at [68, 72] on div "button" at bounding box center [66, 65] width 42 height 17
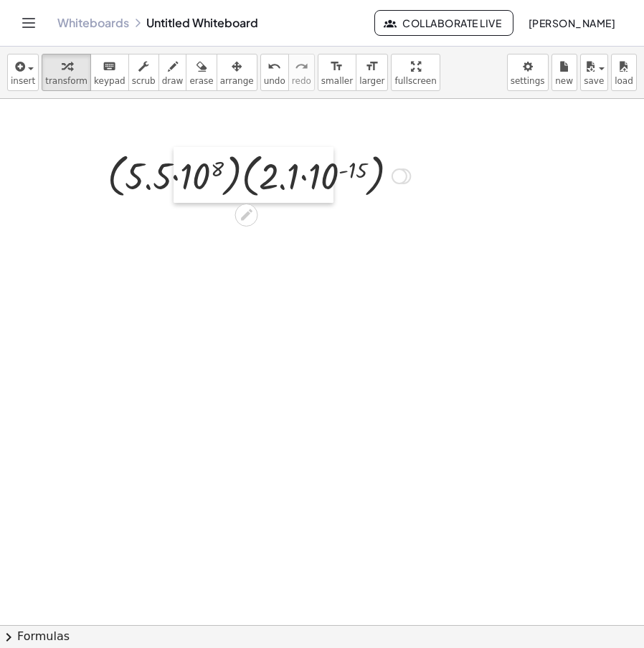
click at [174, 181] on div at bounding box center [185, 175] width 22 height 56
click at [203, 197] on div at bounding box center [258, 175] width 177 height 55
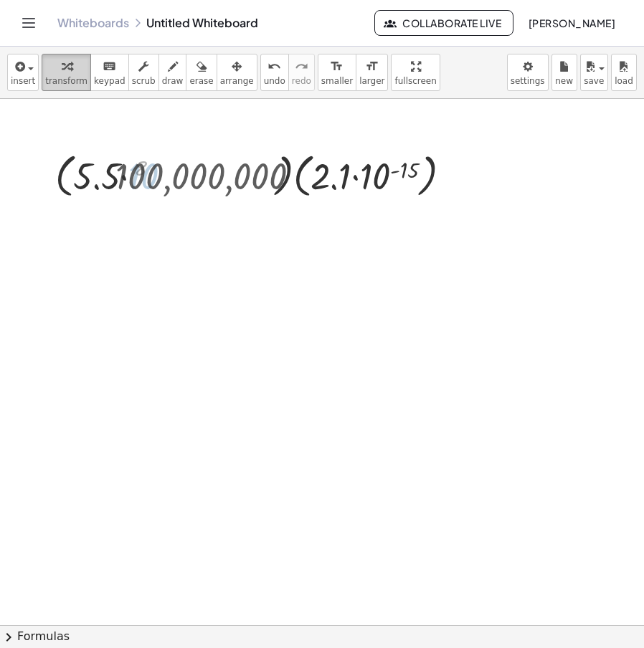
click at [70, 67] on div "button" at bounding box center [66, 65] width 42 height 17
click at [69, 67] on div "button" at bounding box center [66, 65] width 42 height 17
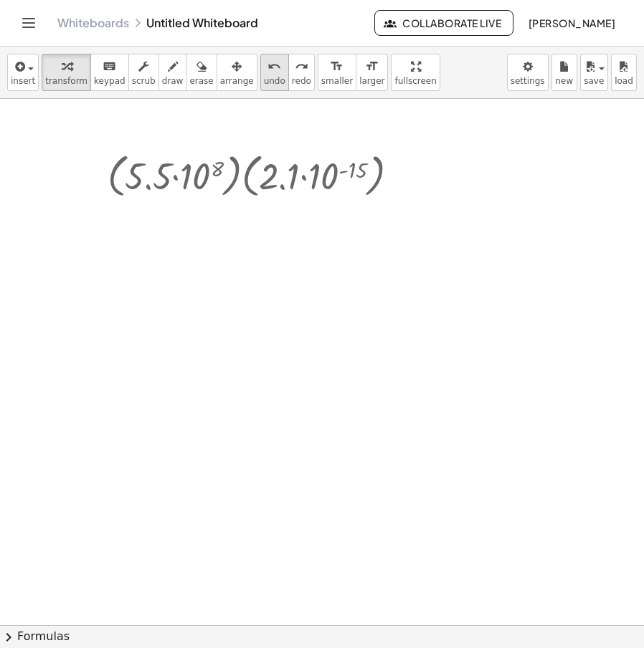
click at [260, 75] on button "undo undo" at bounding box center [274, 72] width 29 height 37
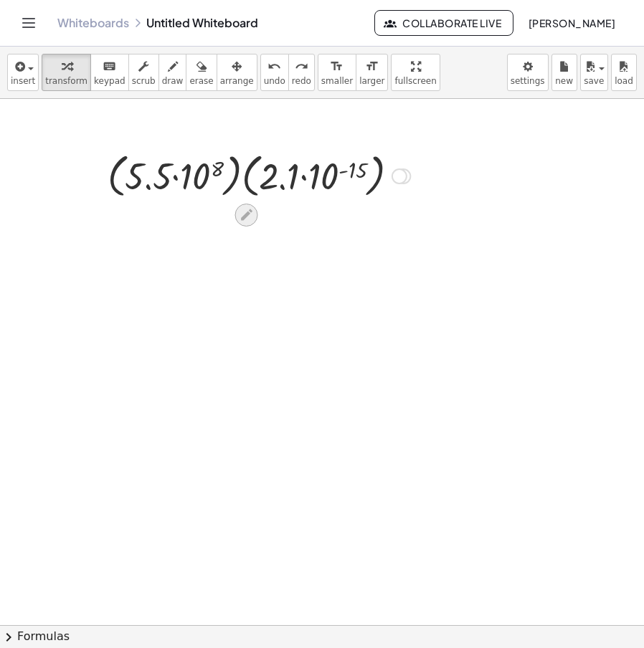
click at [253, 217] on icon at bounding box center [246, 214] width 15 height 15
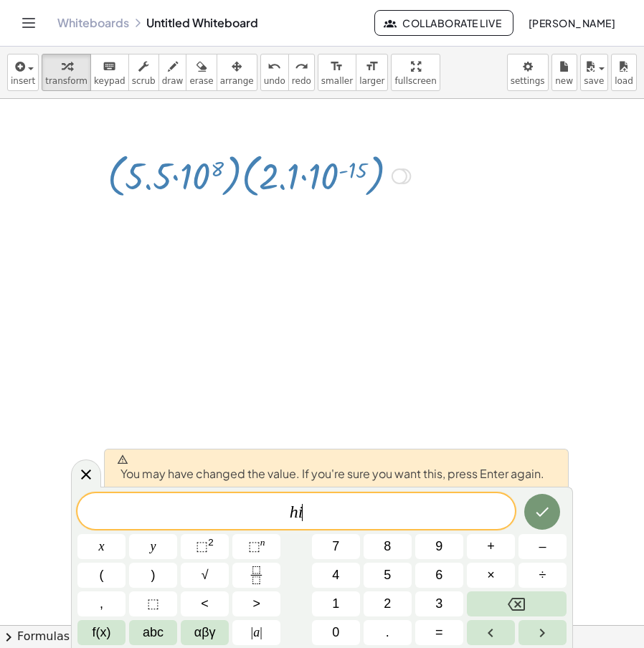
click at [544, 516] on icon "Done" at bounding box center [542, 512] width 17 height 17
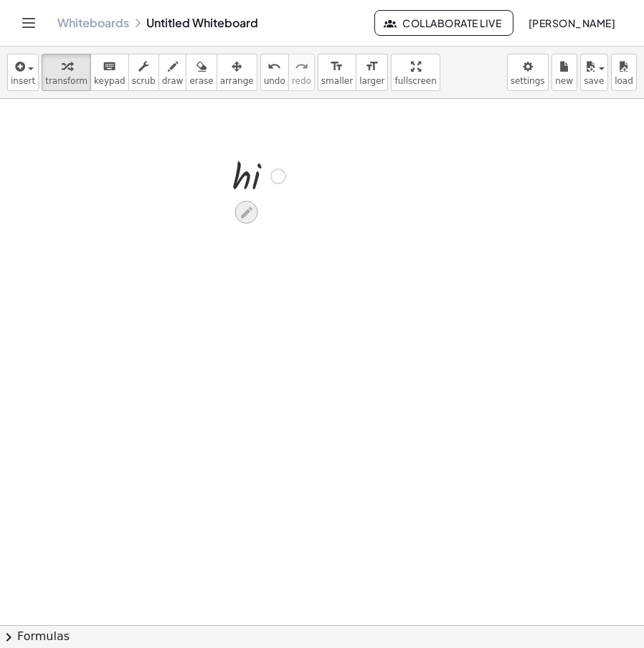
click at [247, 210] on icon at bounding box center [246, 212] width 11 height 11
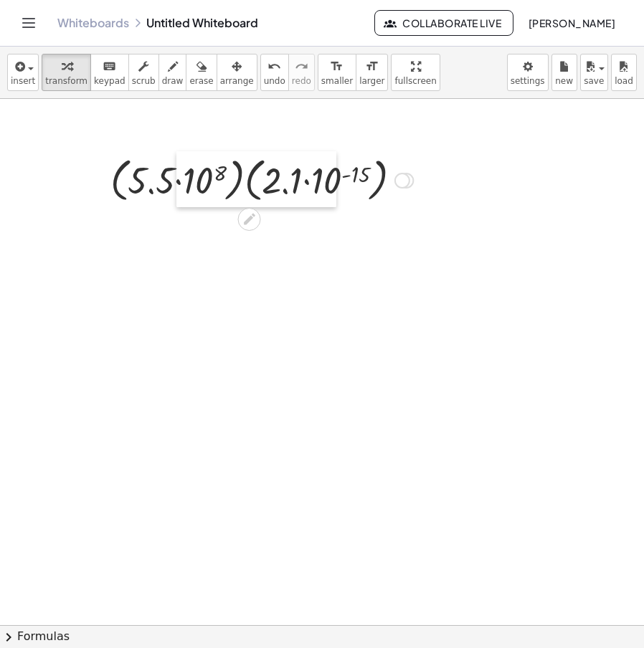
drag, startPoint x: 224, startPoint y: 182, endPoint x: 184, endPoint y: 185, distance: 39.6
click at [184, 185] on div at bounding box center [187, 179] width 22 height 56
drag, startPoint x: 213, startPoint y: 181, endPoint x: 232, endPoint y: 177, distance: 19.8
click at [232, 177] on div at bounding box center [262, 179] width 142 height 55
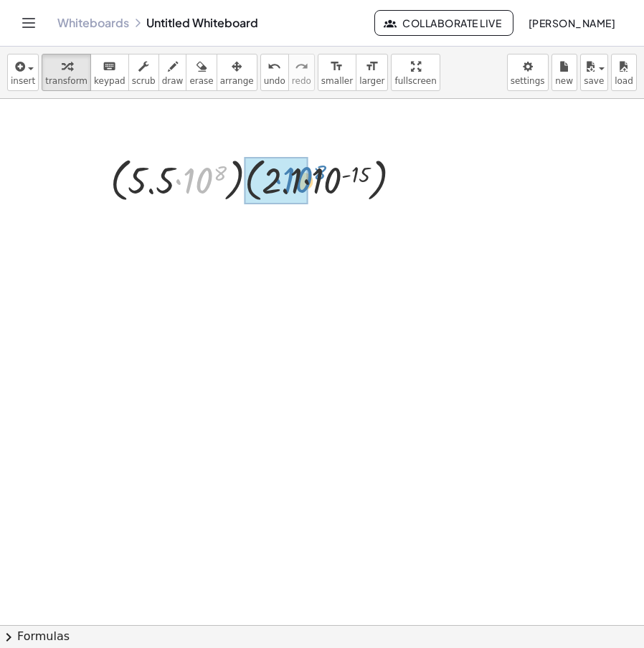
drag, startPoint x: 205, startPoint y: 183, endPoint x: 305, endPoint y: 182, distance: 99.7
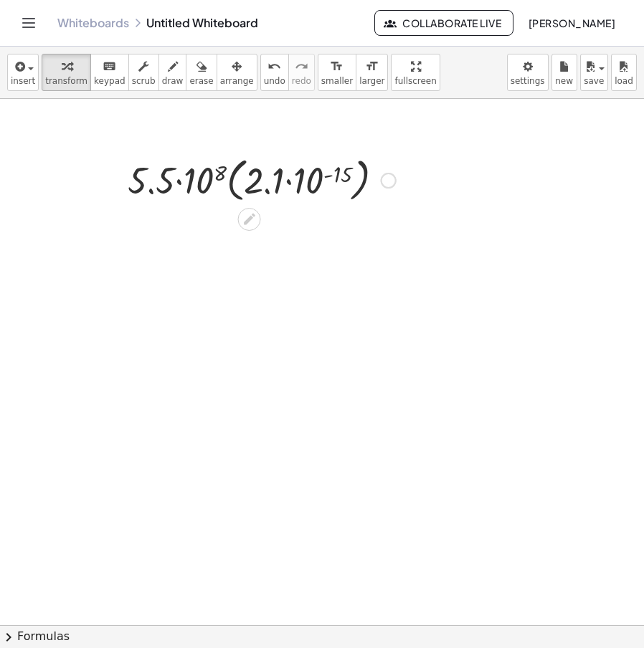
click at [187, 187] on div at bounding box center [187, 179] width 22 height 56
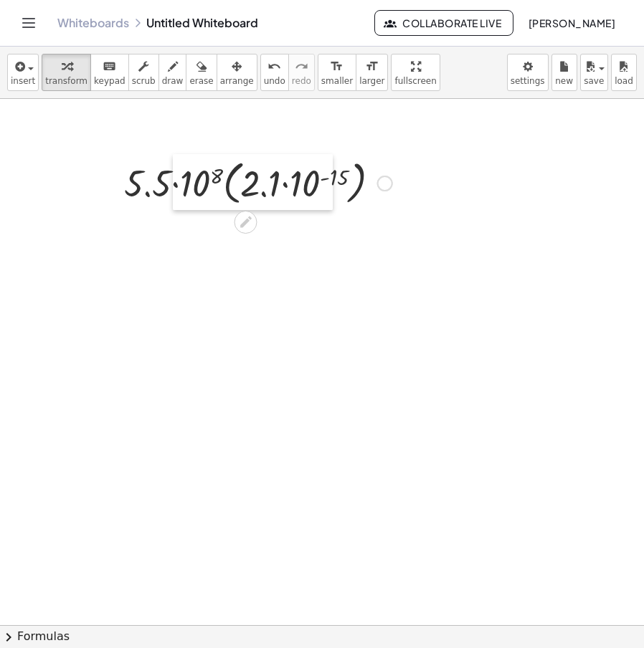
click at [193, 189] on div at bounding box center [184, 182] width 22 height 56
drag, startPoint x: 250, startPoint y: 179, endPoint x: 342, endPoint y: 181, distance: 92.6
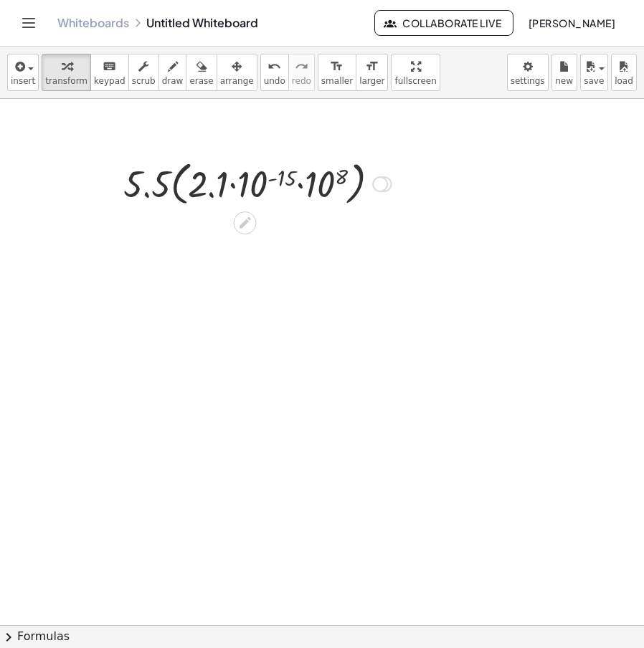
click at [302, 183] on div at bounding box center [258, 183] width 142 height 55
click at [315, 177] on div at bounding box center [258, 183] width 142 height 55
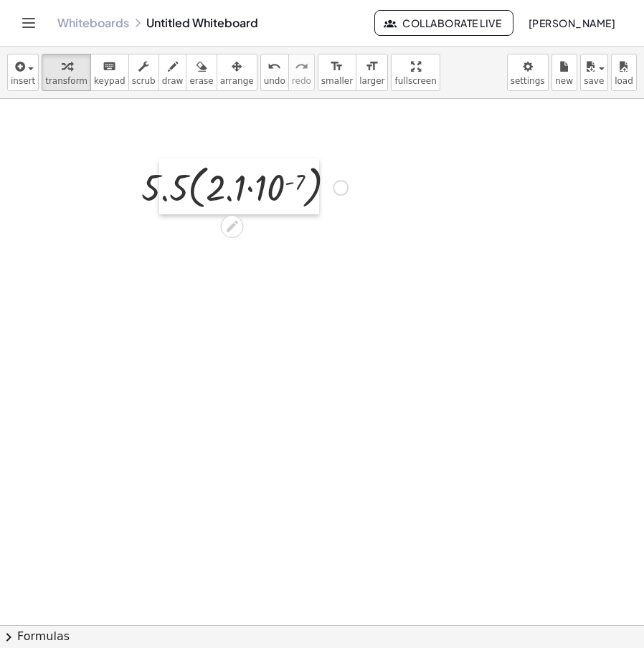
drag, startPoint x: 176, startPoint y: 187, endPoint x: 164, endPoint y: 190, distance: 13.4
click at [164, 190] on div at bounding box center [170, 187] width 22 height 56
drag, startPoint x: 184, startPoint y: 190, endPoint x: 257, endPoint y: 189, distance: 73.2
click at [257, 189] on div at bounding box center [245, 186] width 142 height 55
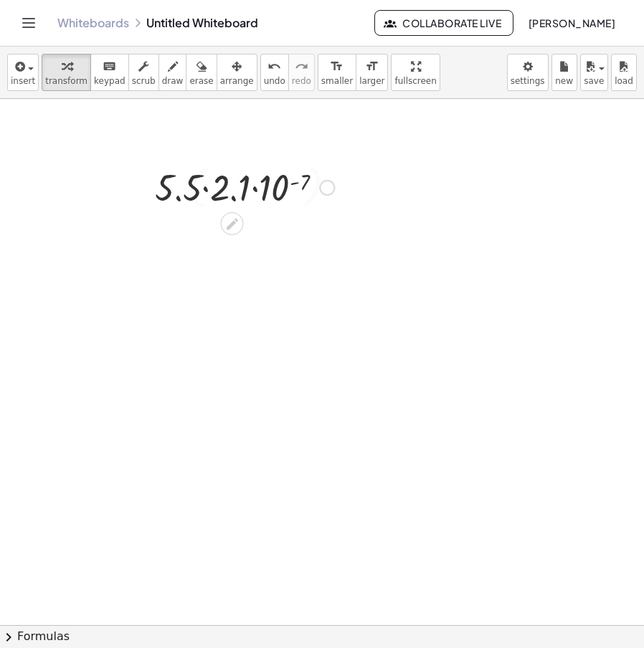
click at [207, 187] on div at bounding box center [245, 186] width 142 height 49
